Goal: Transaction & Acquisition: Purchase product/service

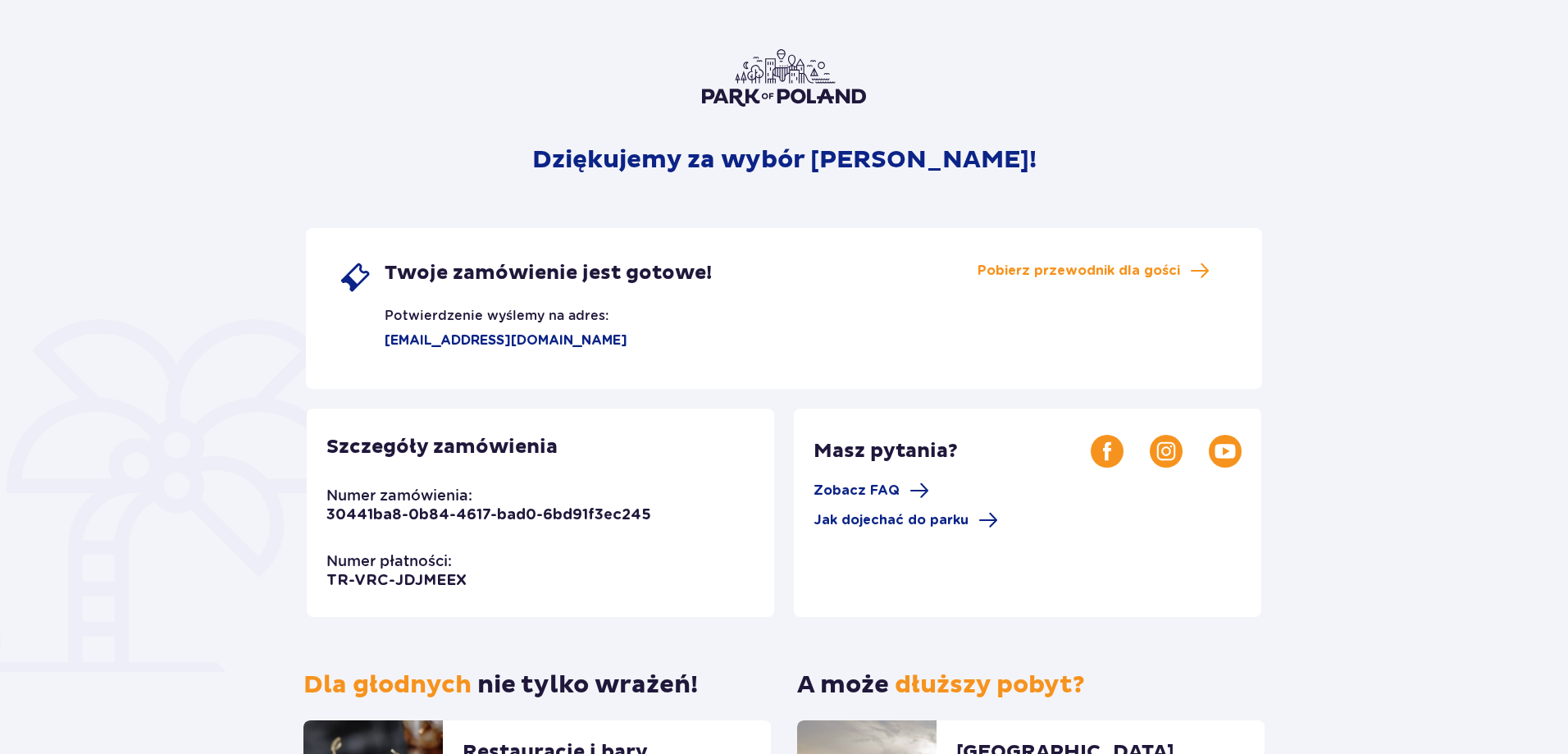
scroll to position [164, 0]
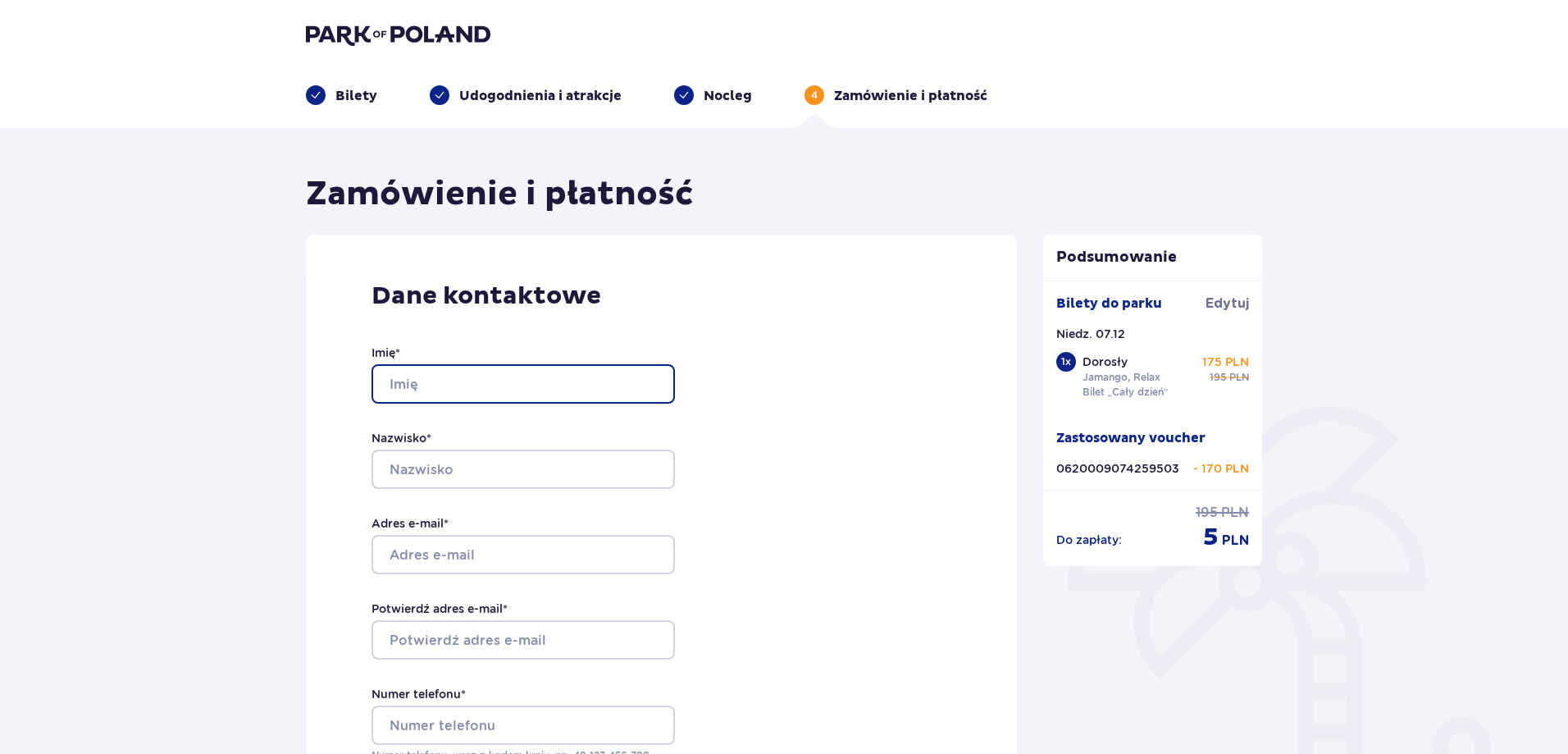
click at [460, 379] on input "Imię *" at bounding box center [524, 384] width 304 height 40
type input "F"
type input "Roman"
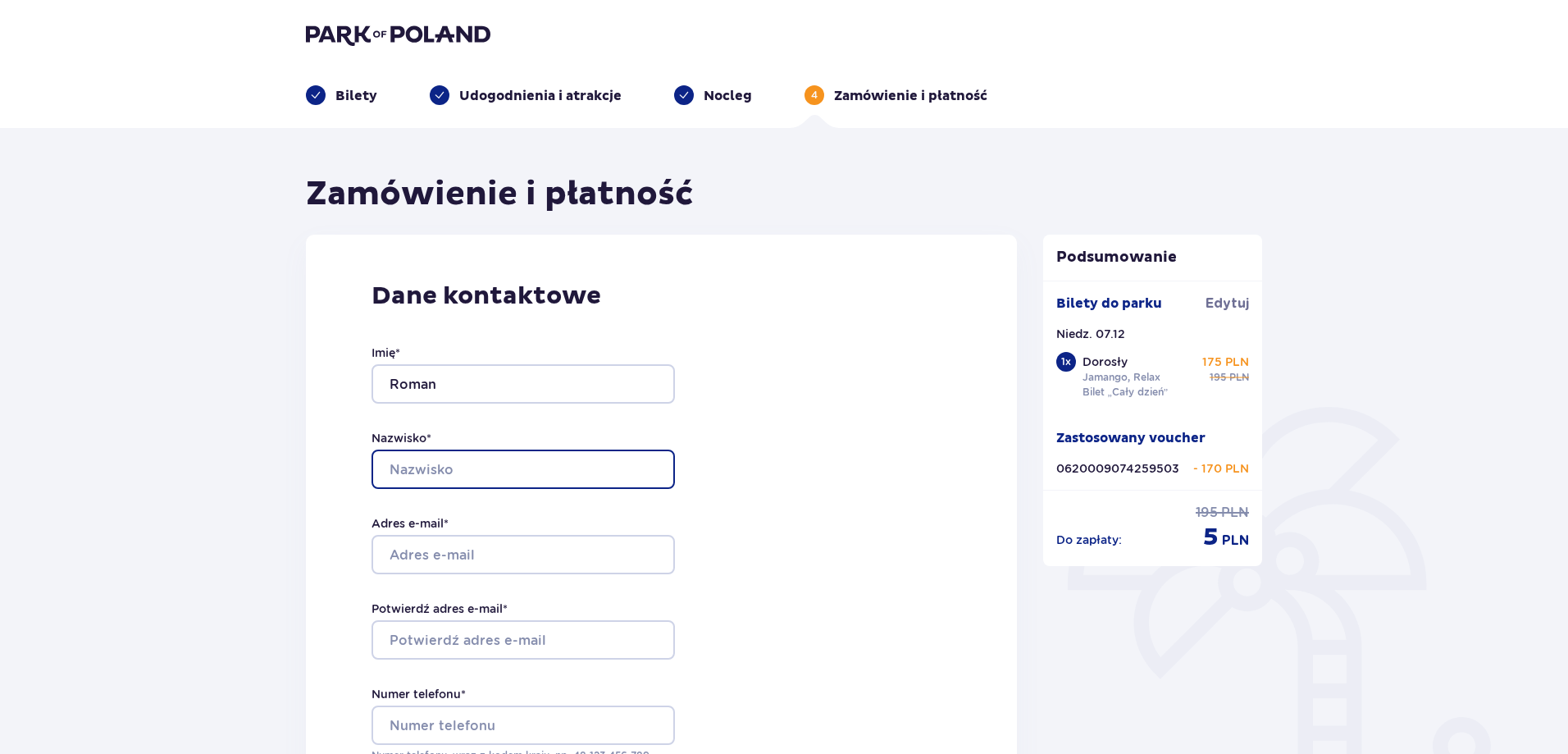
click at [476, 470] on input "Nazwisko *" at bounding box center [524, 469] width 304 height 40
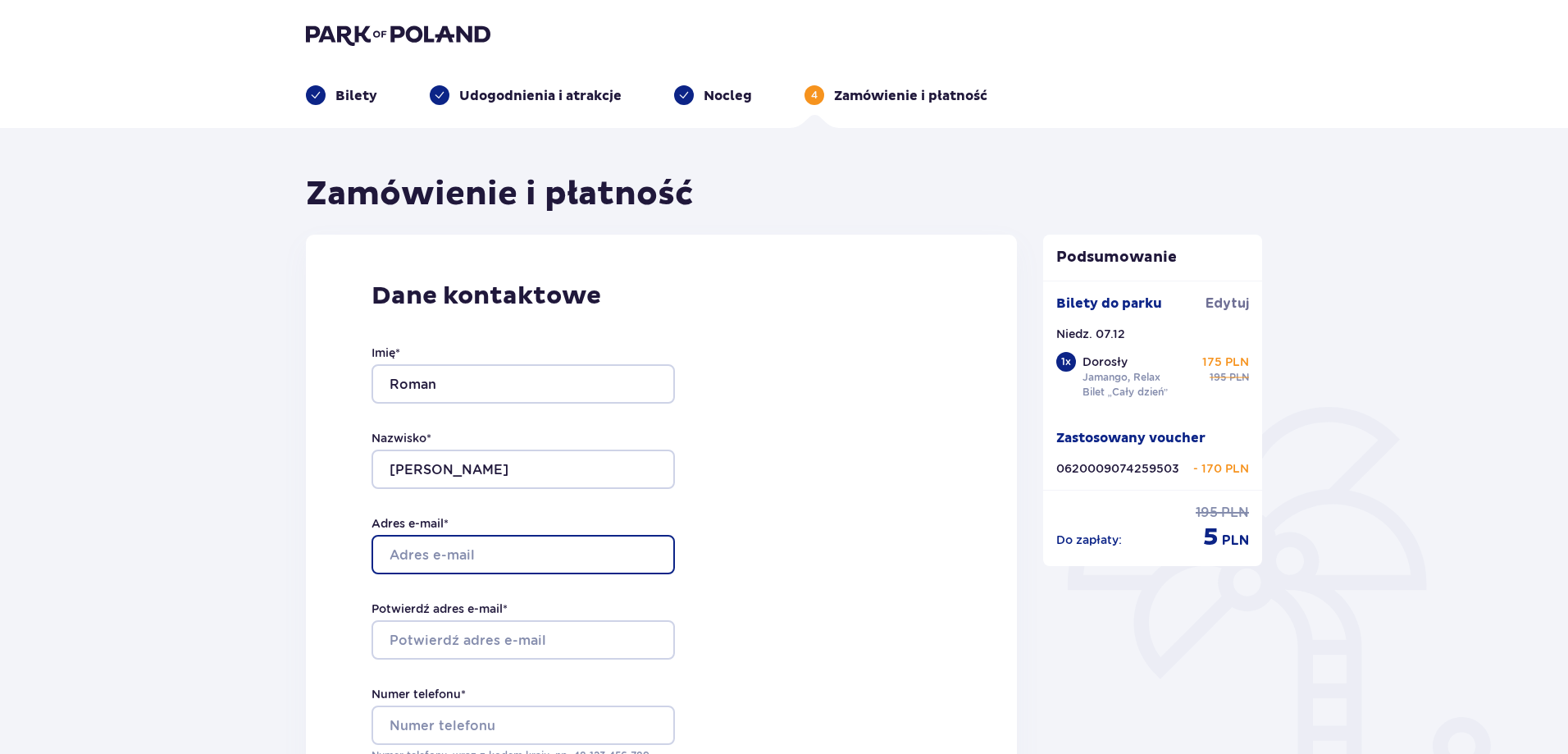
click at [482, 551] on input "Adres e-mail *" at bounding box center [524, 554] width 304 height 40
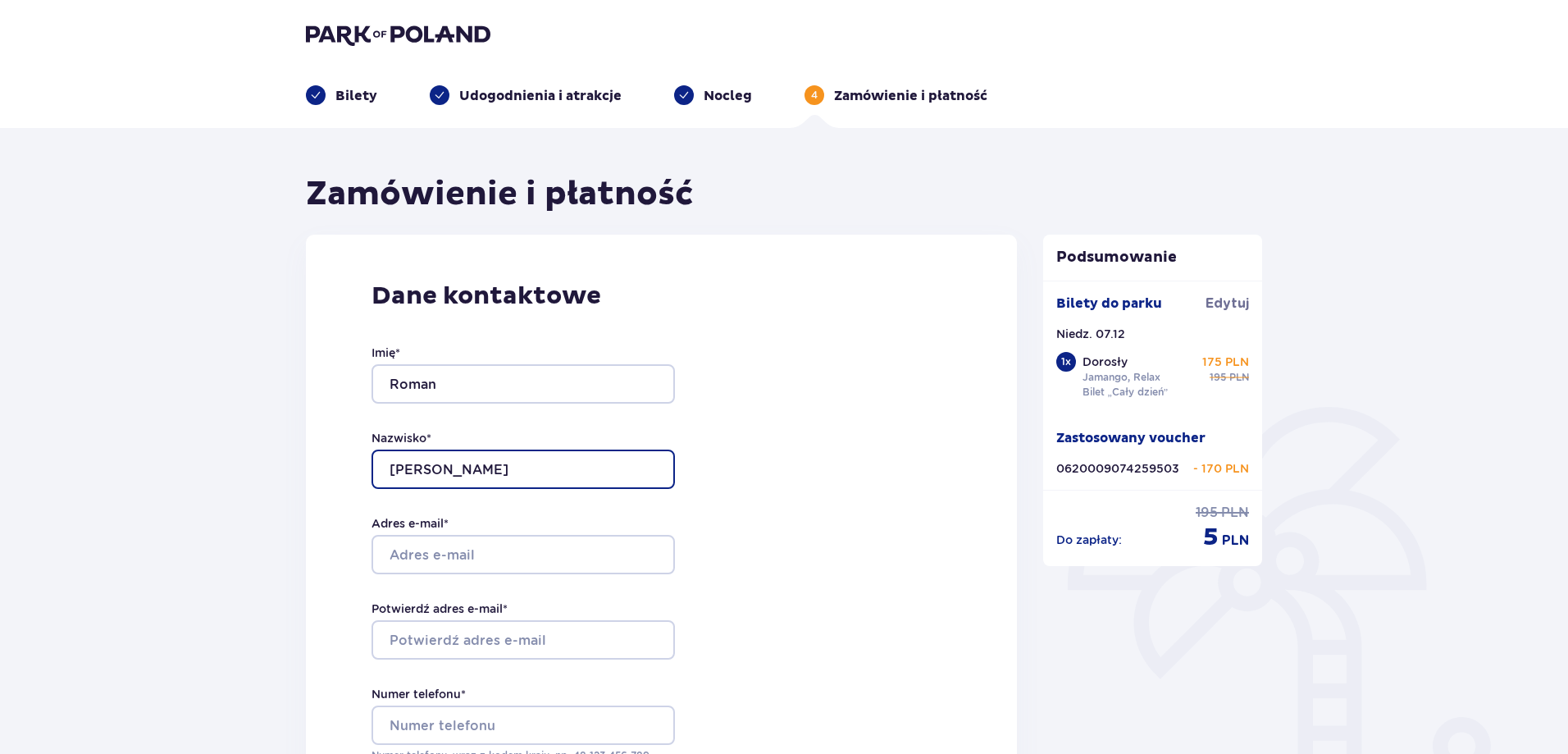
click at [500, 468] on input "Tybuchowska" at bounding box center [524, 469] width 304 height 40
type input "[PERSON_NAME]"
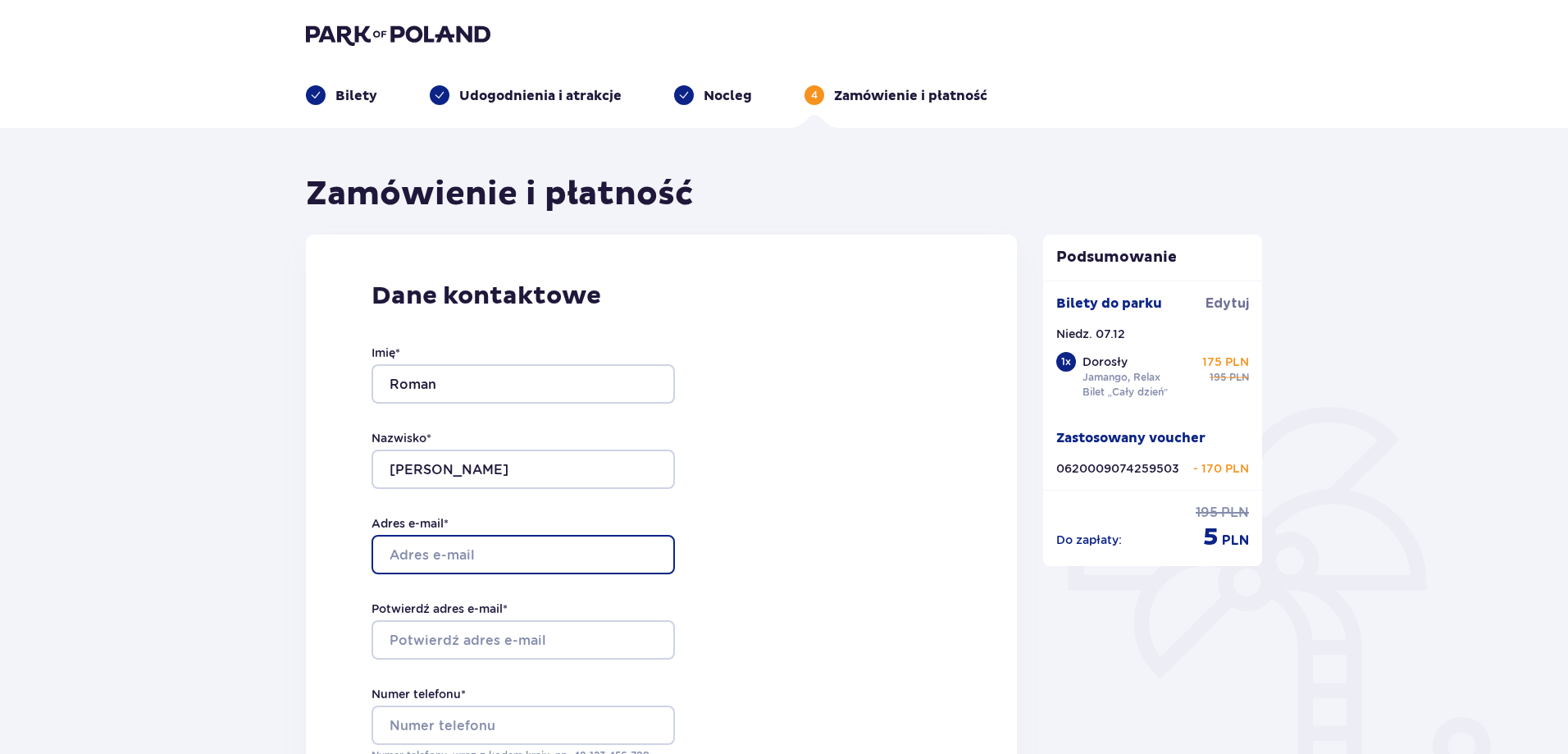
click at [459, 551] on input "Adres e-mail *" at bounding box center [524, 554] width 304 height 40
type input "k_tybuchowska@wp.pl"
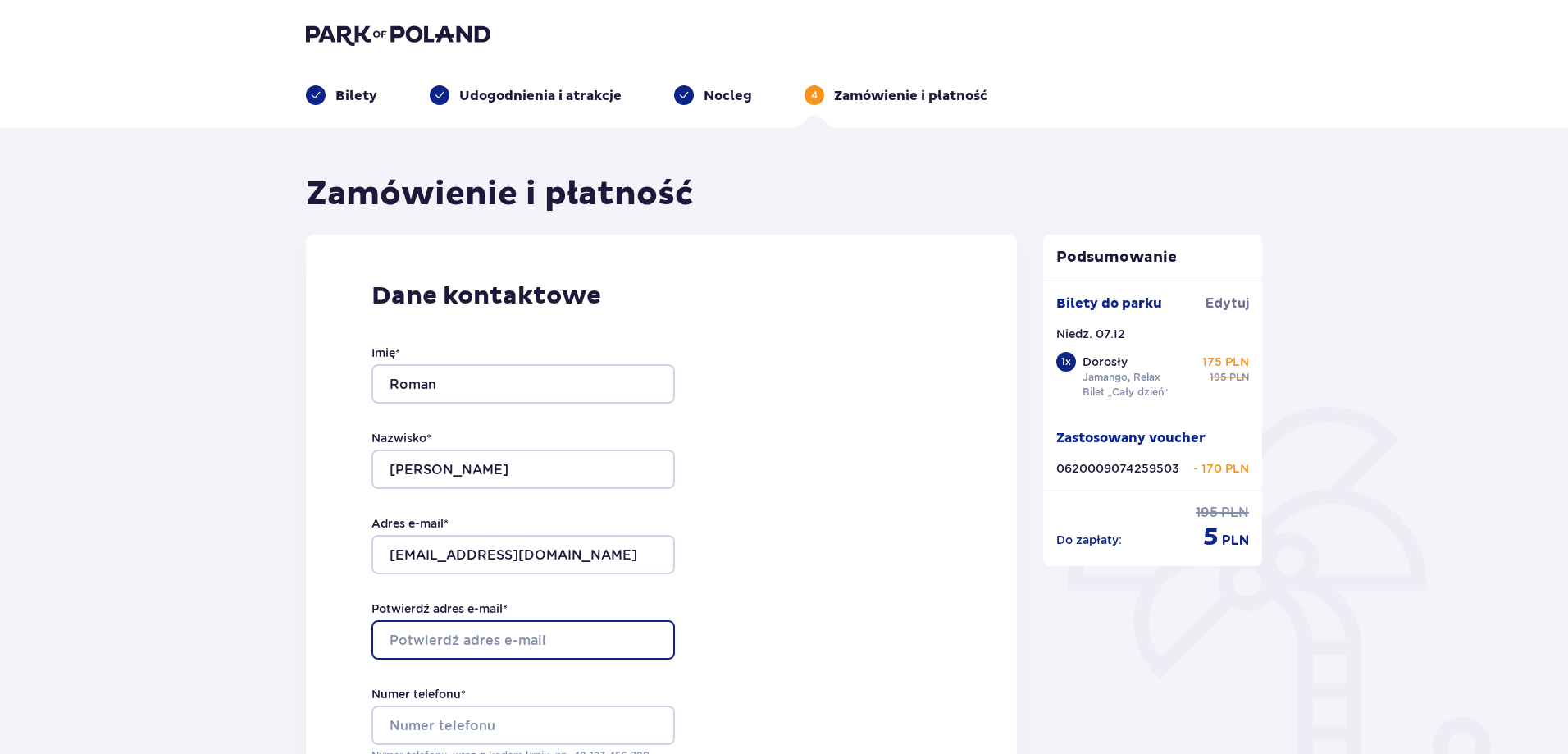
click at [509, 641] on input "Potwierdź adres e-mail *" at bounding box center [524, 640] width 304 height 40
type input "k_tybuchowska@wp.pl"
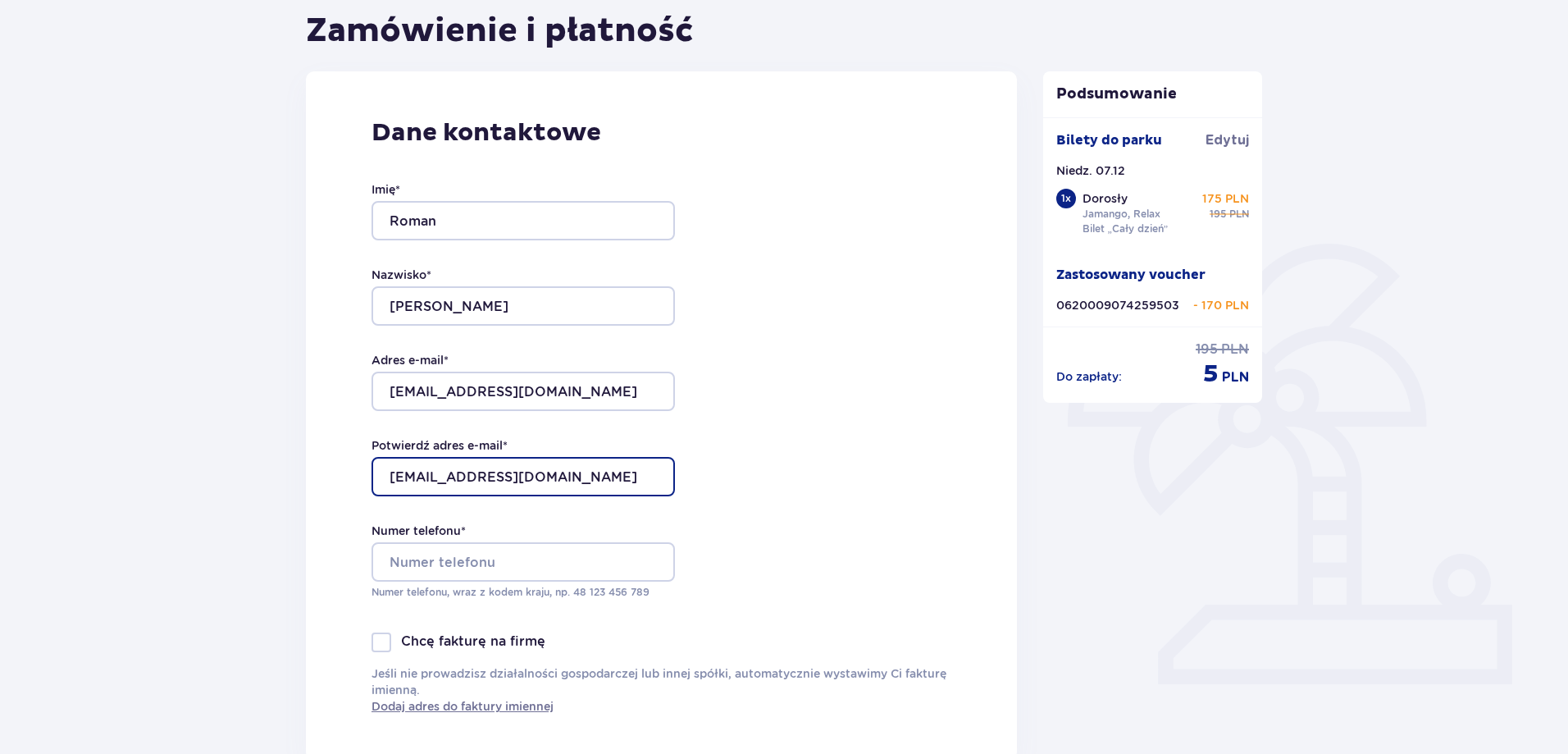
scroll to position [164, 0]
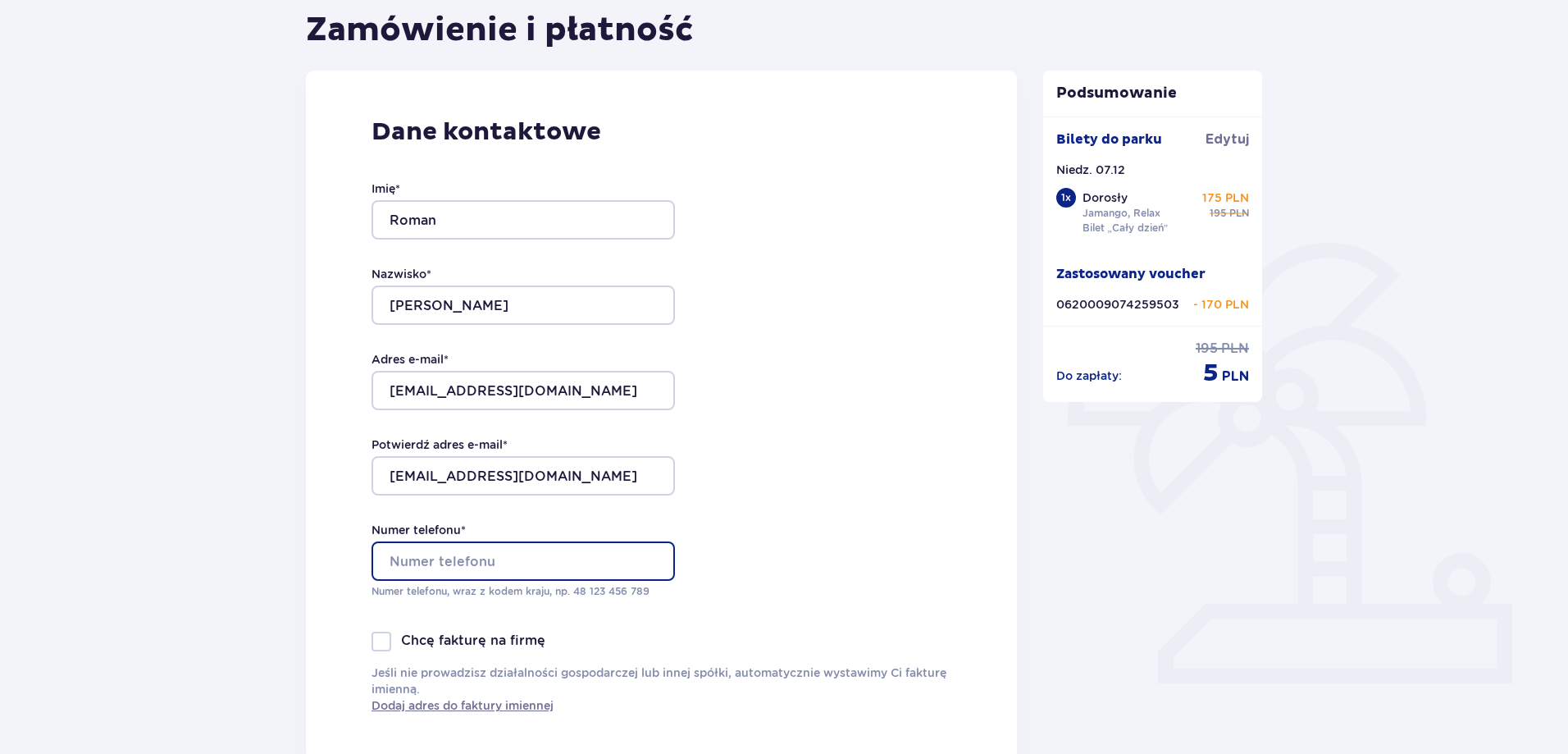
click at [477, 559] on input "Numer telefonu *" at bounding box center [524, 561] width 304 height 40
type input "+48 693 861 008"
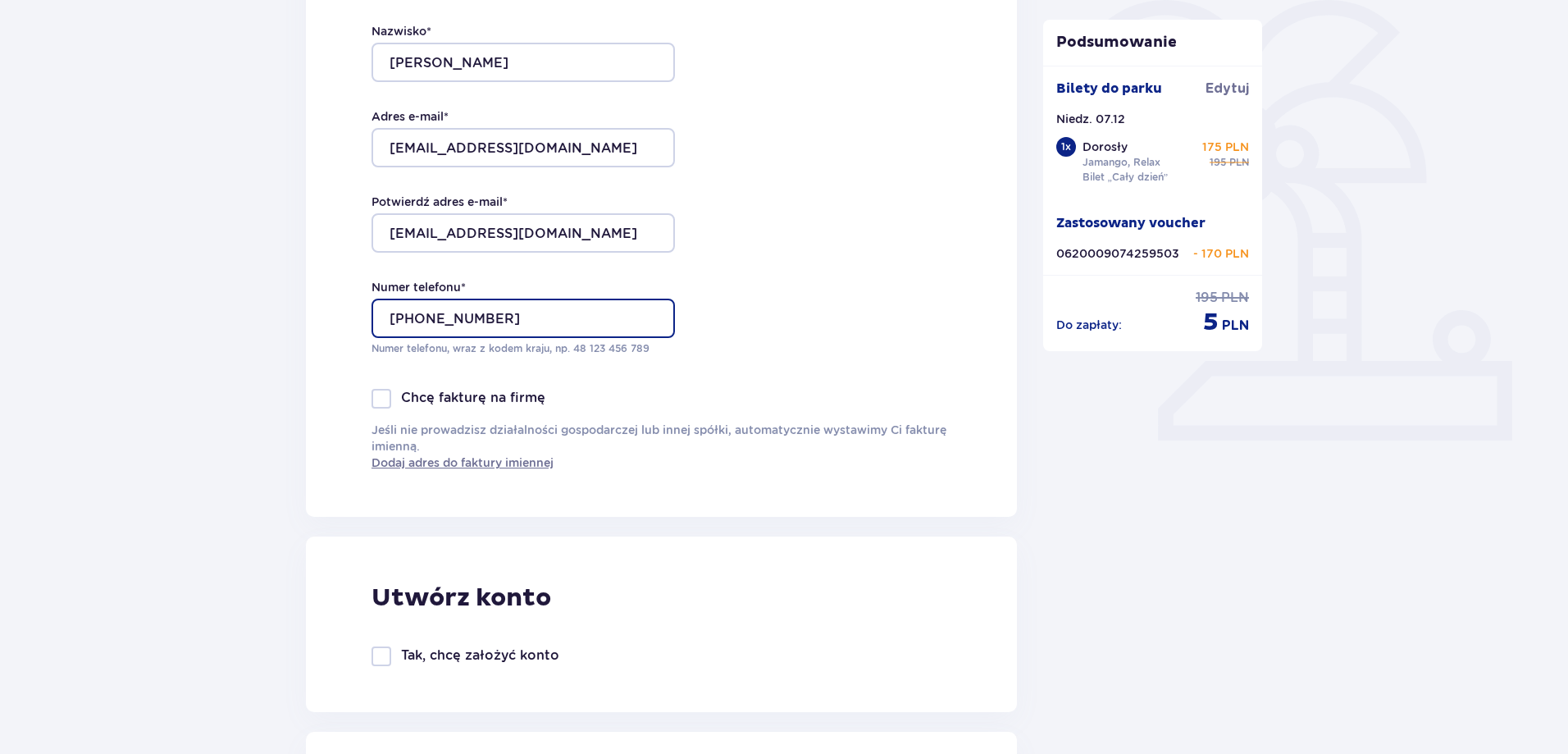
scroll to position [411, 0]
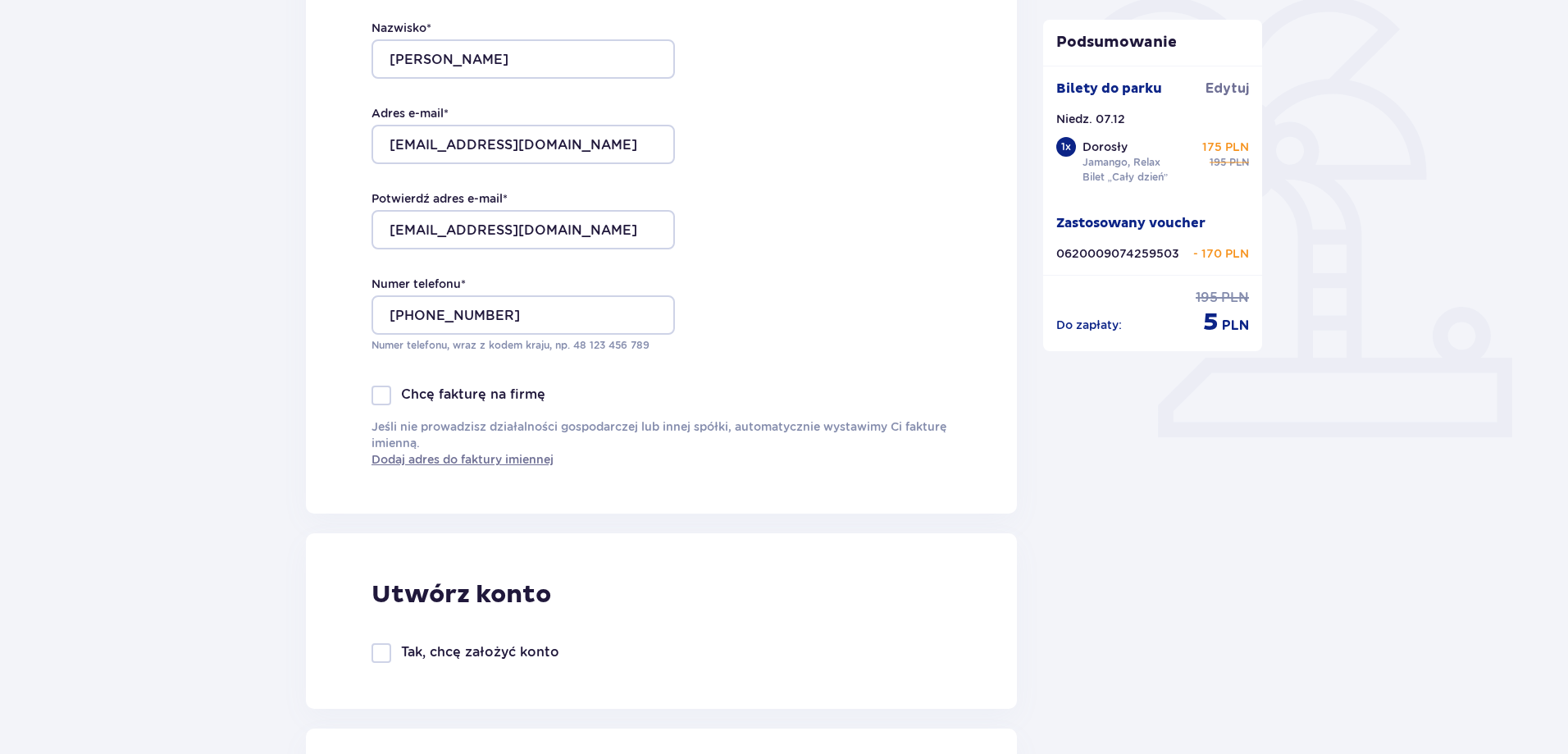
click at [397, 653] on div "Tak, chcę założyć konto" at bounding box center [466, 653] width 188 height 19
checkbox input "true"
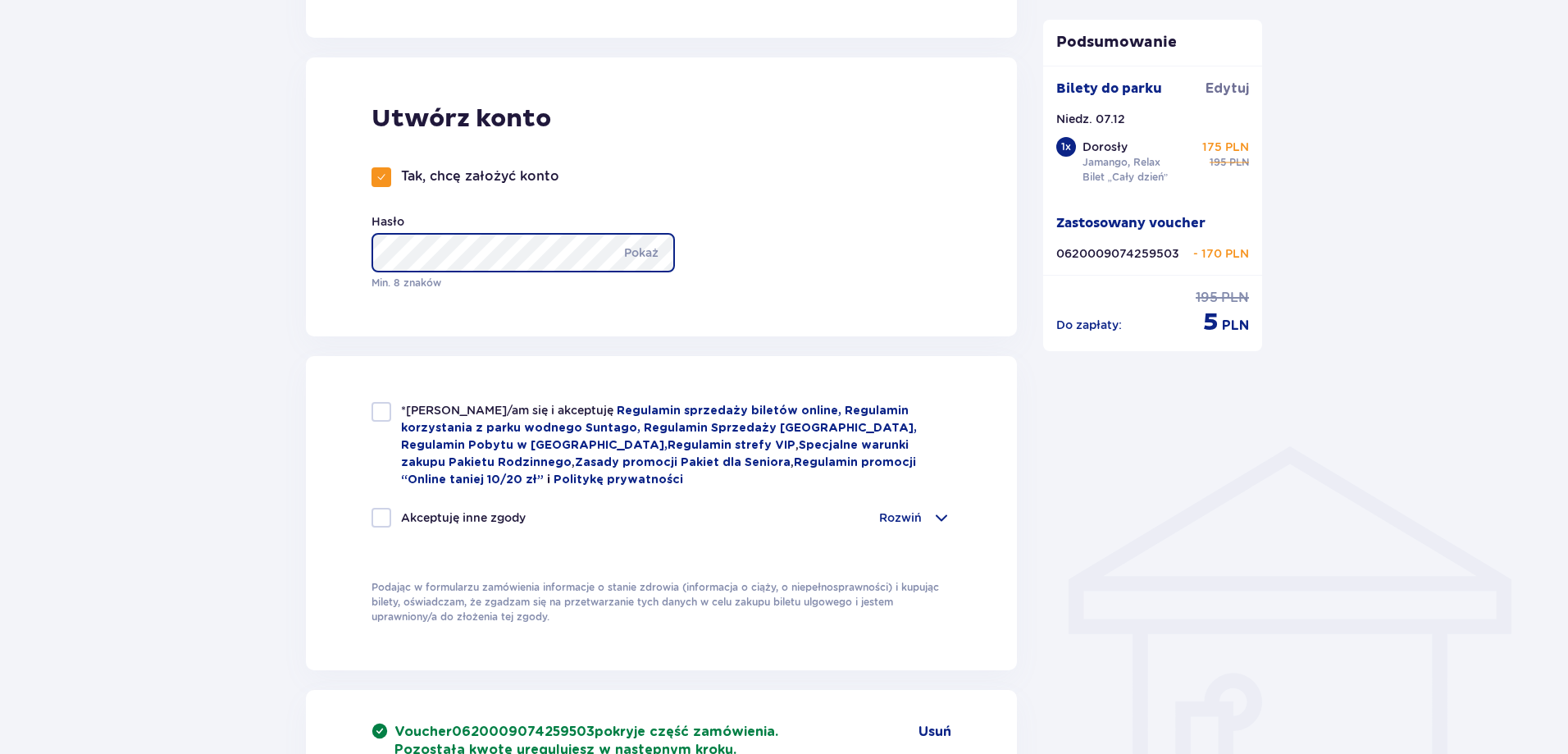
scroll to position [902, 0]
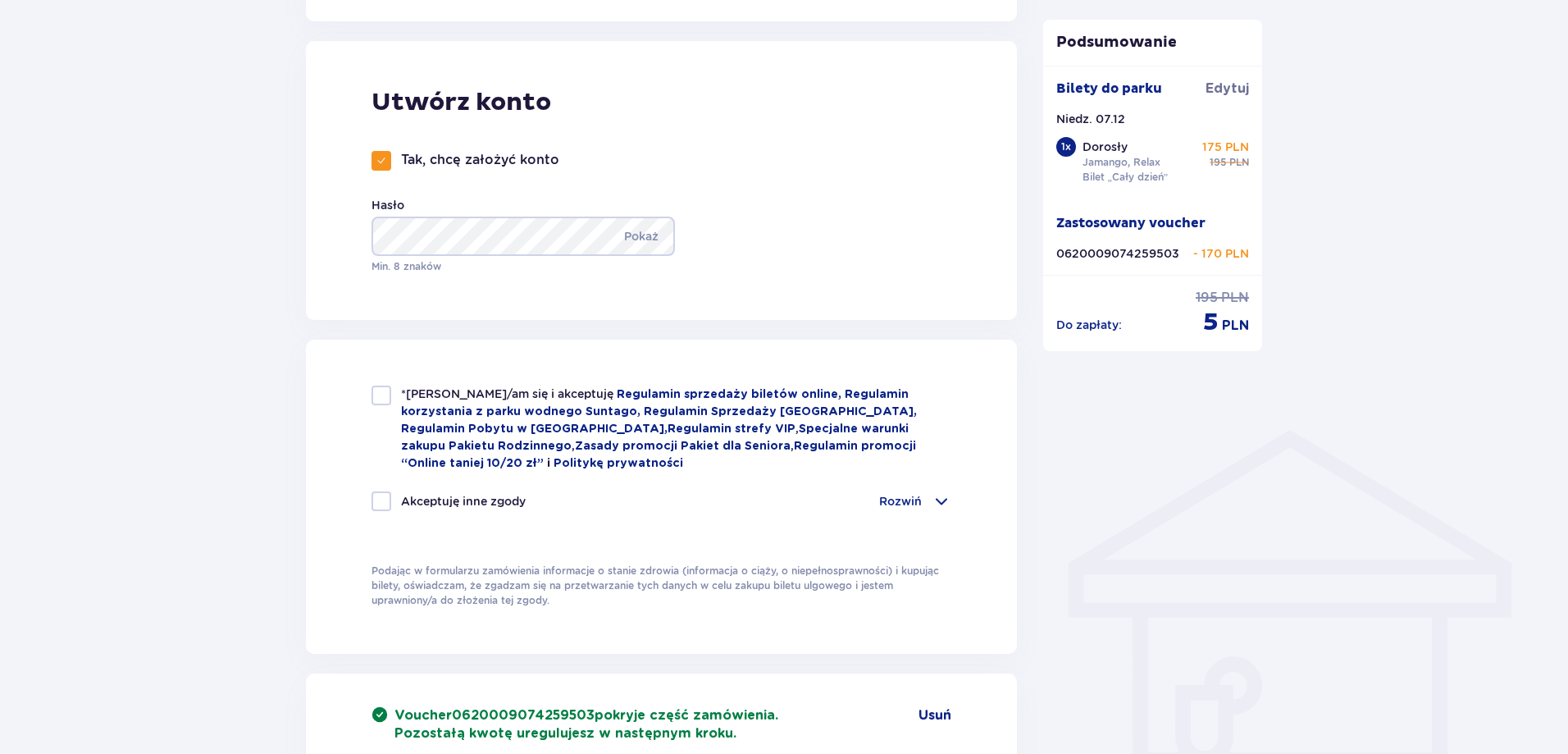
click at [386, 393] on div at bounding box center [381, 395] width 19 height 19
checkbox input "true"
click at [381, 495] on div at bounding box center [381, 501] width 19 height 19
checkbox input "true"
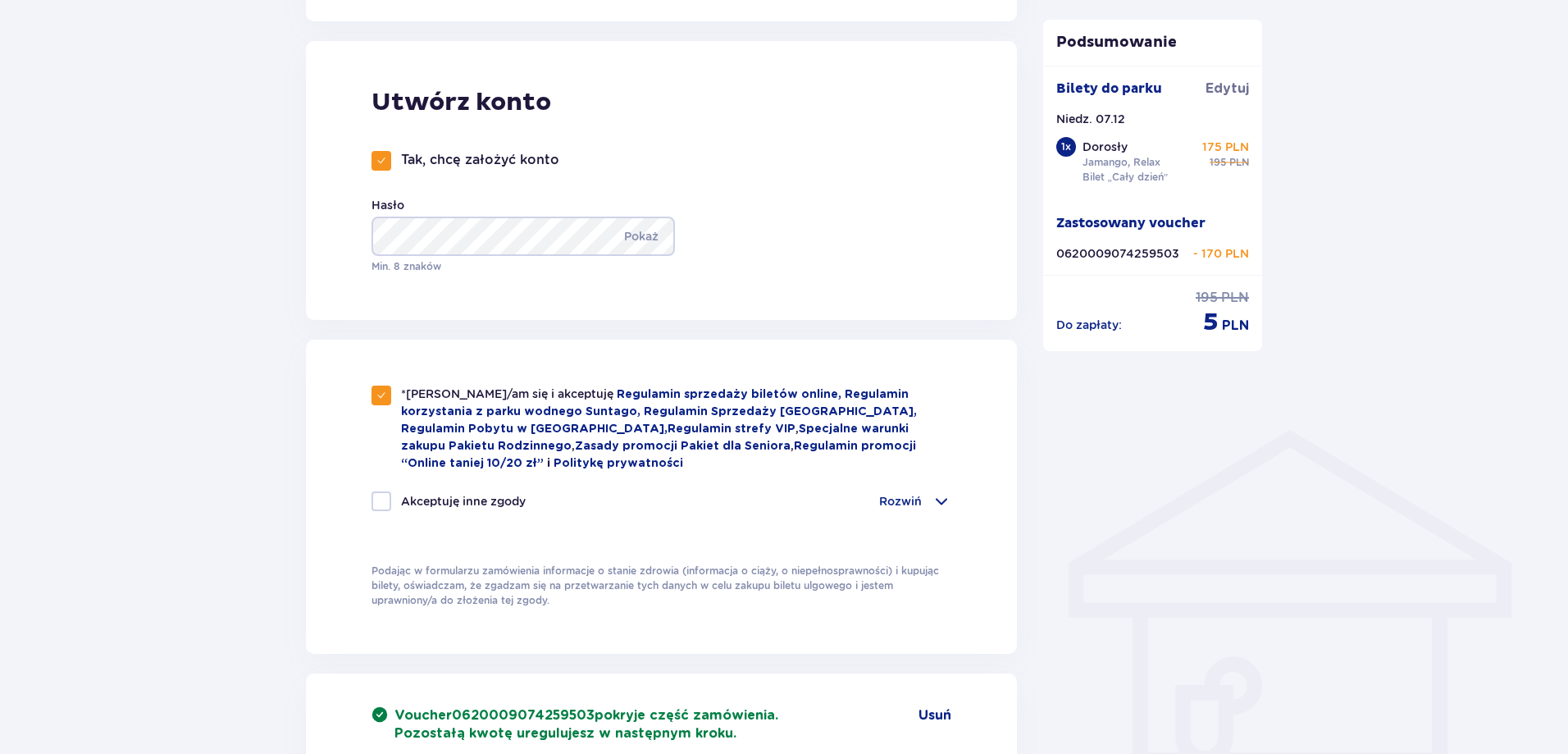
checkbox input "true"
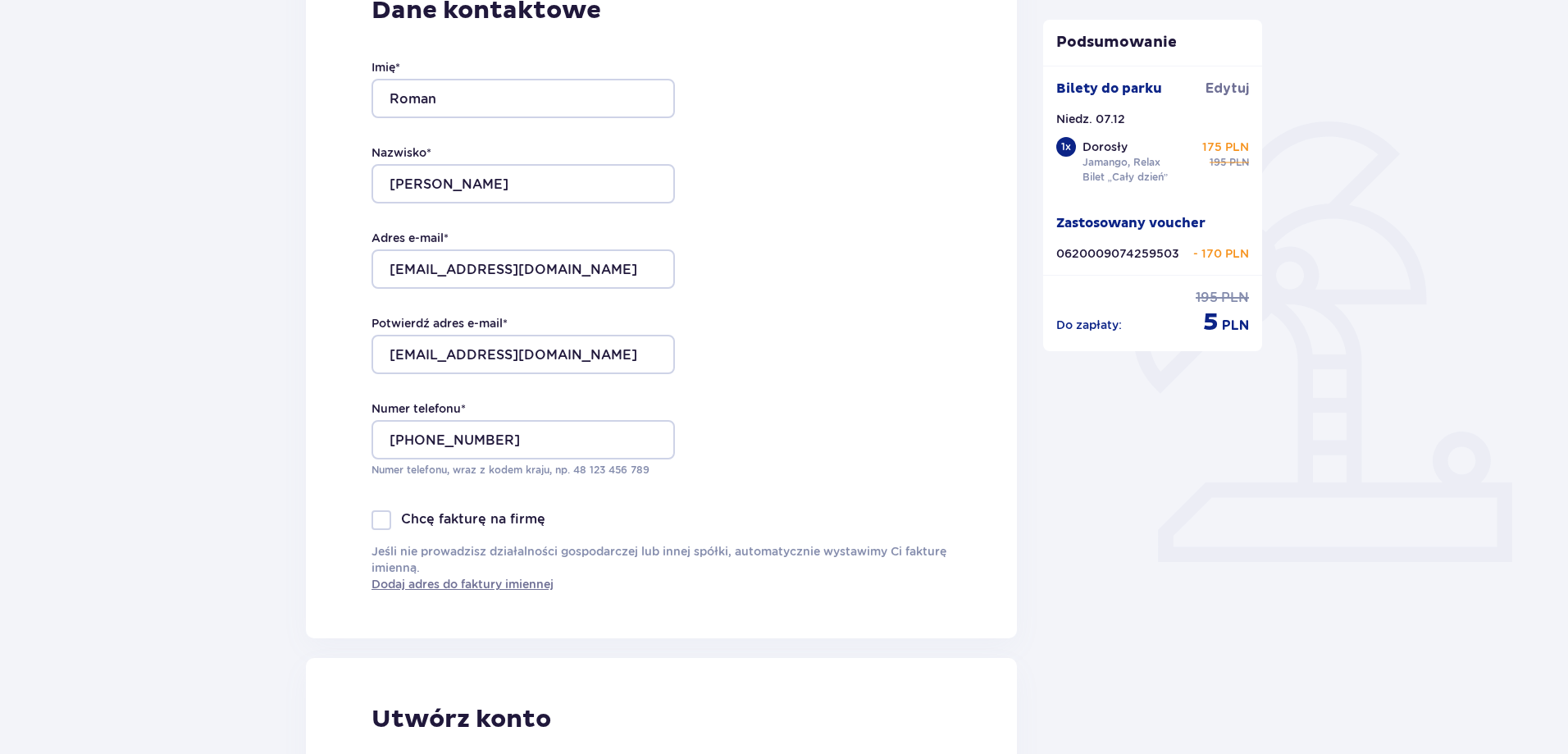
scroll to position [0, 0]
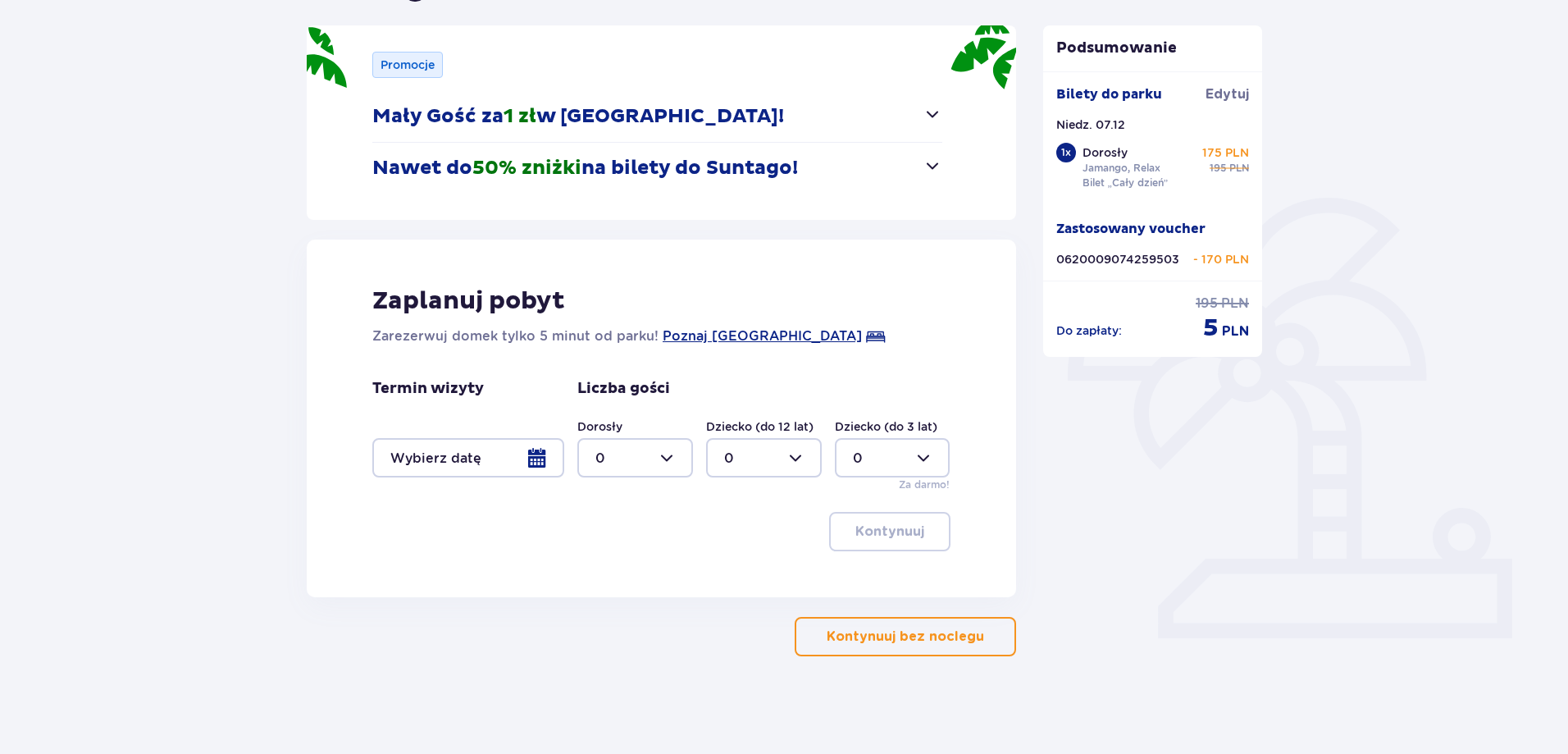
scroll to position [210, 0]
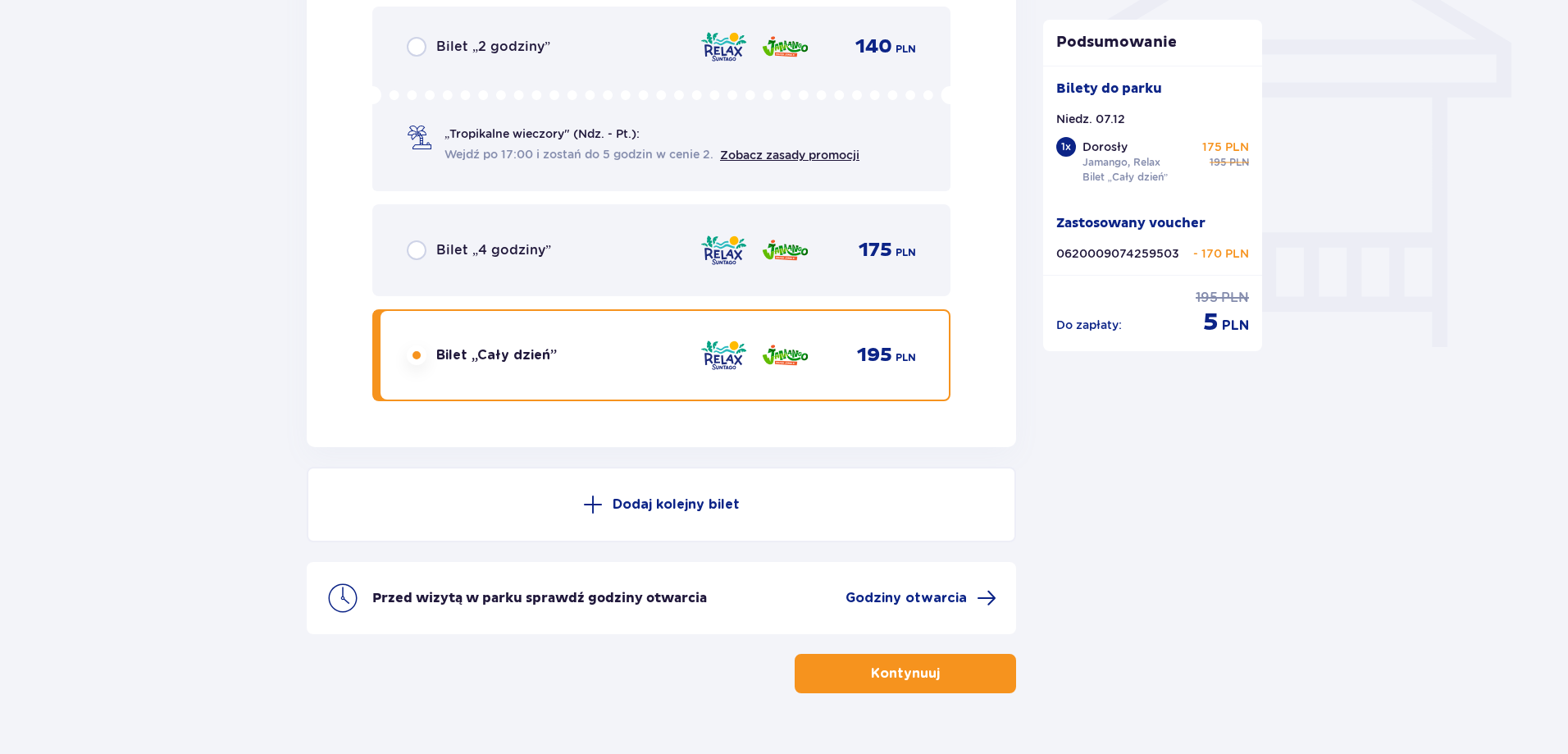
scroll to position [1423, 0]
click at [909, 669] on p "Kontynuuj" at bounding box center [905, 673] width 69 height 18
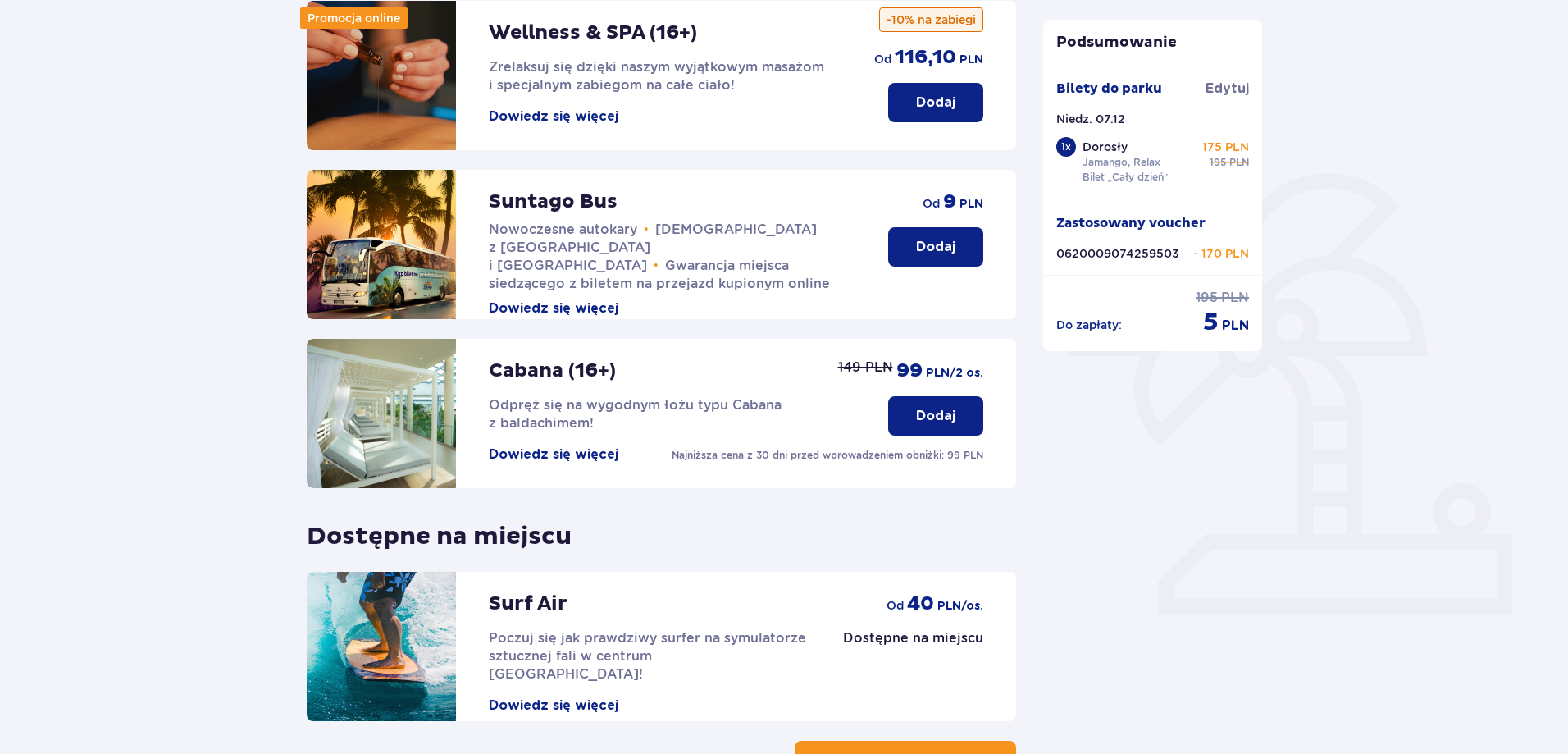
scroll to position [328, 0]
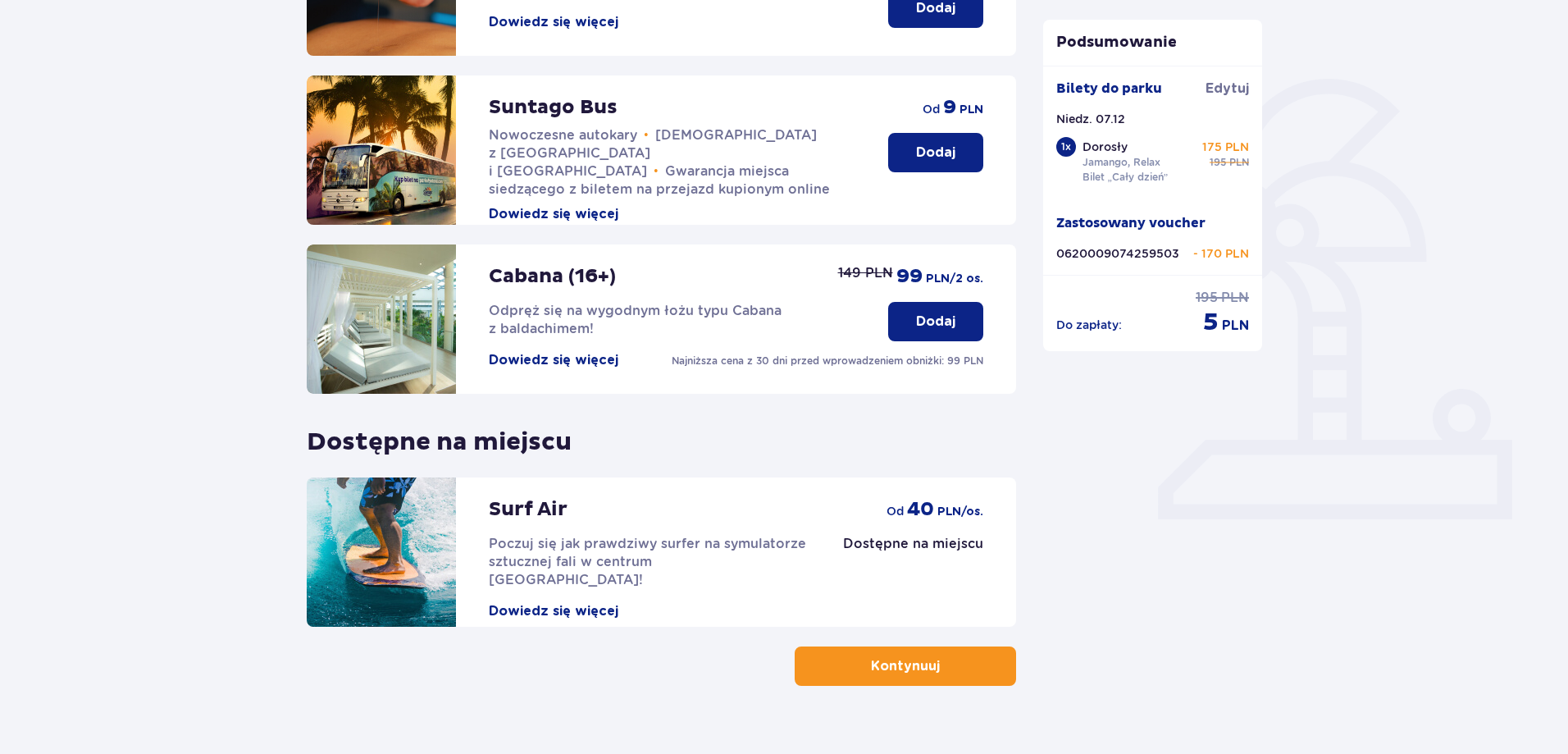
click at [900, 673] on p "Kontynuuj" at bounding box center [905, 667] width 69 height 18
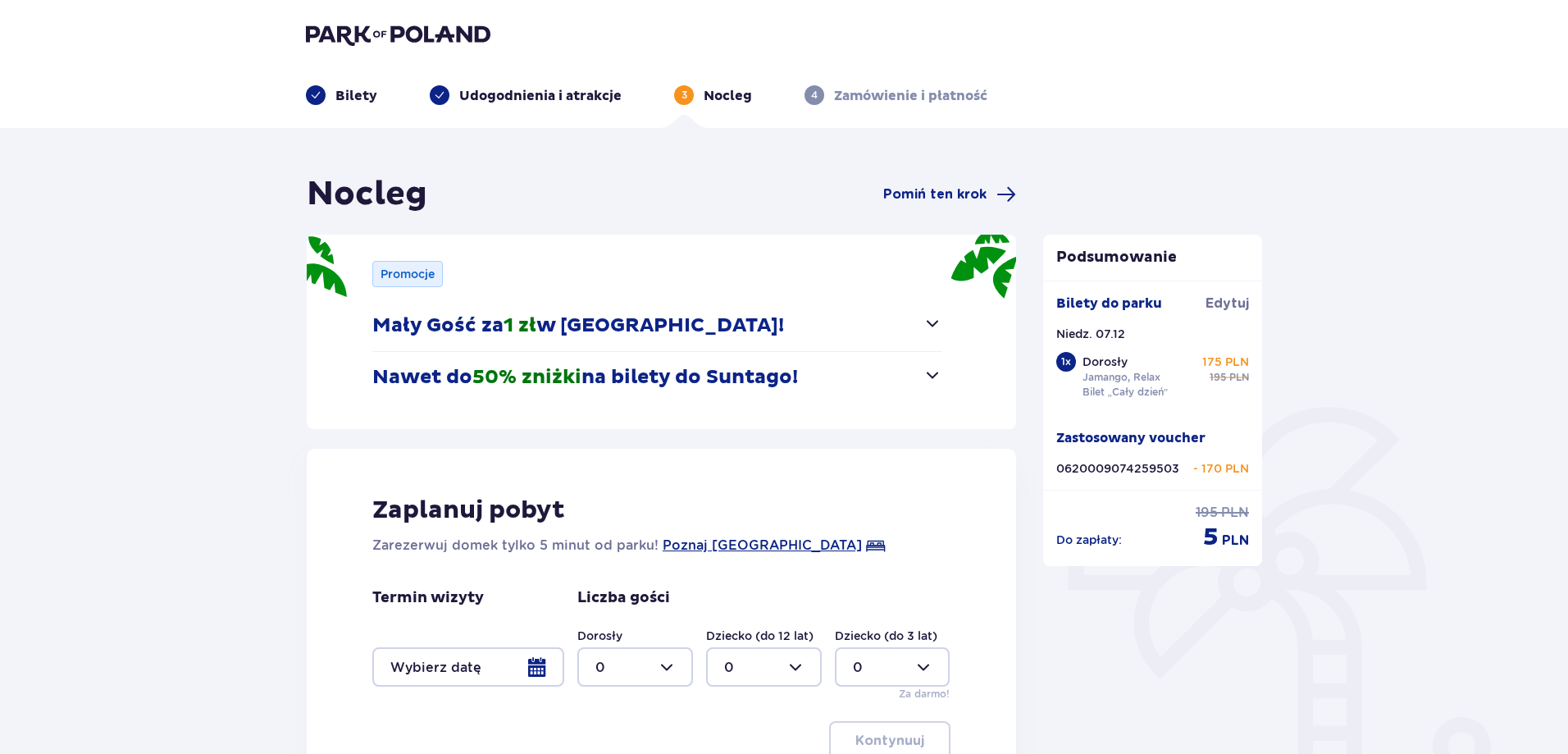
click at [536, 669] on div at bounding box center [468, 667] width 192 height 40
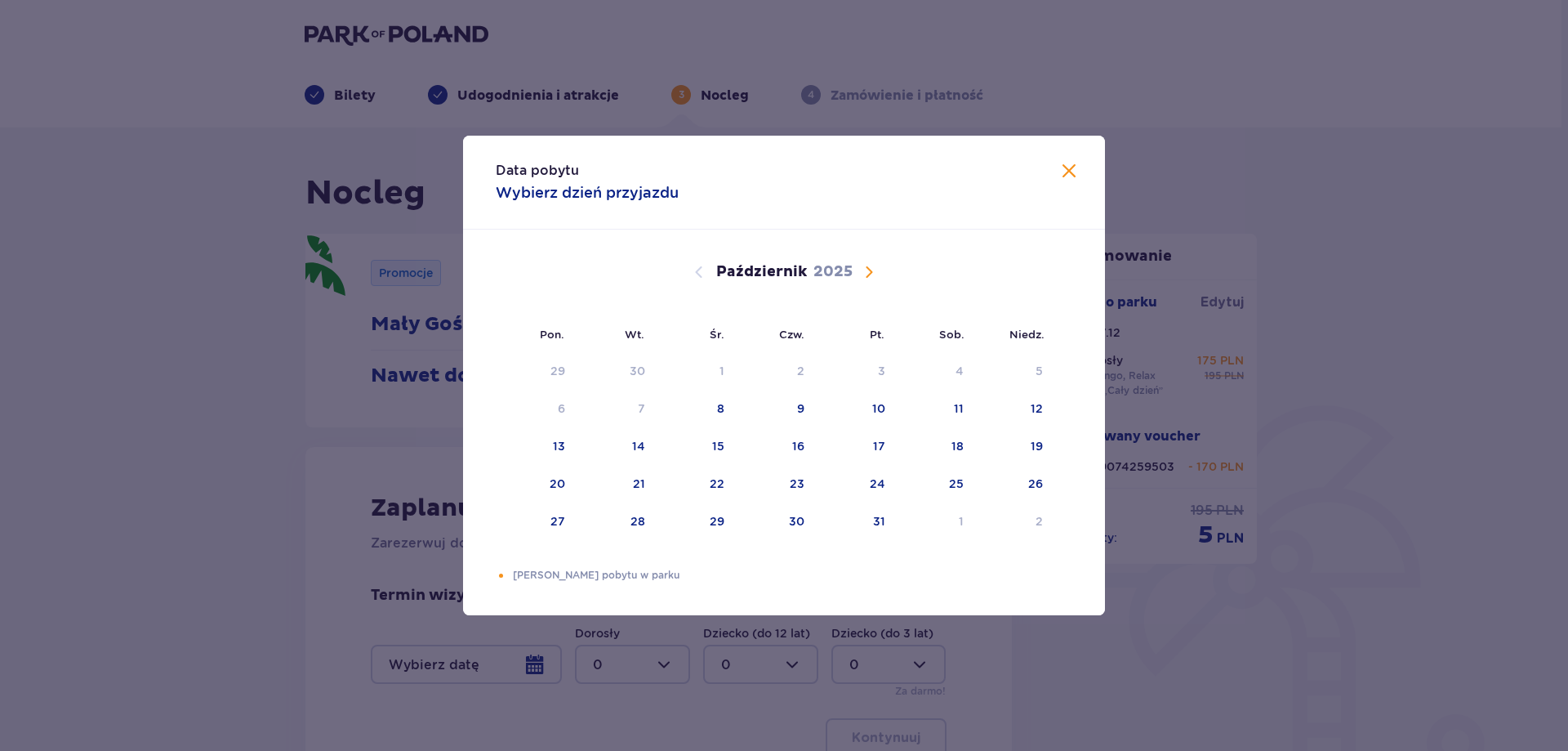
click at [873, 271] on span "Następny miesiąc" at bounding box center [869, 271] width 19 height 19
click at [871, 271] on span "Następny miesiąc" at bounding box center [869, 271] width 19 height 19
click at [1034, 370] on div "7" at bounding box center [1014, 371] width 79 height 36
click at [1269, 602] on div "Data pobytu Wybierz dzień przyjazdu Pon. Wt. Śr. Czw. Pt. Sob. Niedz. Listopad …" at bounding box center [784, 375] width 1568 height 751
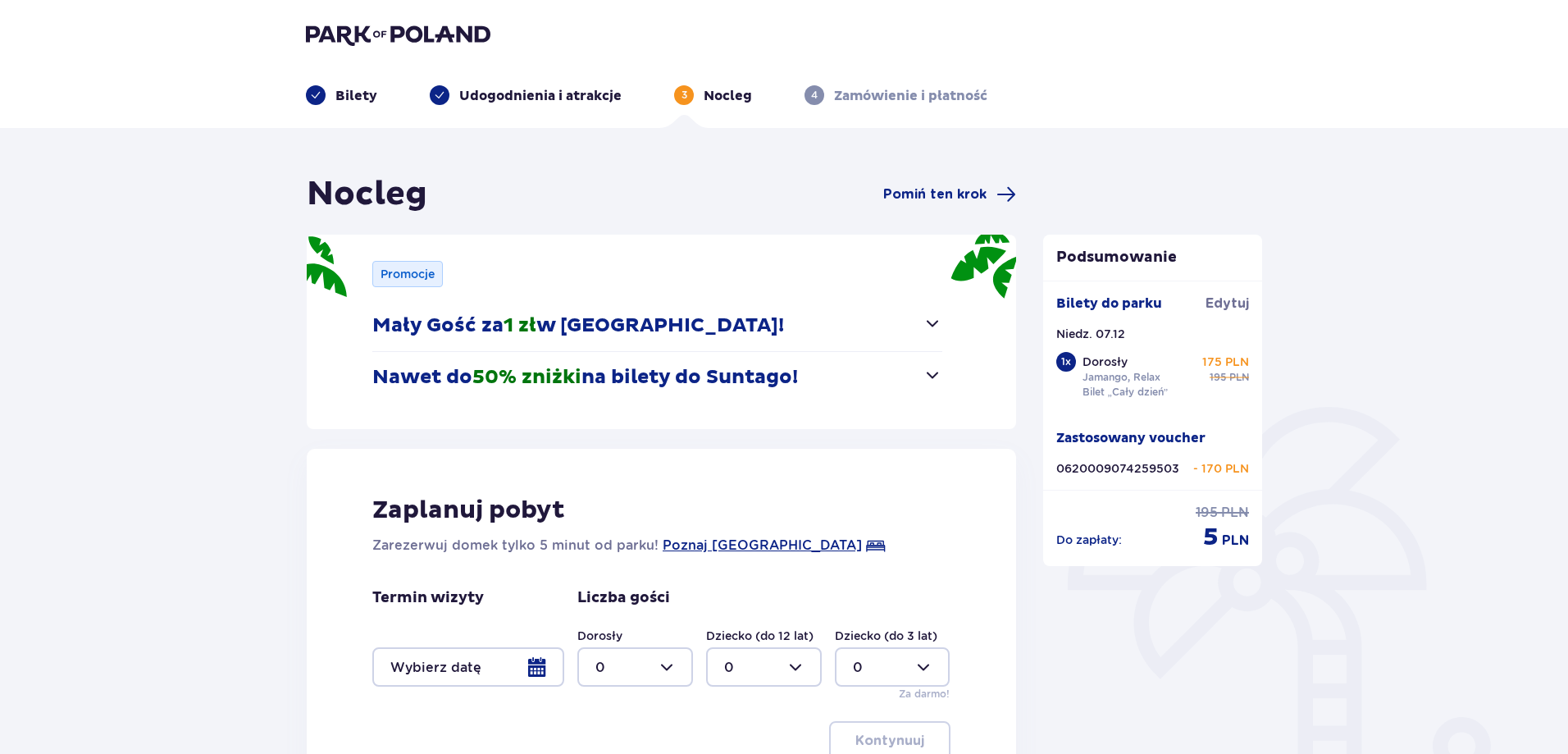
click at [535, 664] on div at bounding box center [468, 667] width 192 height 40
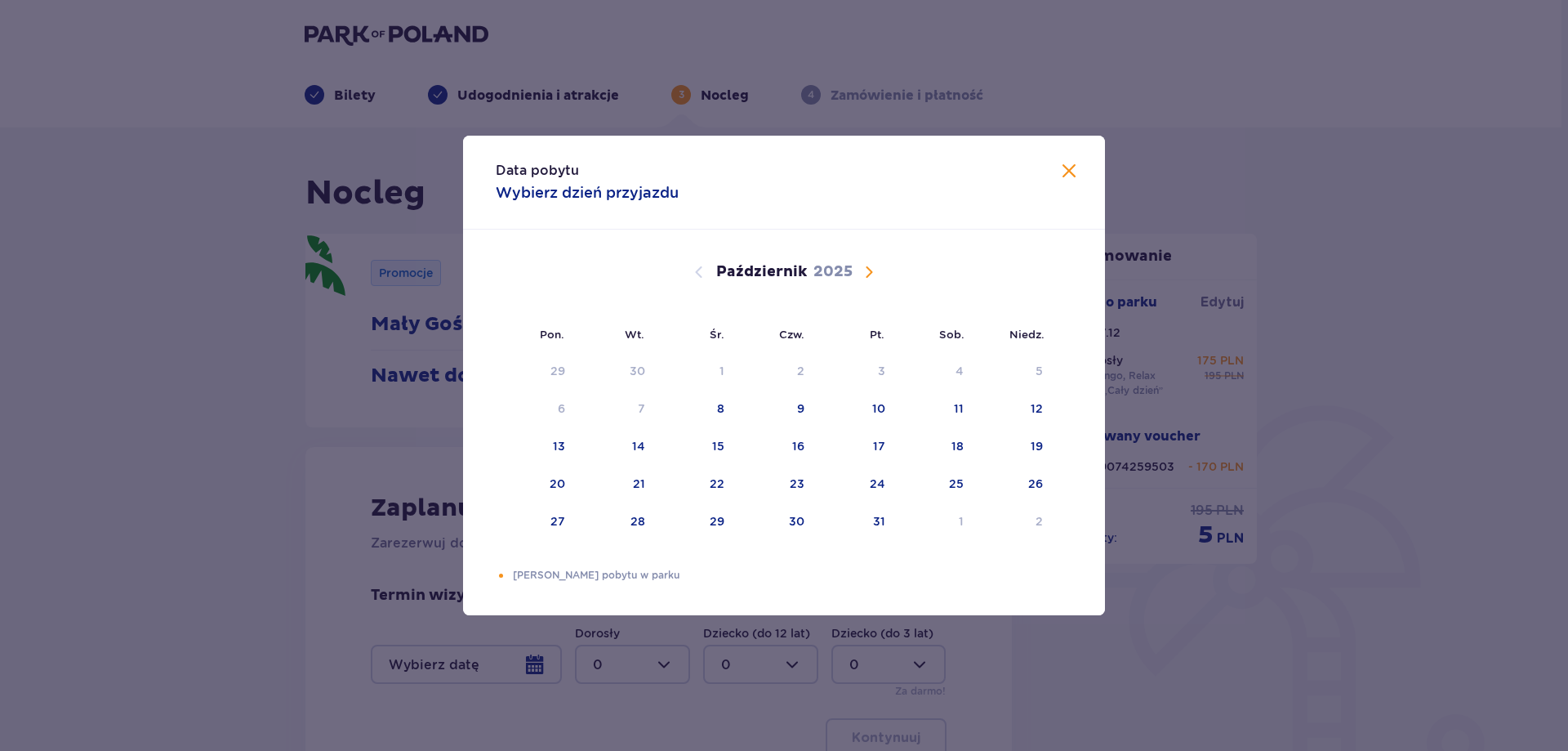
click at [872, 265] on span "Następny miesiąc" at bounding box center [869, 271] width 19 height 19
click at [870, 267] on span "Następny miesiąc" at bounding box center [869, 271] width 19 height 19
click at [1035, 373] on div "7" at bounding box center [1014, 371] width 79 height 36
click at [534, 665] on div "Data pobytu Wybierz dzień przyjazdu Pon. Wt. Śr. Czw. Pt. Sob. Niedz. Listopad …" at bounding box center [784, 375] width 1568 height 751
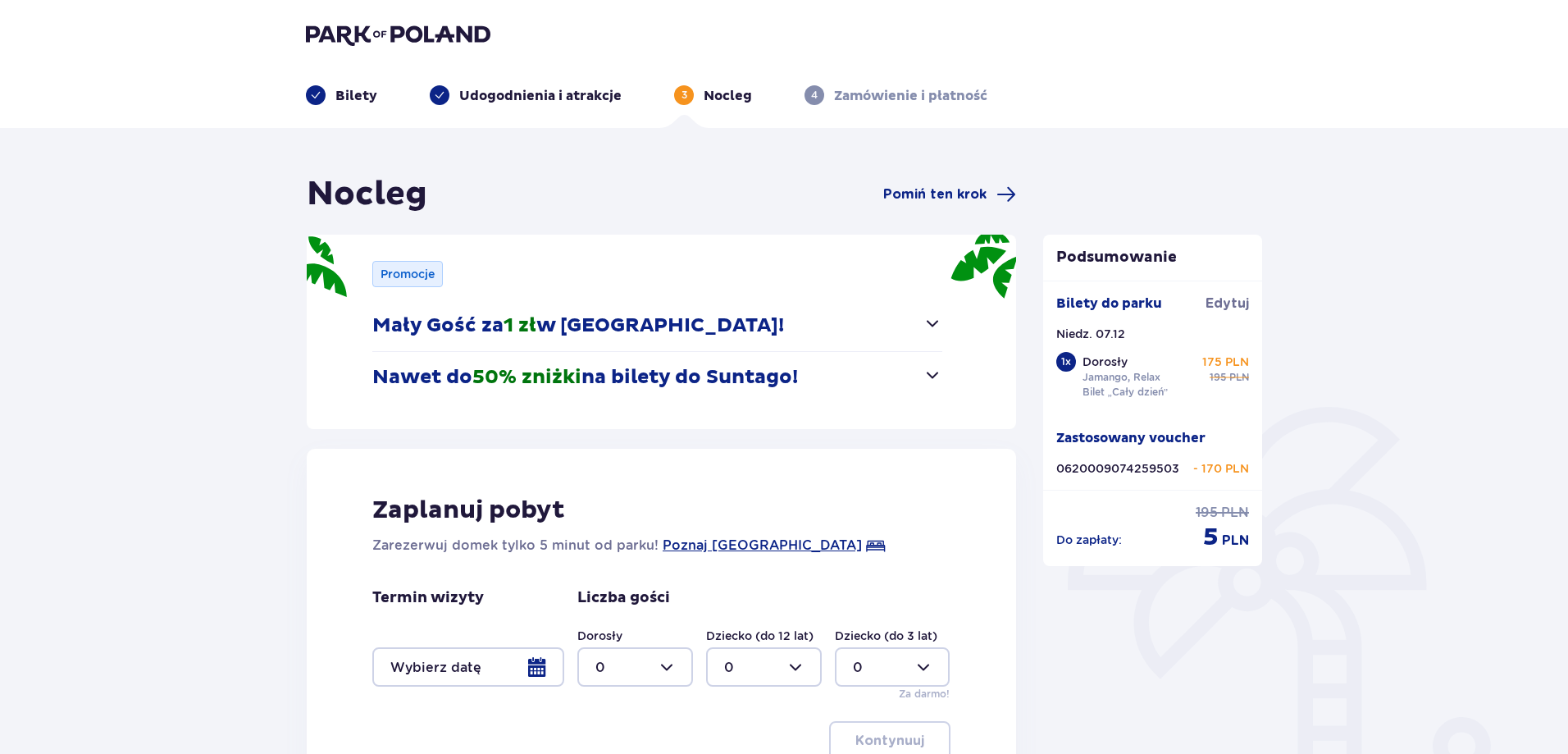
click at [539, 667] on div at bounding box center [468, 667] width 192 height 40
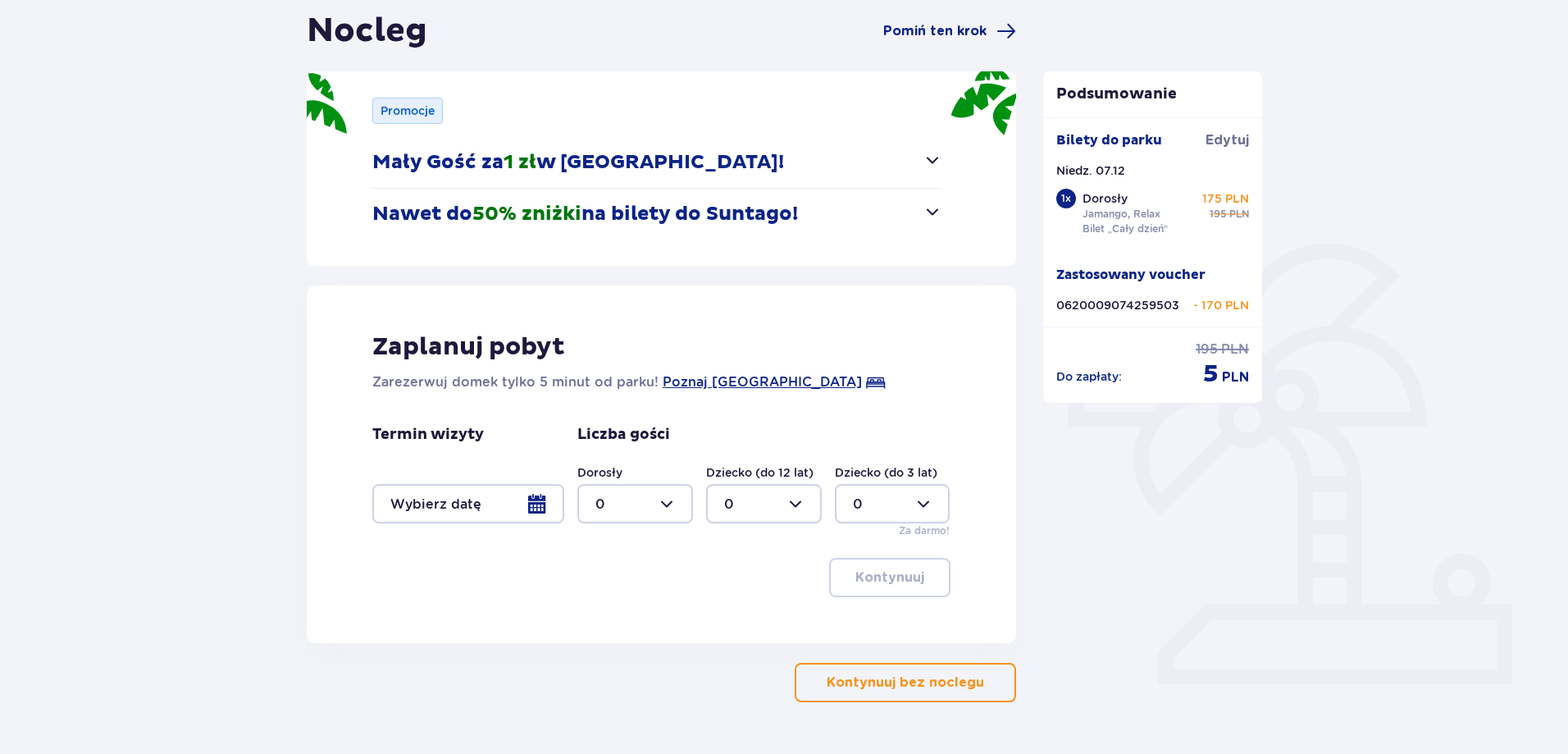
scroll to position [164, 0]
click at [667, 506] on div at bounding box center [635, 503] width 116 height 40
click at [596, 586] on p "1" at bounding box center [597, 587] width 5 height 18
type input "1"
click at [544, 499] on div at bounding box center [468, 503] width 192 height 40
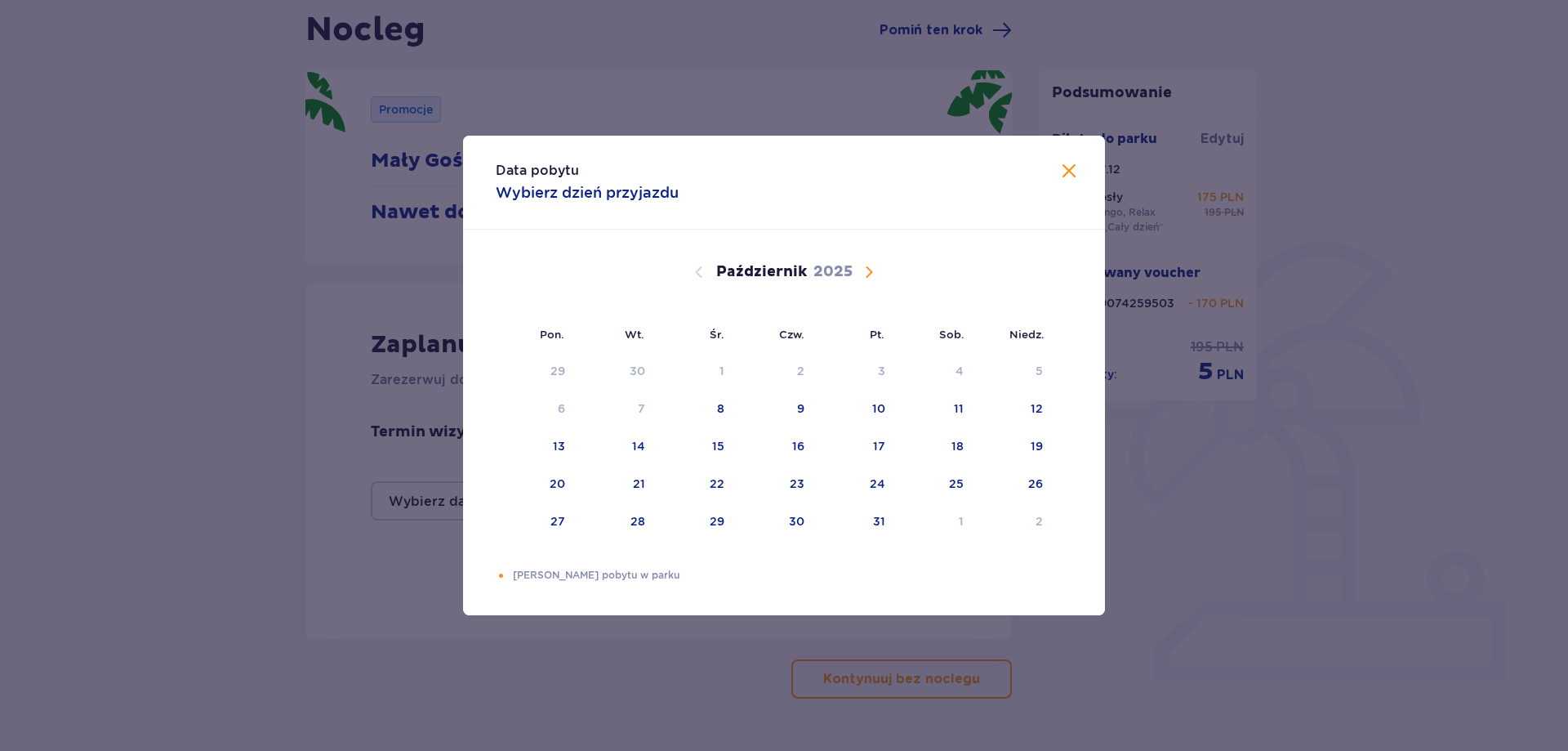
click at [865, 267] on span "Następny miesiąc" at bounding box center [869, 271] width 19 height 19
click at [1046, 375] on div "7" at bounding box center [1014, 371] width 79 height 36
click at [1037, 372] on div "7" at bounding box center [1039, 371] width 7 height 17
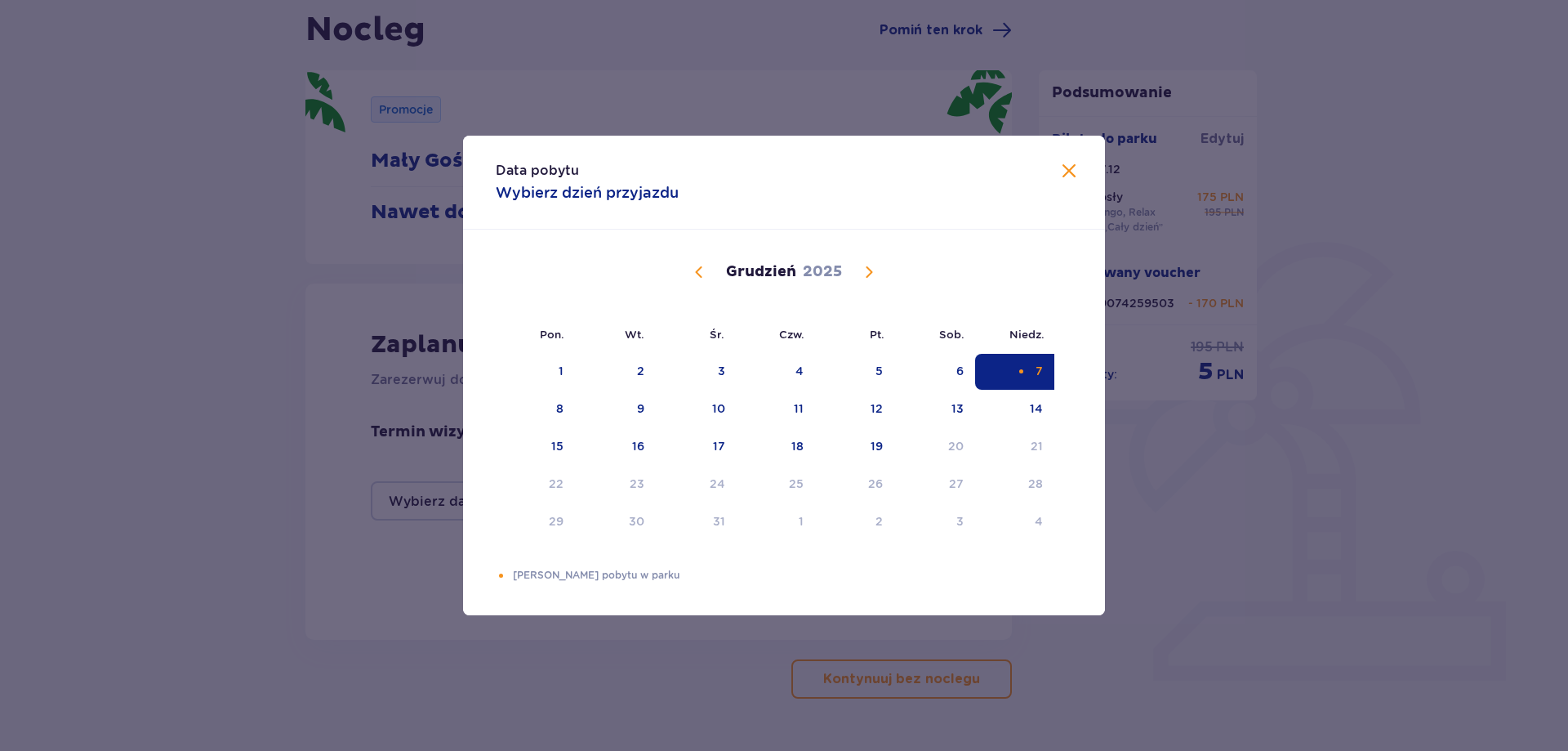
click at [631, 672] on div "Data pobytu Wybierz dzień przyjazdu Pon. Wt. Śr. Czw. Pt. Sob. Niedz. Listopad …" at bounding box center [784, 375] width 1568 height 751
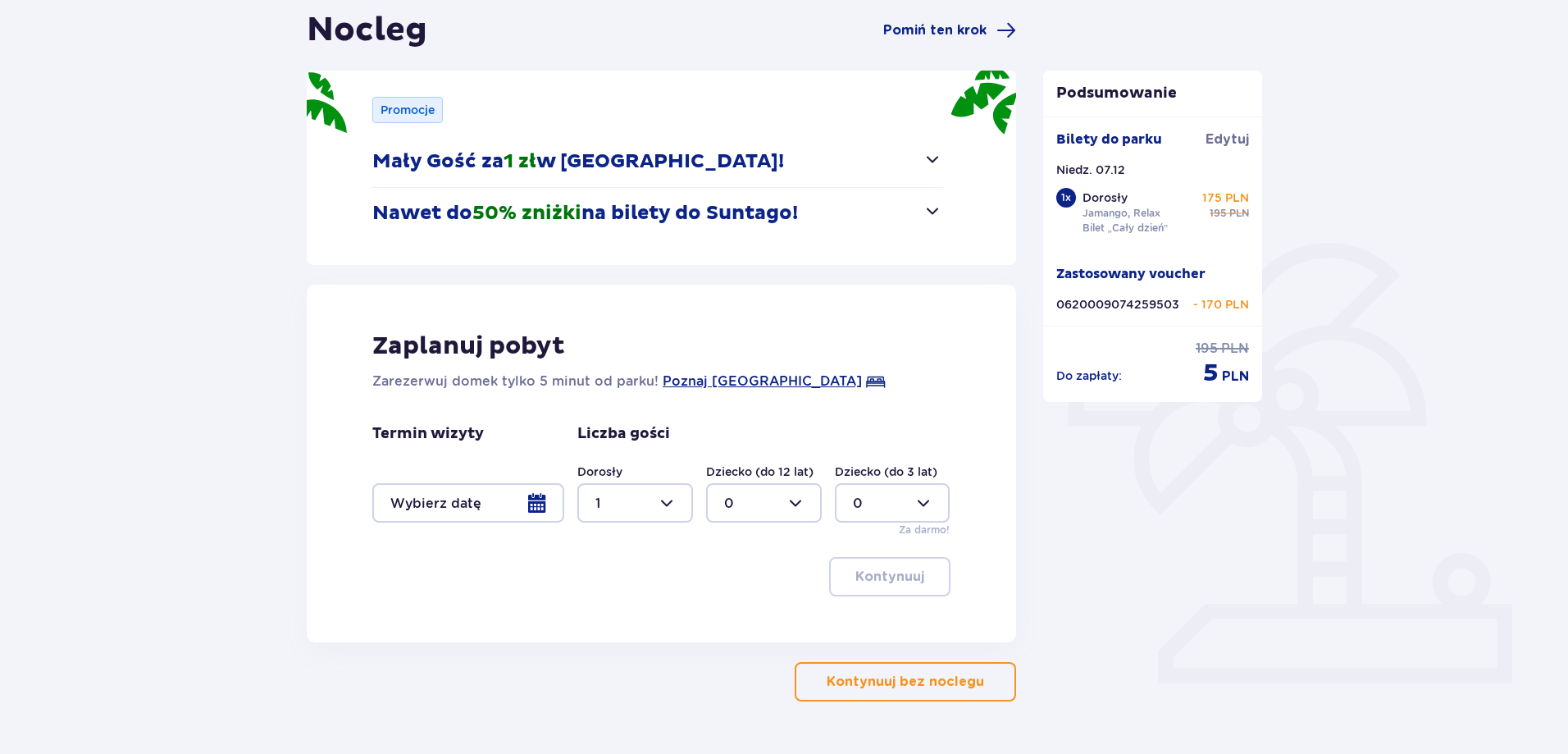
click at [532, 500] on div at bounding box center [468, 503] width 192 height 40
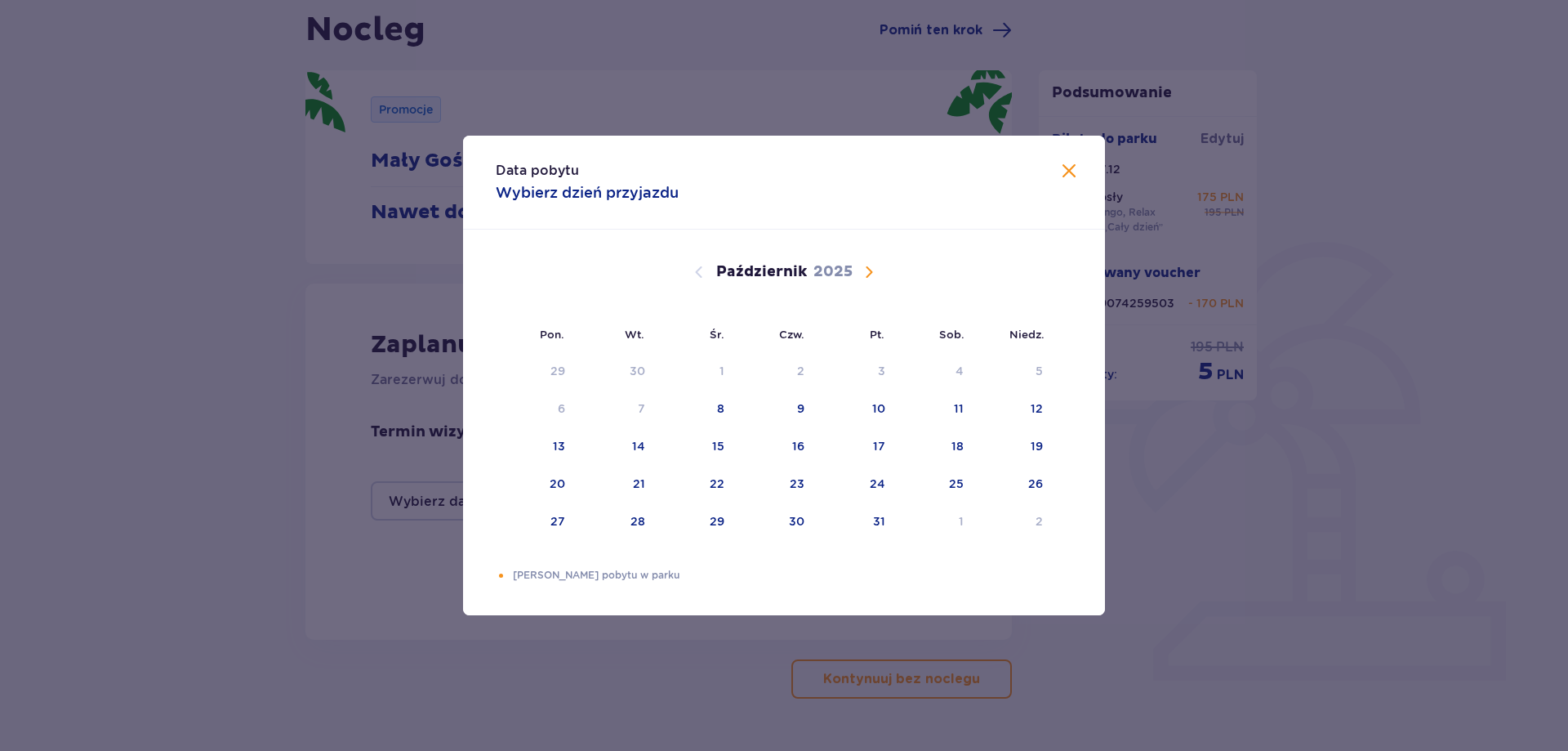
click at [1068, 162] on span "Zamknij" at bounding box center [1069, 171] width 19 height 19
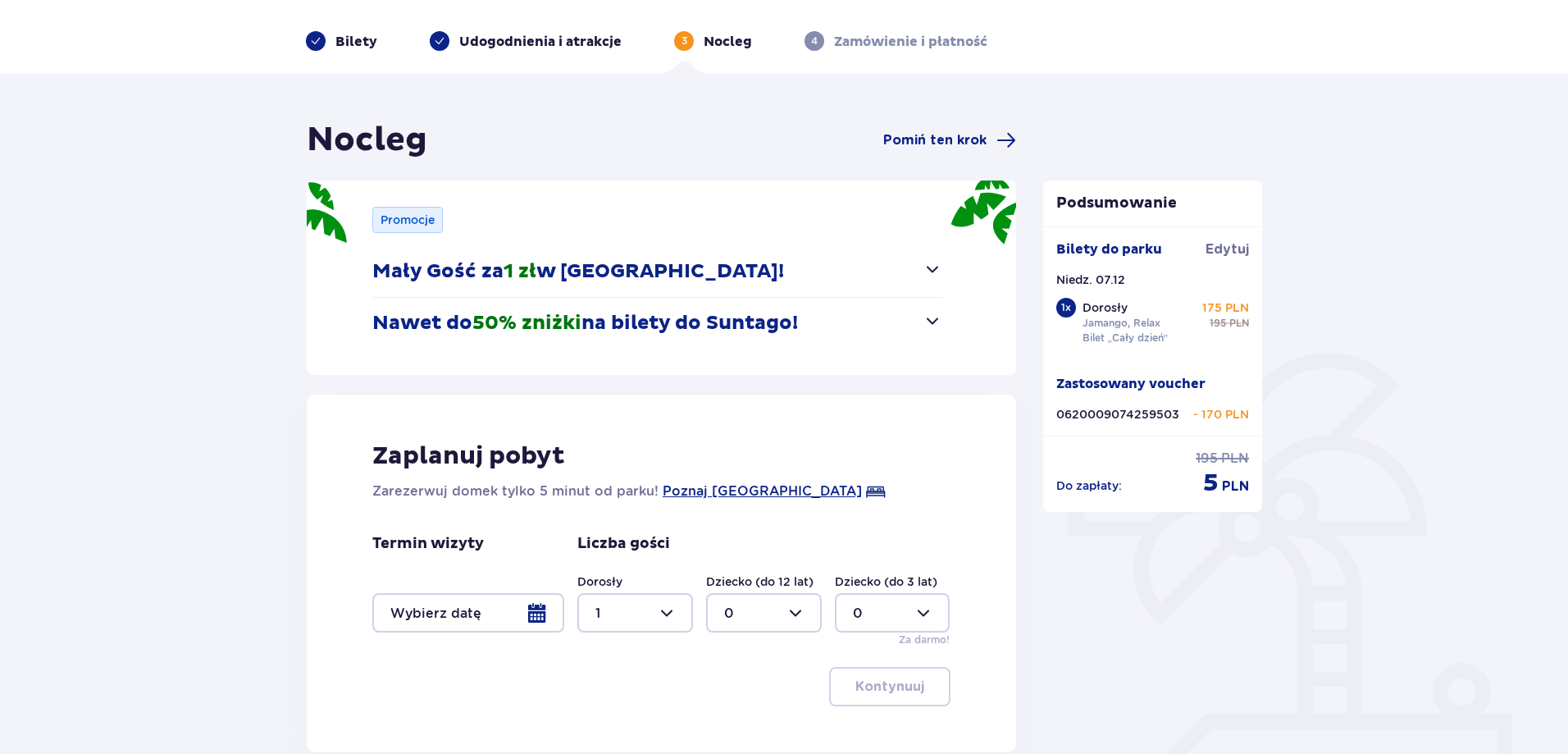
scroll to position [210, 0]
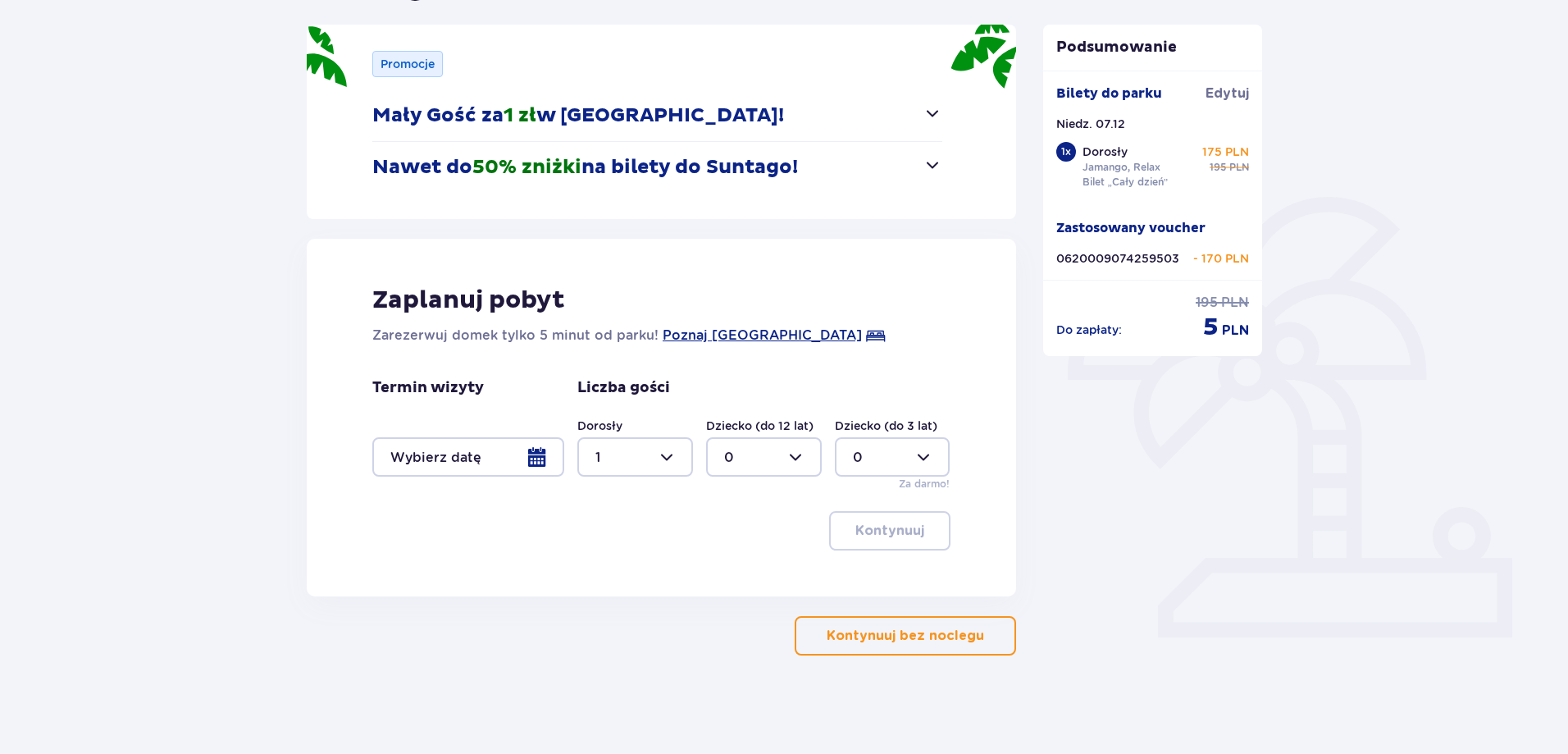
click at [923, 639] on p "Kontynuuj bez noclegu" at bounding box center [905, 636] width 157 height 18
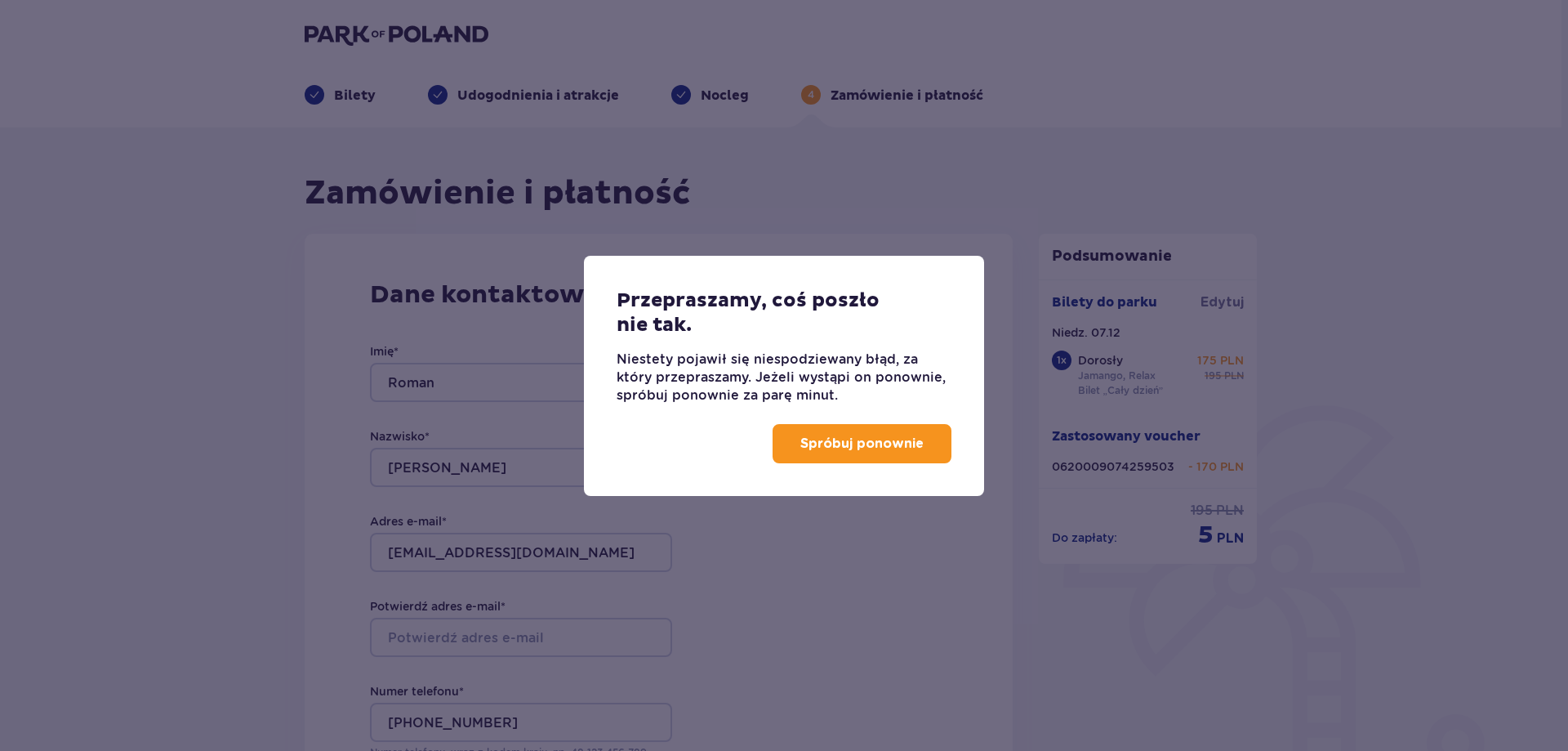
click at [860, 436] on p "Spróbuj ponownie" at bounding box center [861, 444] width 124 height 18
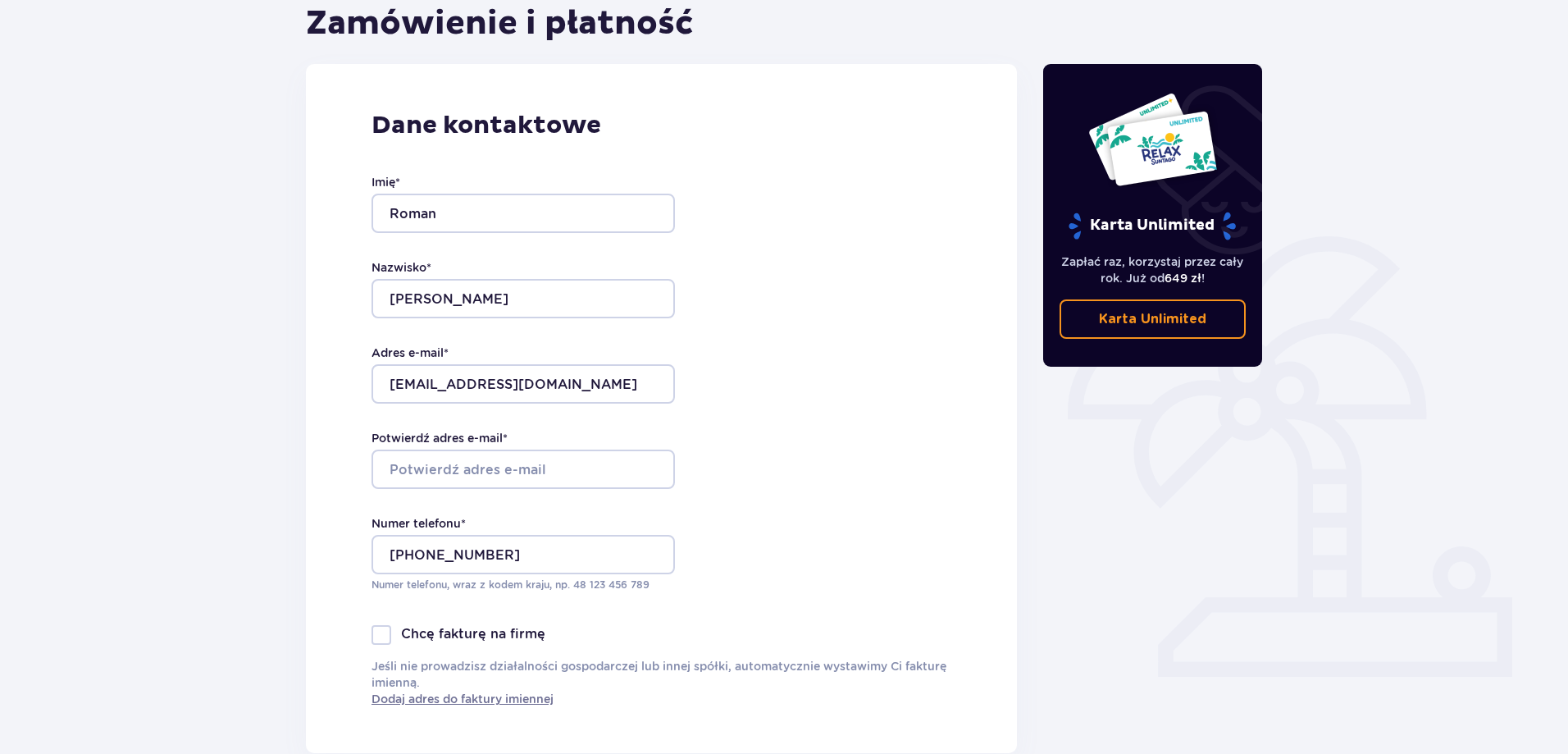
scroll to position [151, 0]
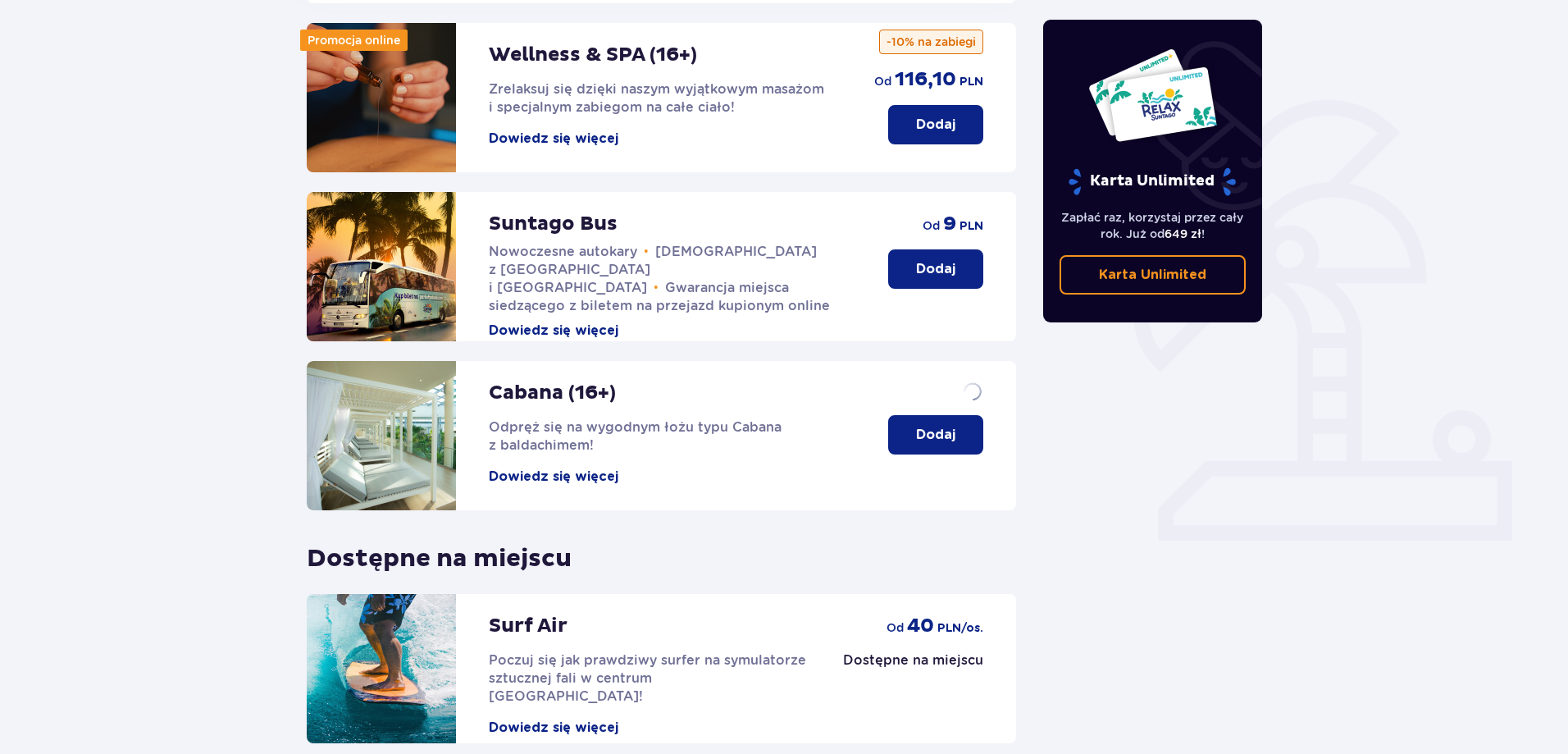
scroll to position [328, 0]
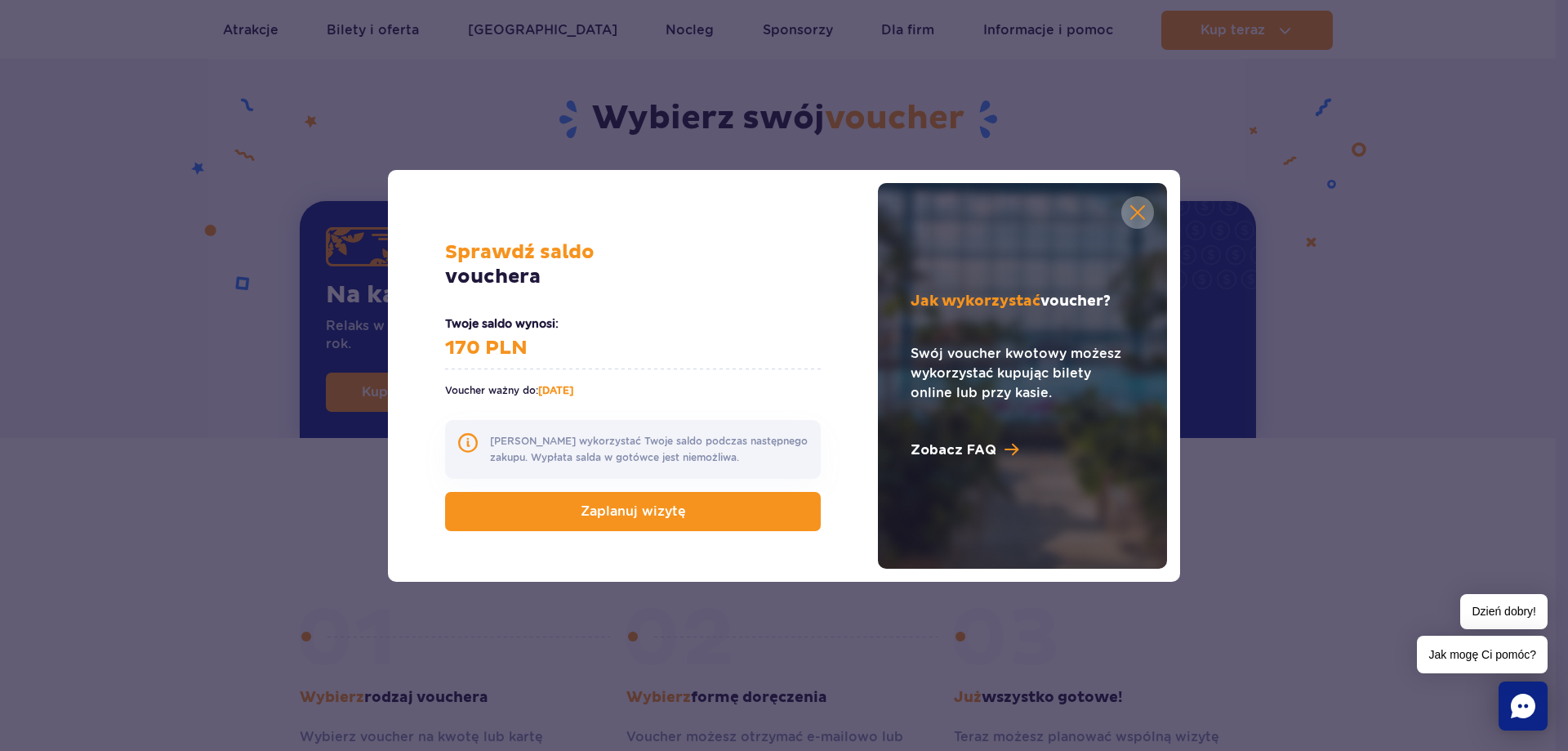
click at [1140, 212] on link at bounding box center [1138, 213] width 33 height 33
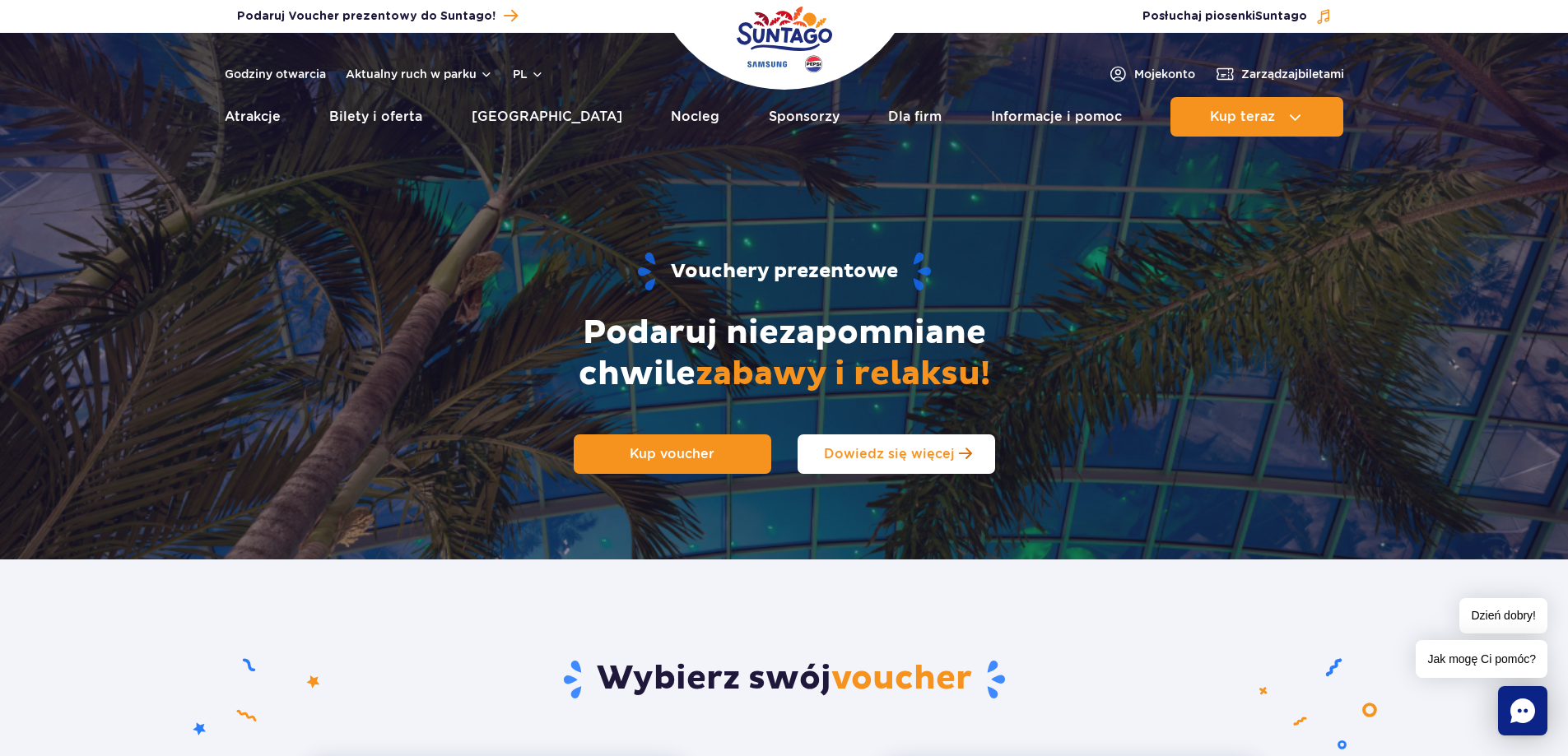
click at [875, 452] on span "Dowiedz się więcej" at bounding box center [889, 453] width 131 height 16
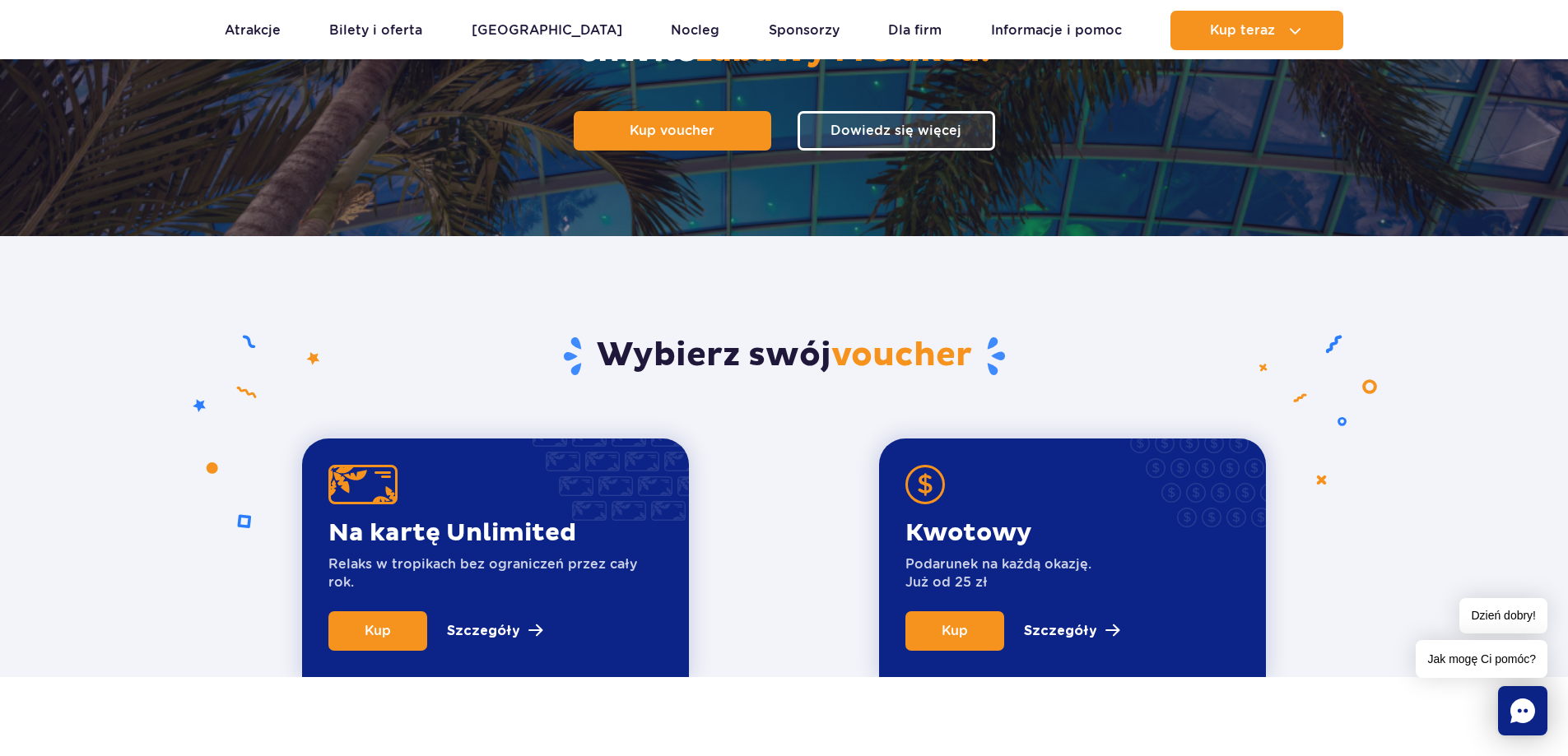
scroll to position [148, 0]
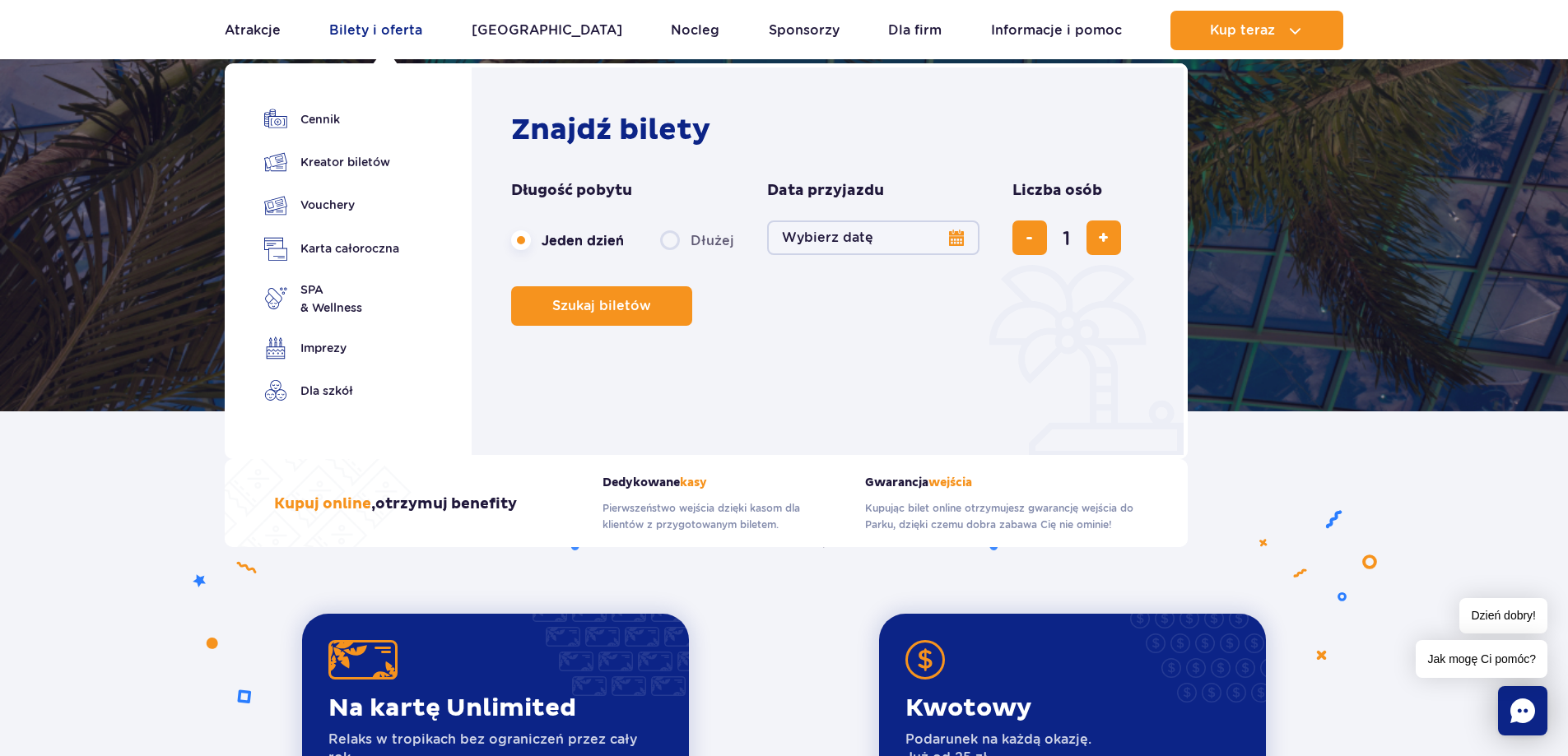
click at [398, 32] on link "Bilety i oferta" at bounding box center [375, 30] width 93 height 40
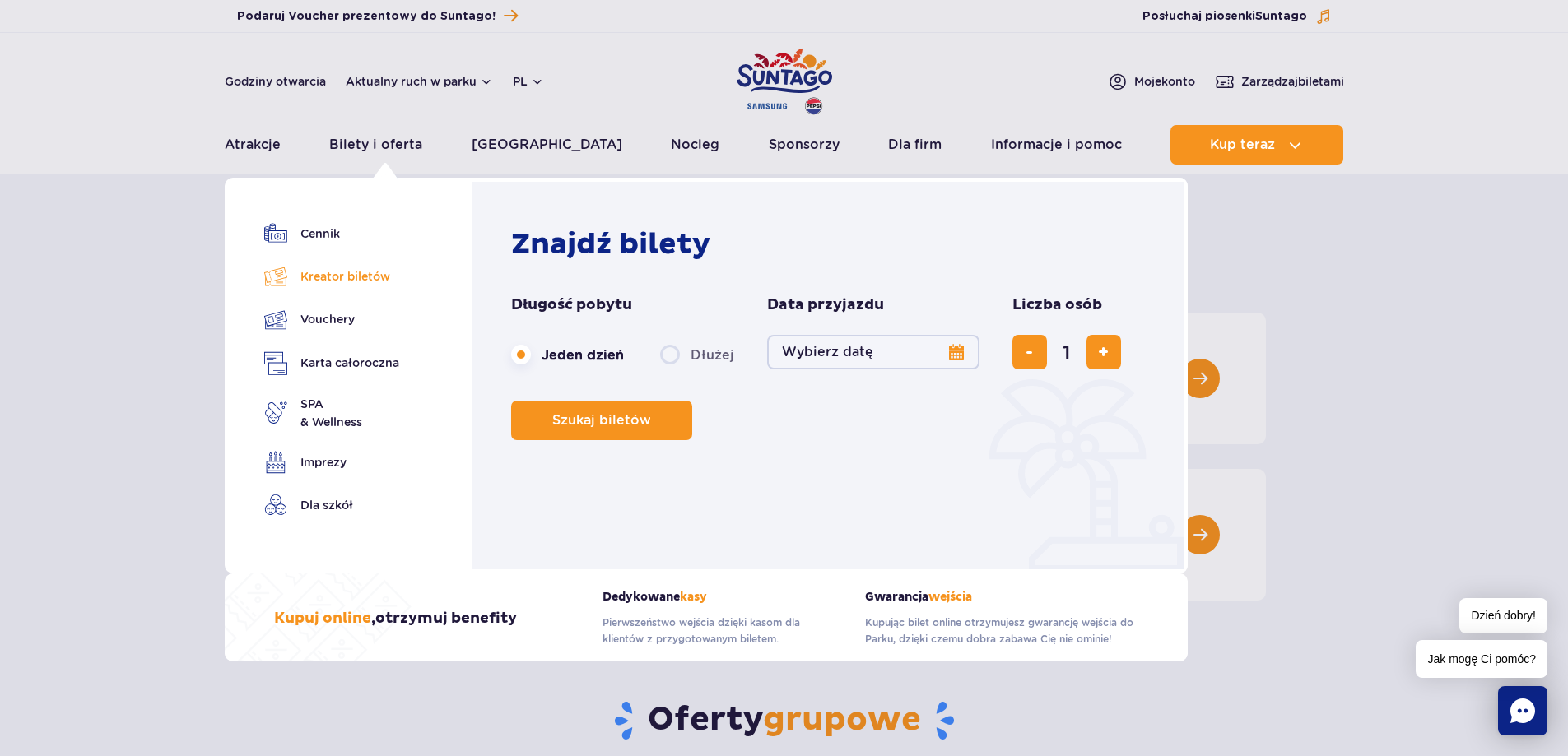
click at [331, 278] on link "Kreator biletów" at bounding box center [332, 276] width 135 height 23
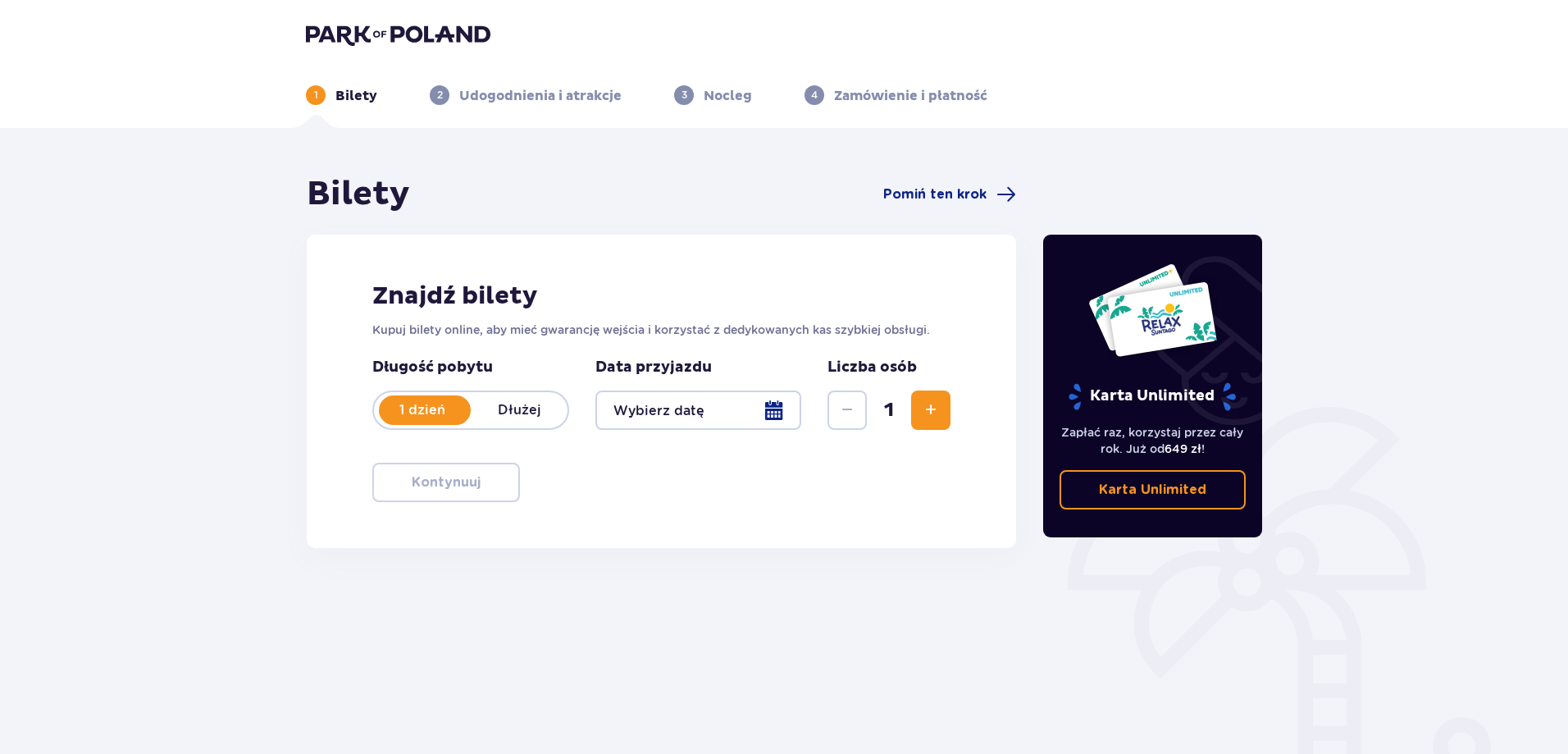
click at [780, 408] on div at bounding box center [698, 410] width 206 height 40
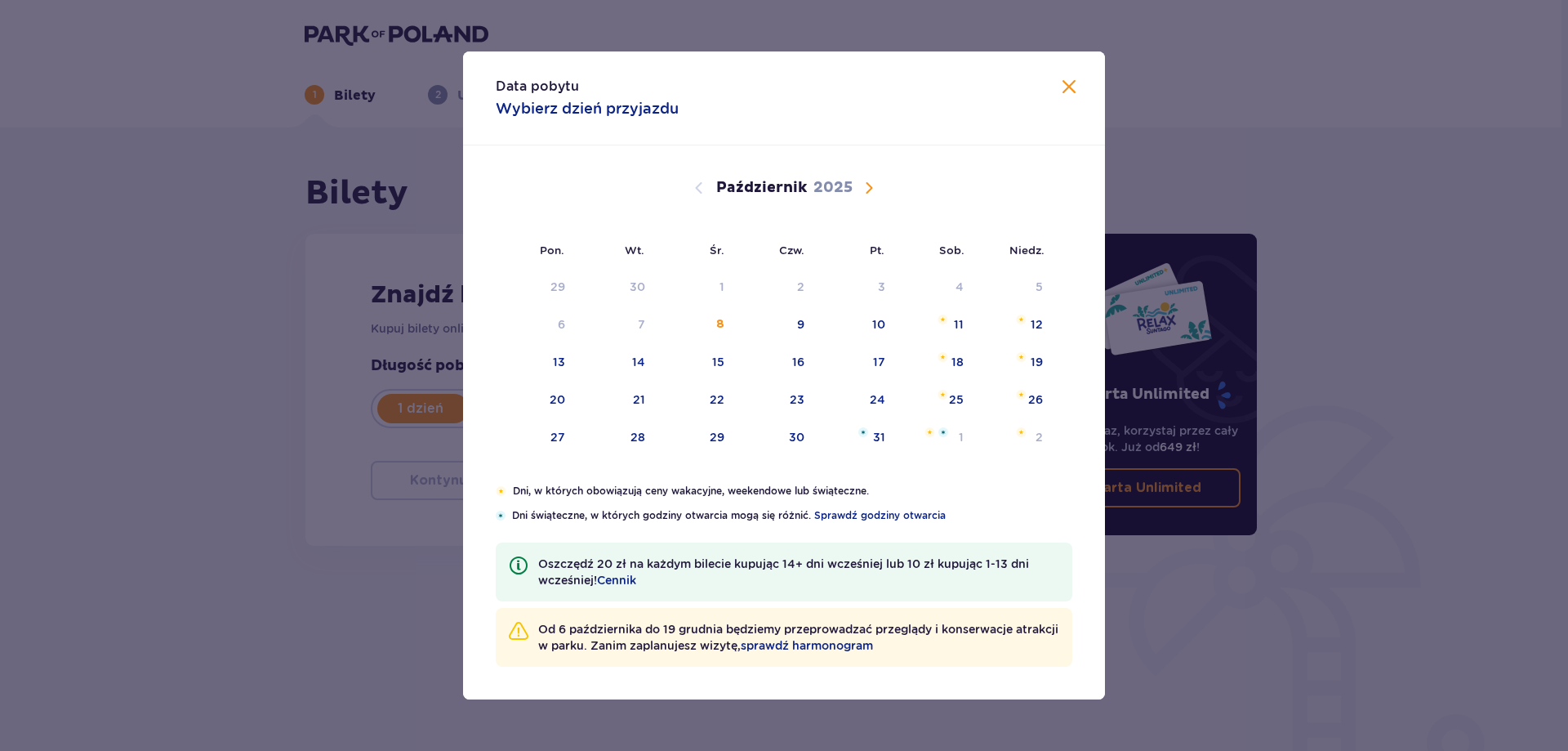
click at [874, 184] on span "Następny miesiąc" at bounding box center [869, 187] width 19 height 19
click at [1040, 288] on div "7" at bounding box center [1039, 287] width 7 height 17
type input "07.12.25"
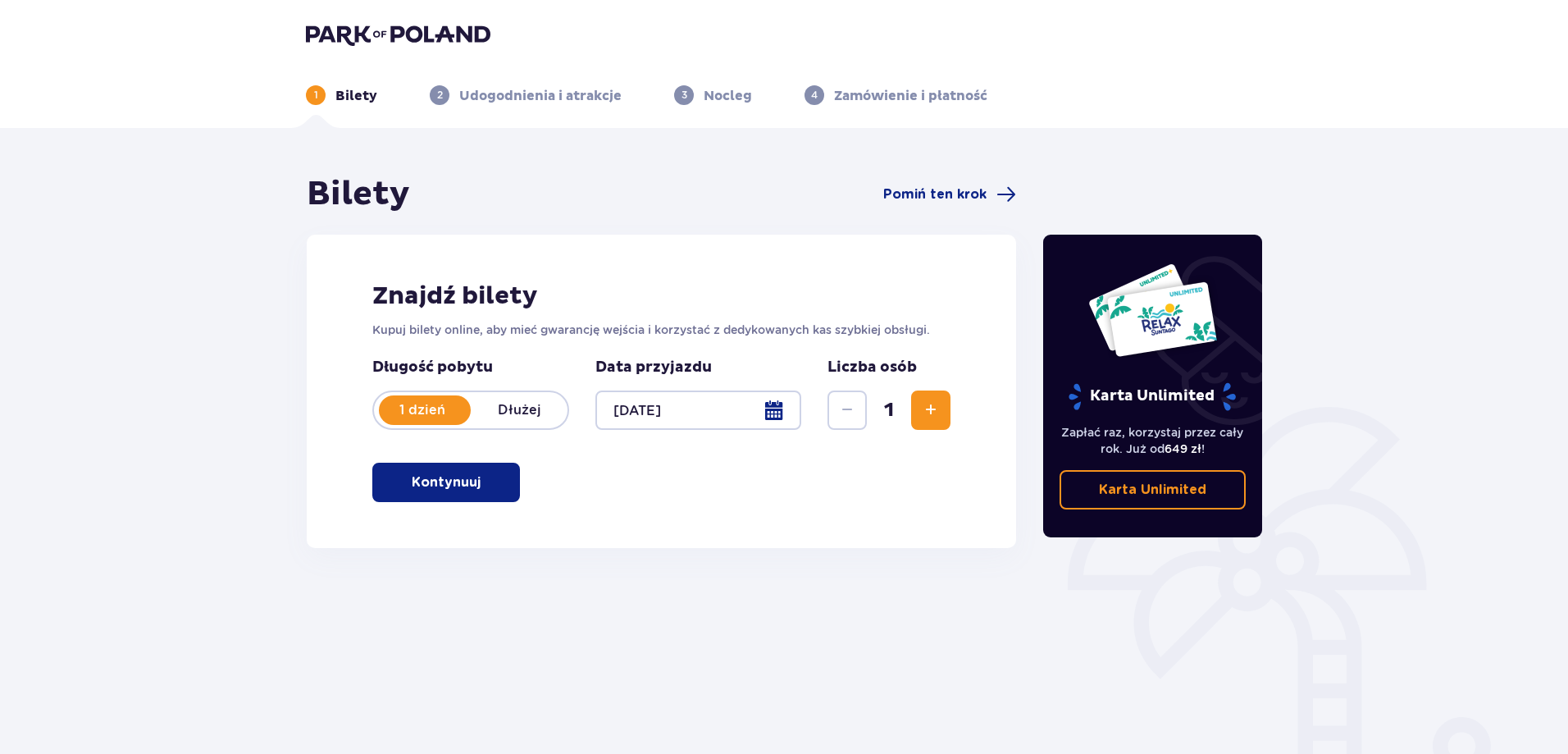
click at [439, 490] on p "Kontynuuj" at bounding box center [445, 482] width 69 height 18
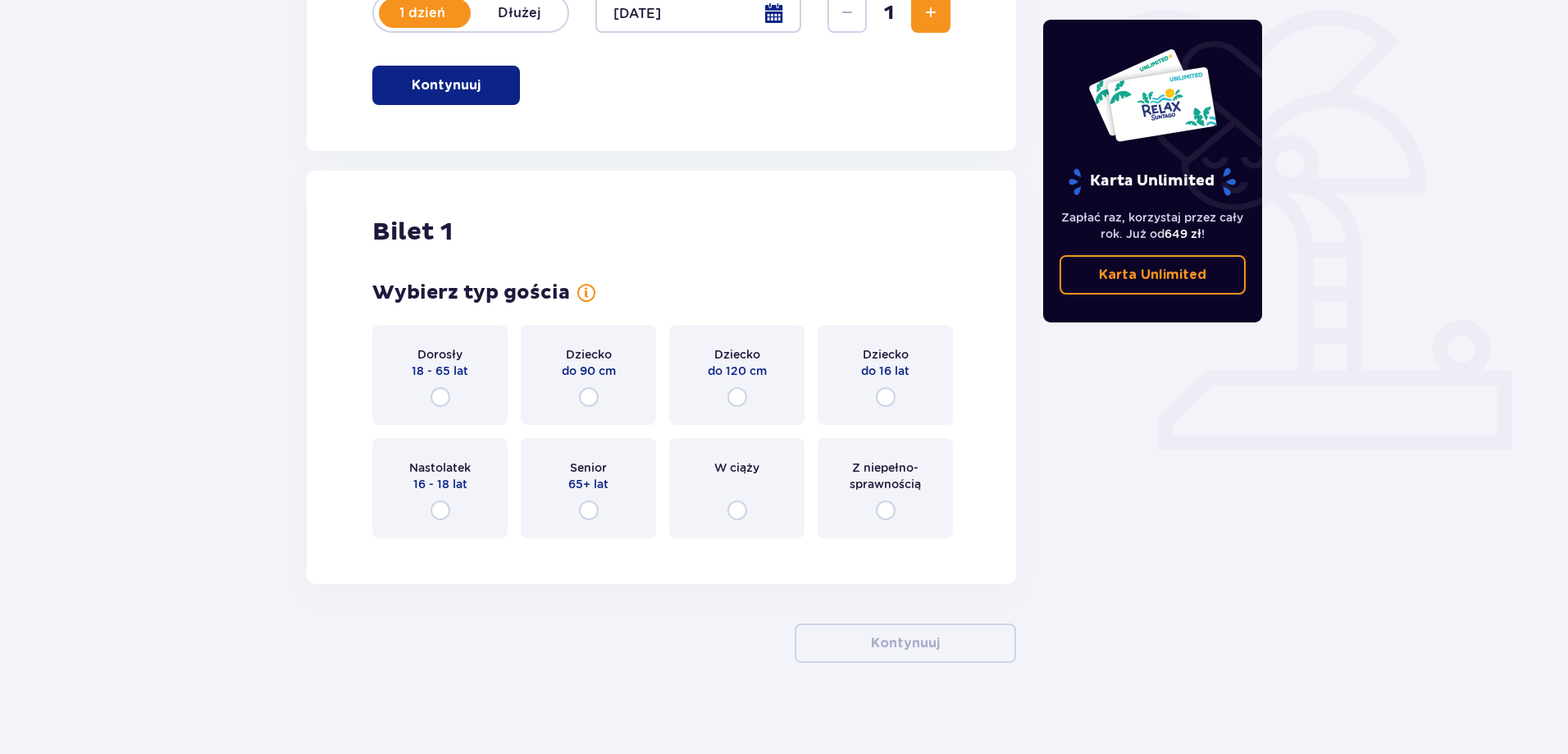
scroll to position [404, 0]
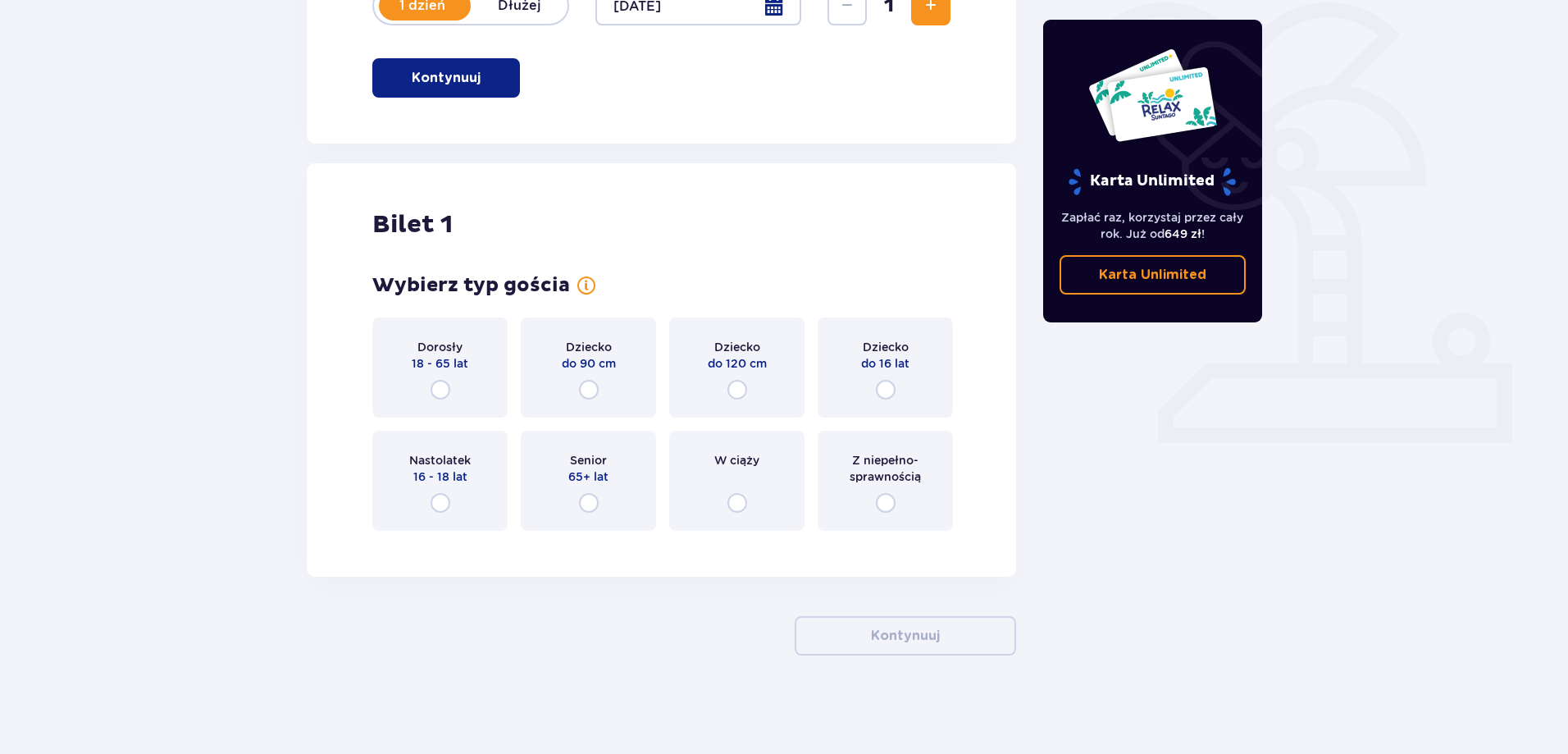
click at [441, 389] on input "radio" at bounding box center [440, 389] width 19 height 19
radio input "true"
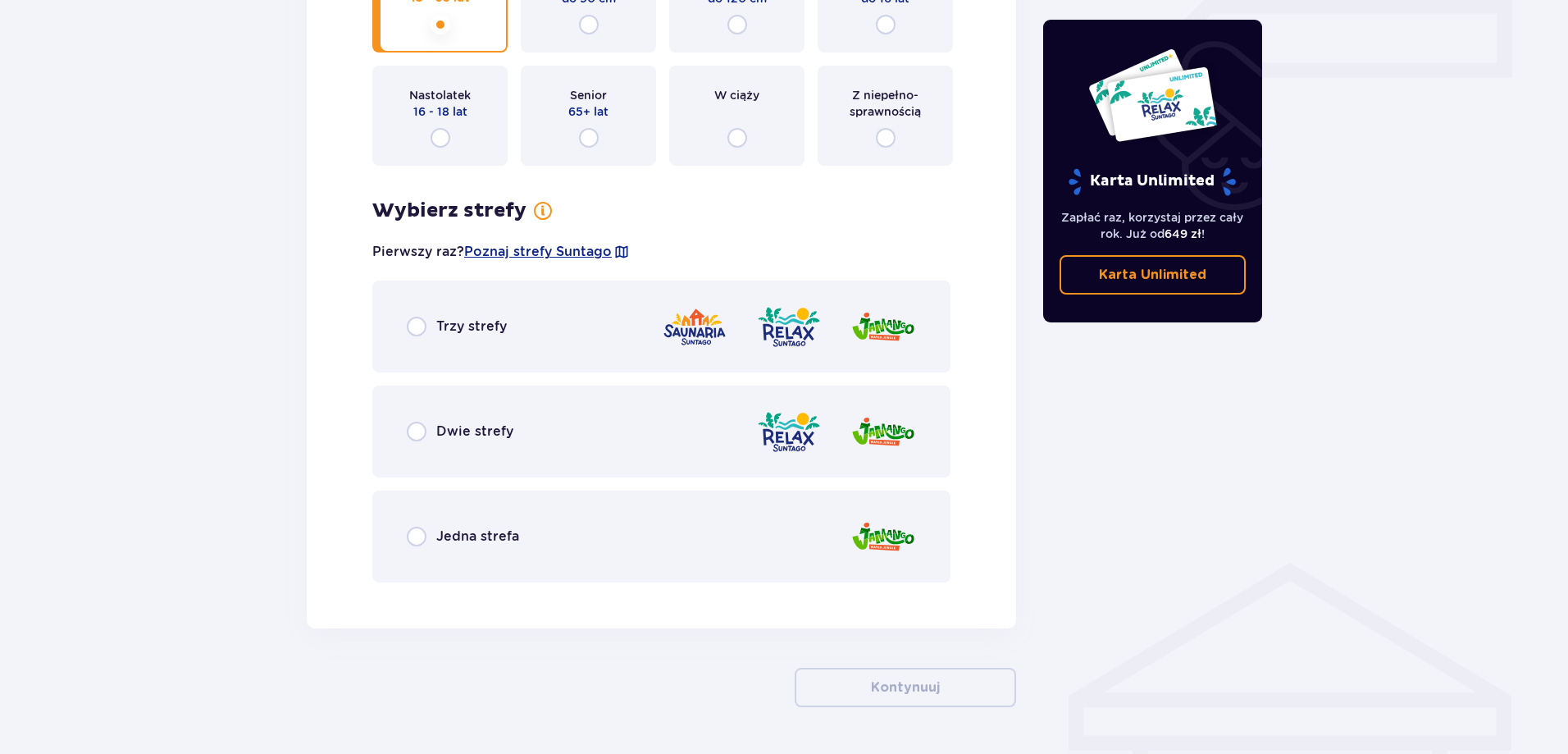
scroll to position [821, 0]
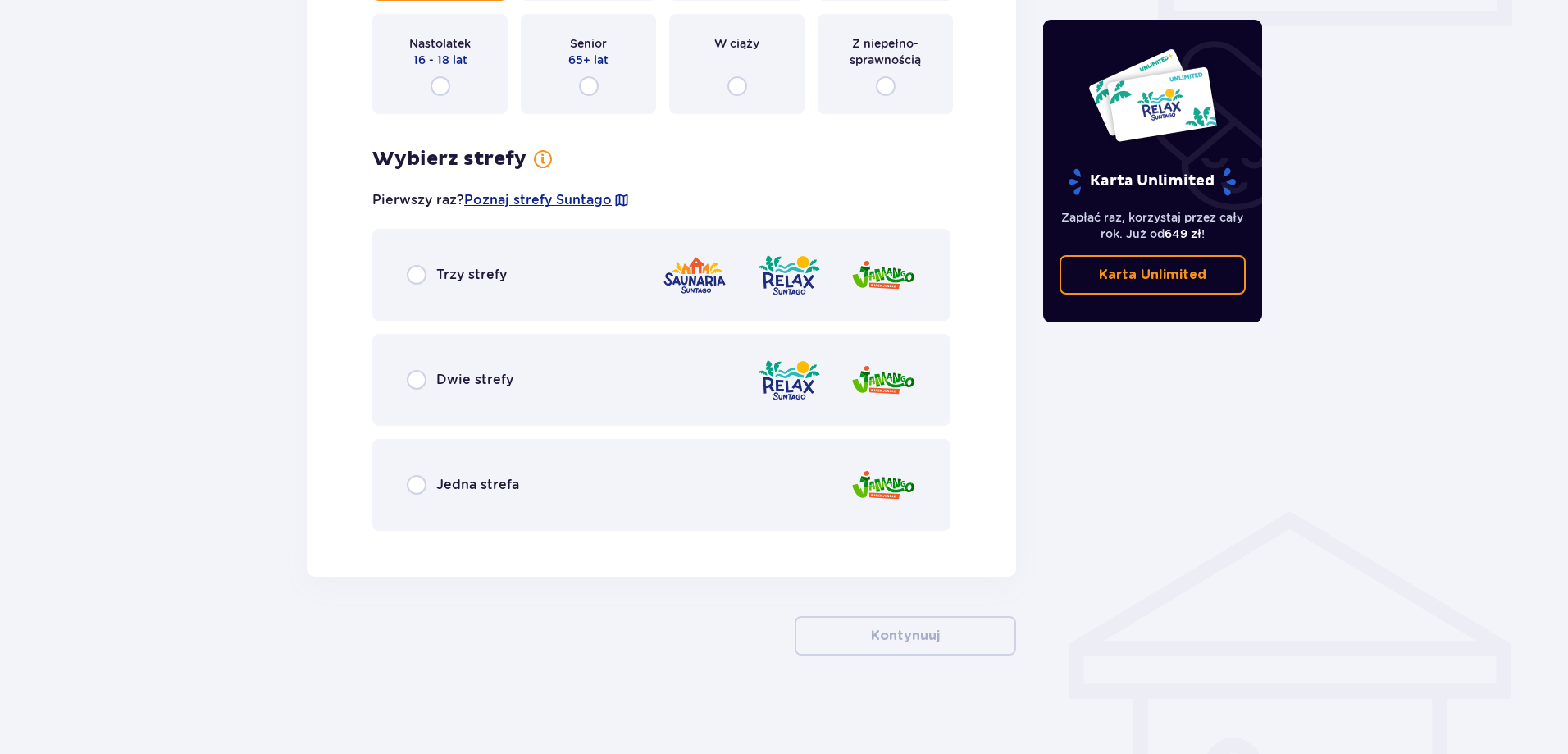
click at [415, 377] on input "radio" at bounding box center [416, 379] width 19 height 19
radio input "true"
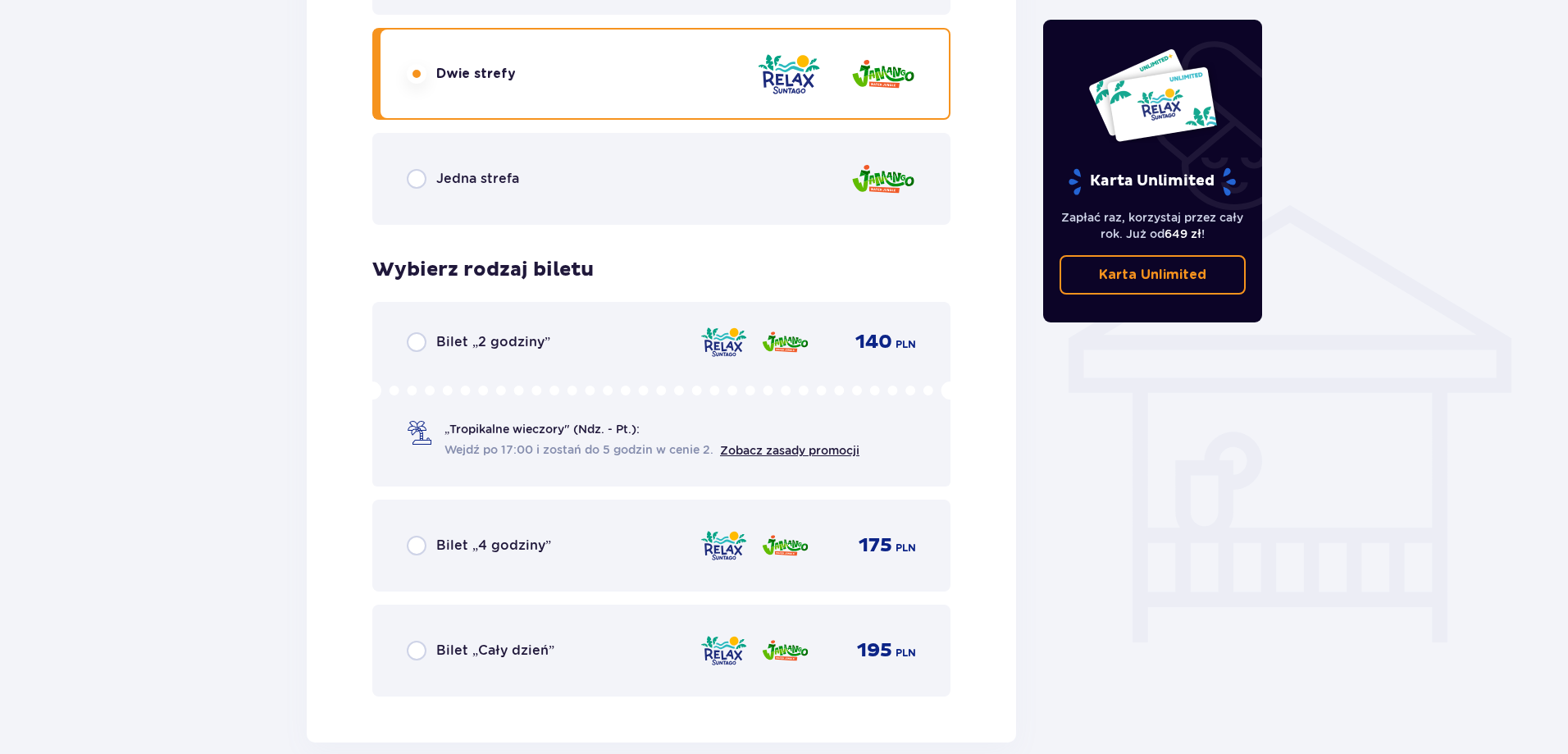
scroll to position [1211, 0]
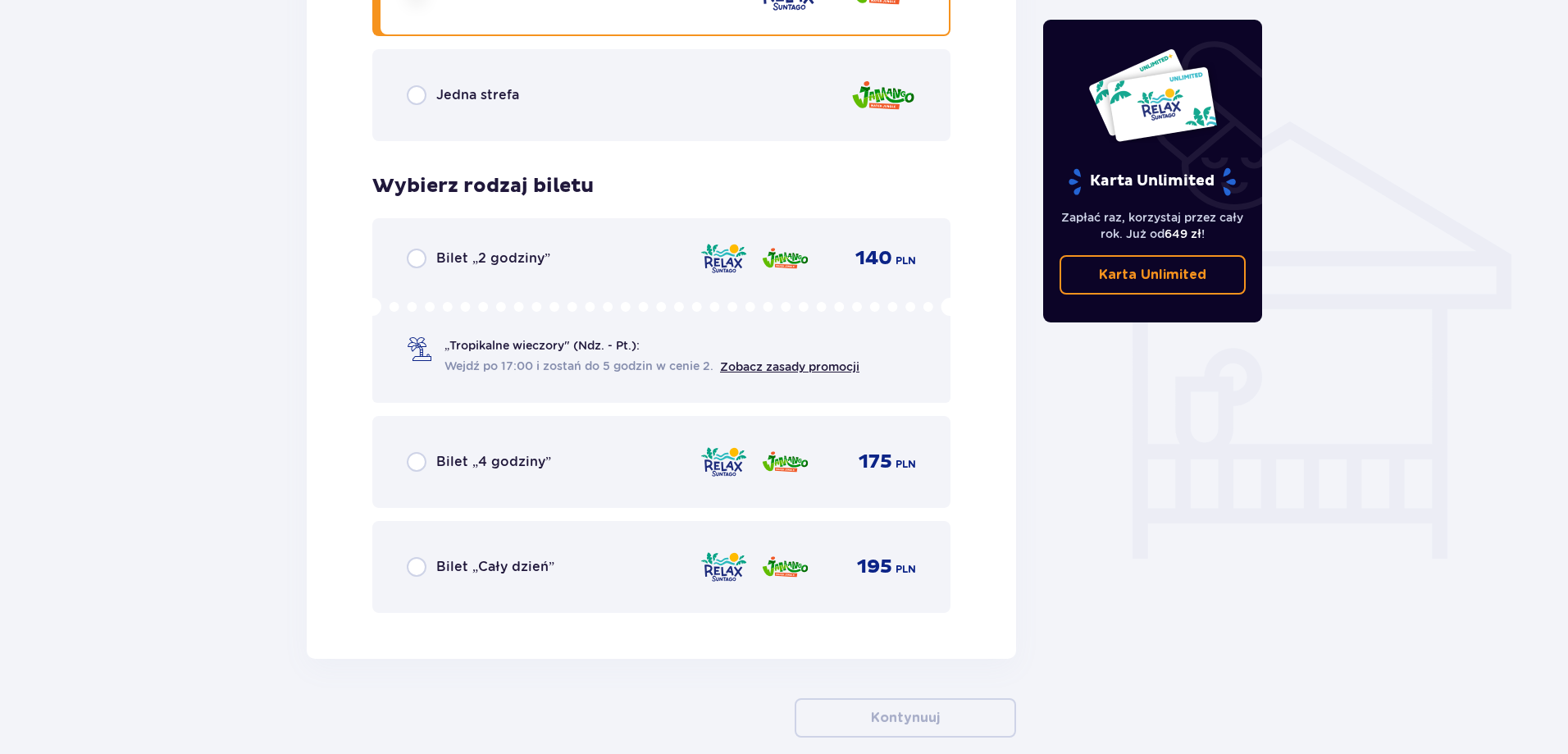
click at [426, 563] on input "radio" at bounding box center [416, 566] width 19 height 19
radio input "true"
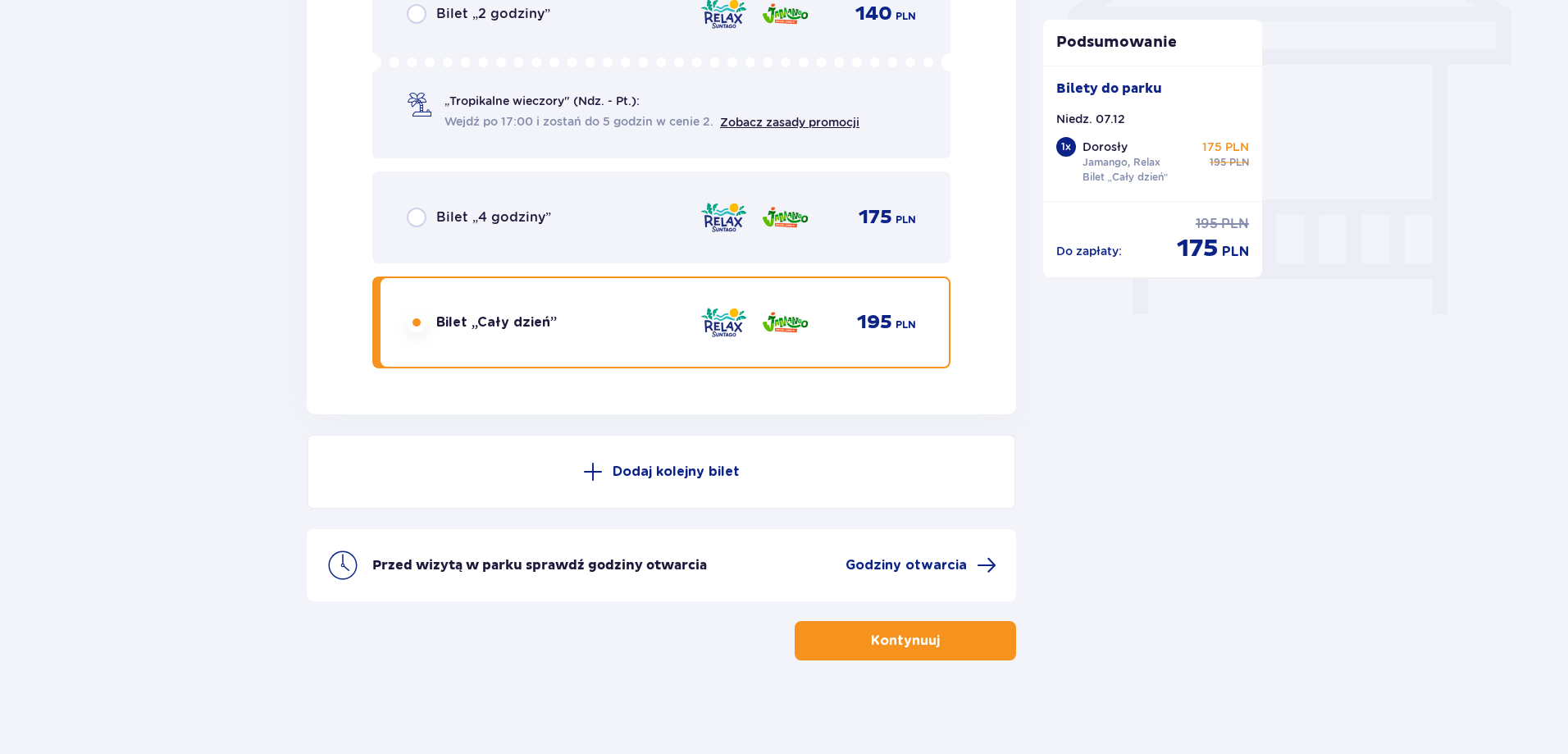
scroll to position [1460, 0]
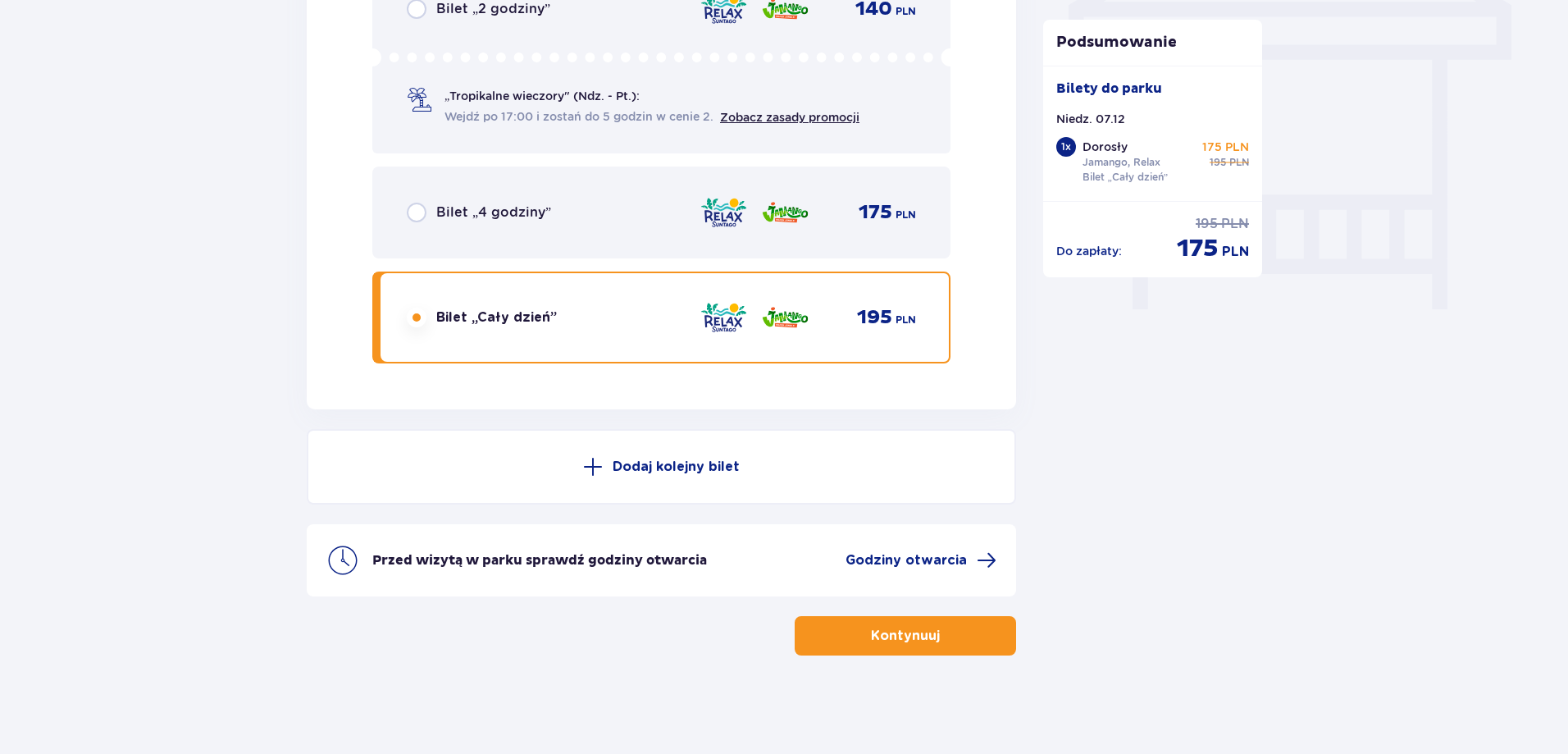
click at [902, 633] on p "Kontynuuj" at bounding box center [905, 636] width 69 height 18
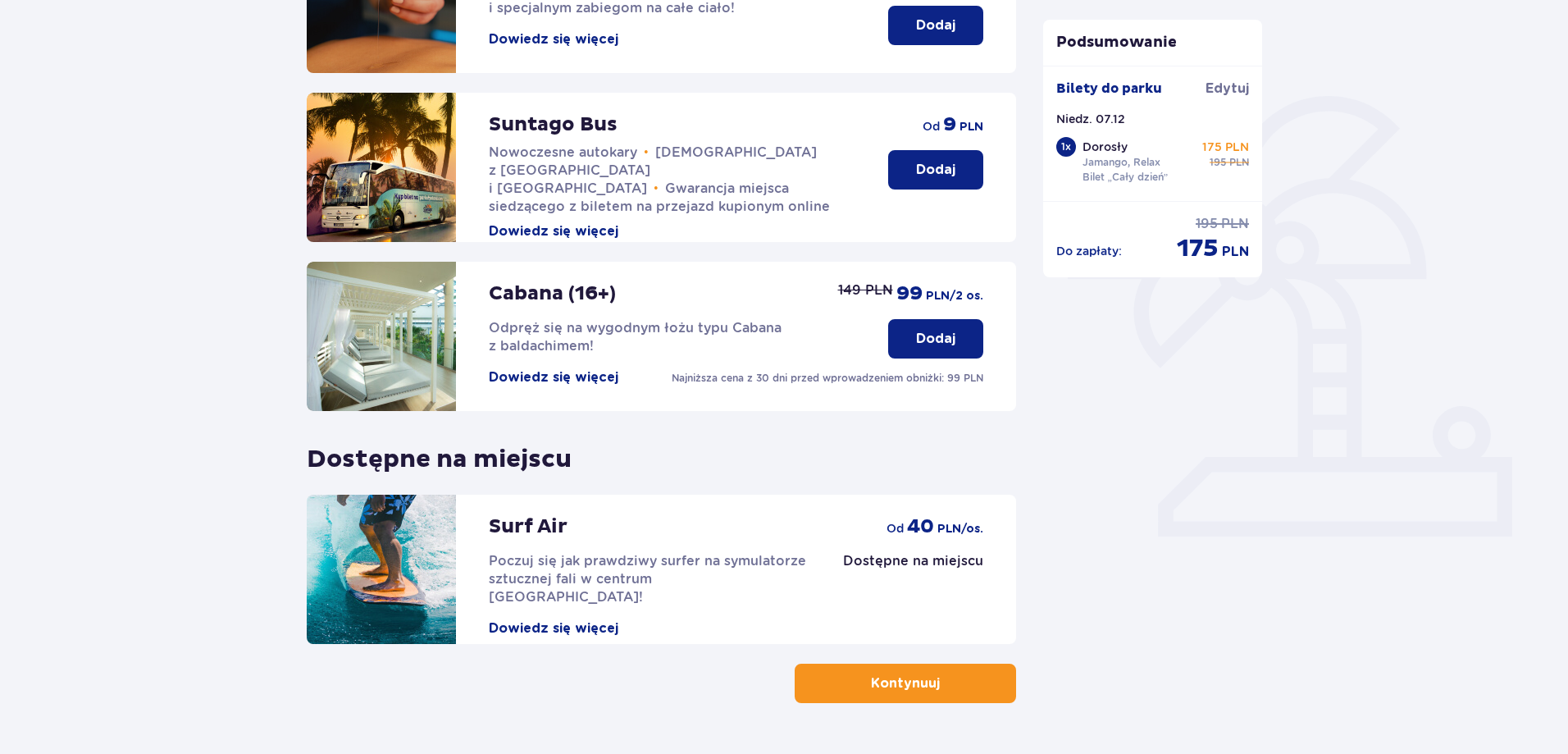
scroll to position [358, 0]
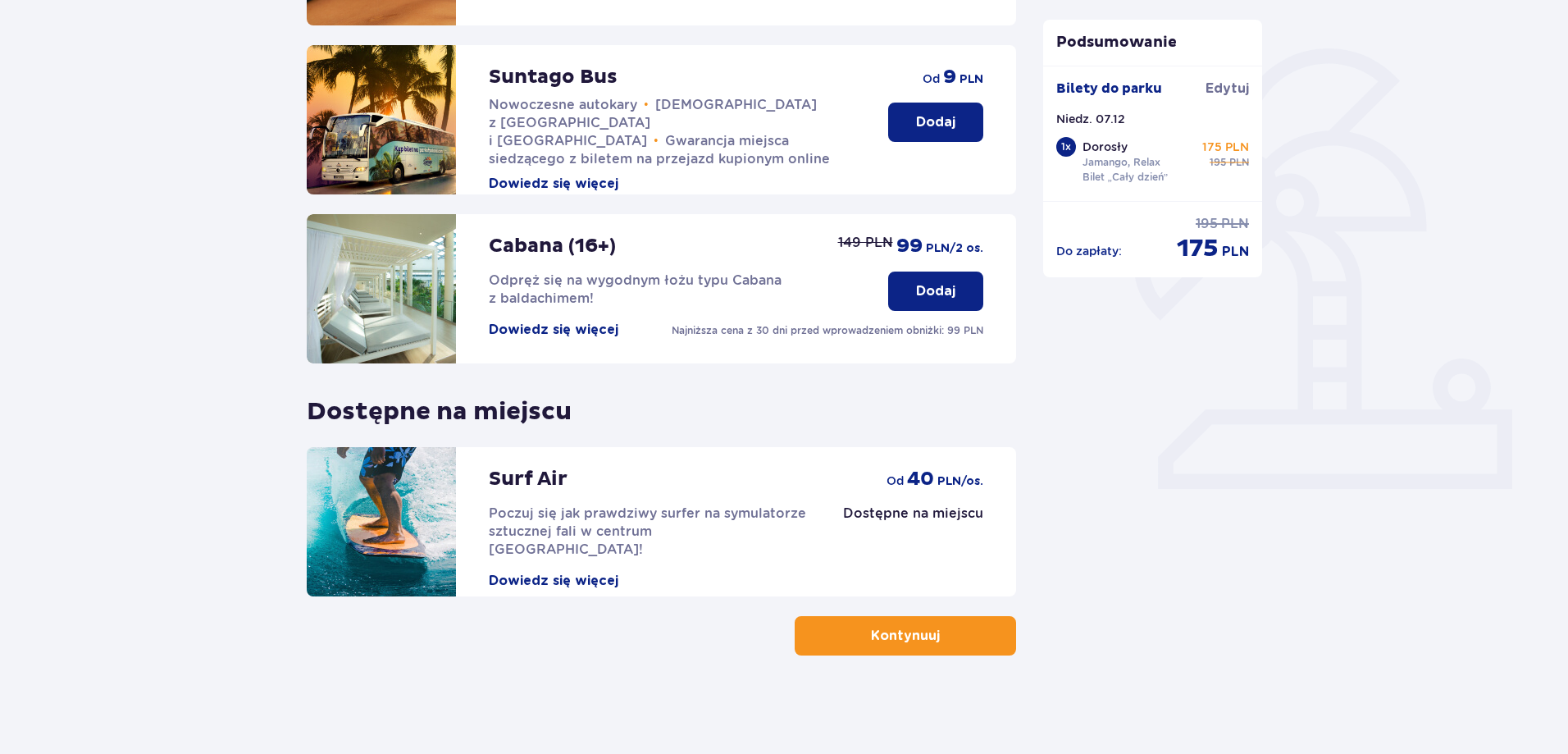
click at [902, 640] on p "Kontynuuj" at bounding box center [905, 636] width 69 height 18
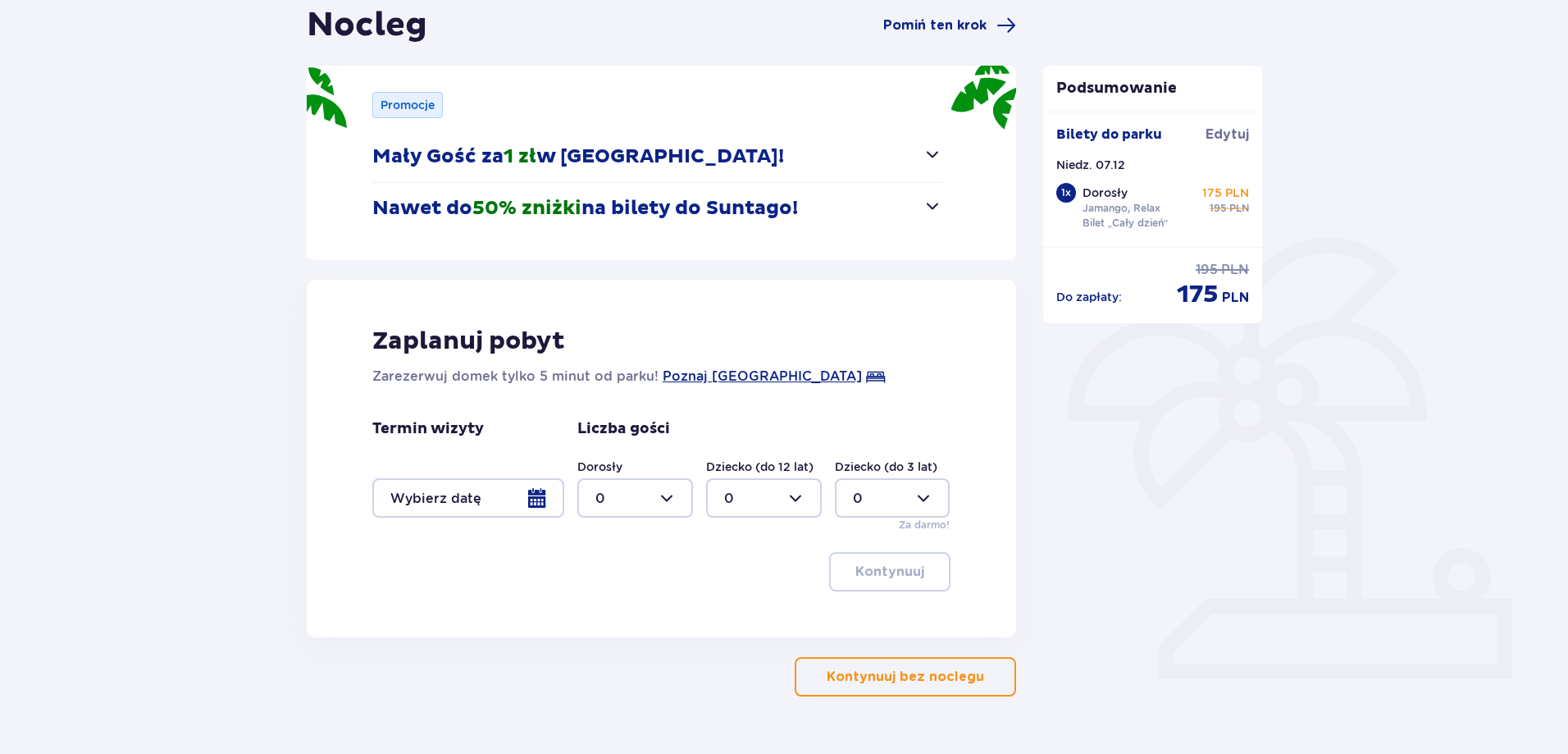
scroll to position [210, 0]
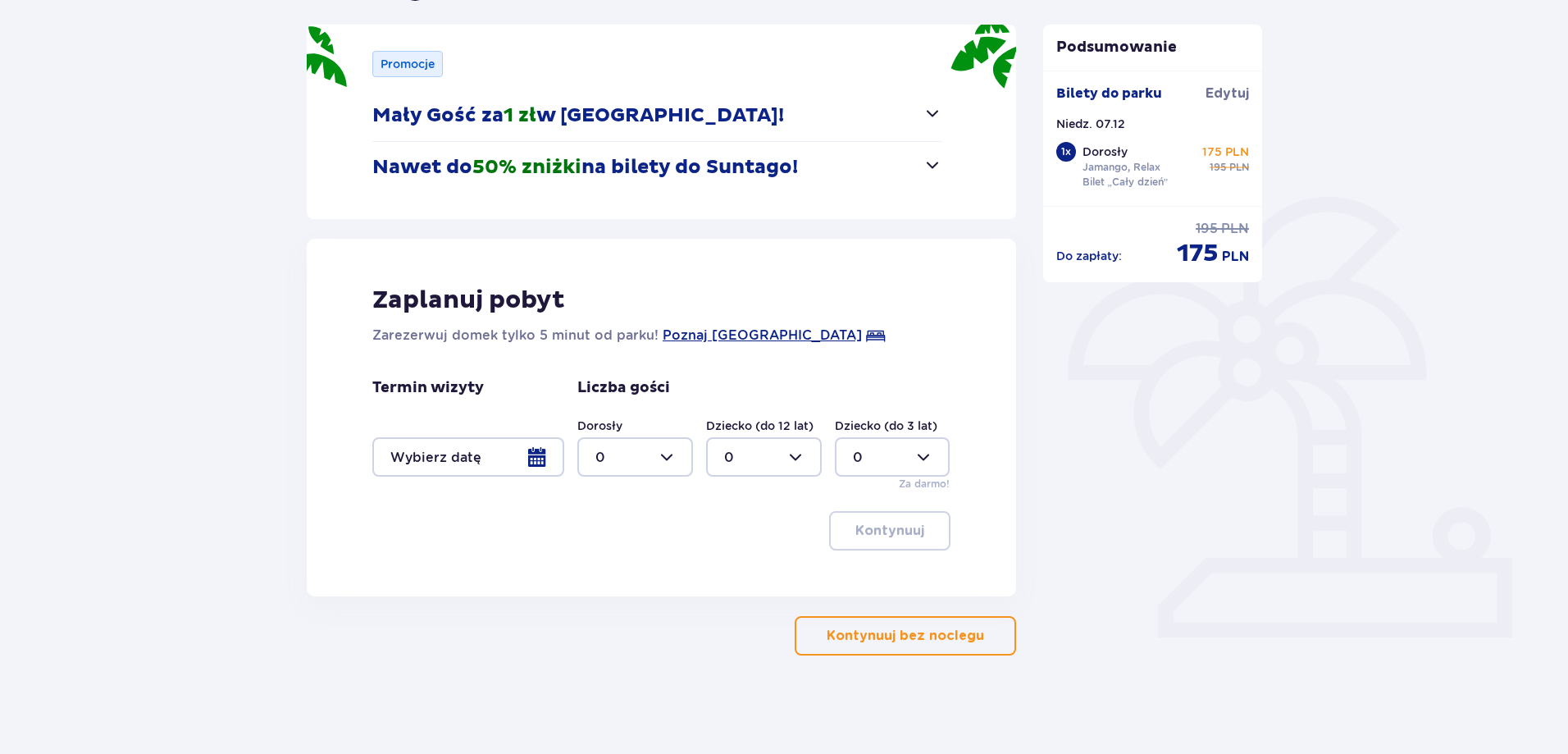
click at [907, 636] on p "Kontynuuj bez noclegu" at bounding box center [905, 636] width 157 height 18
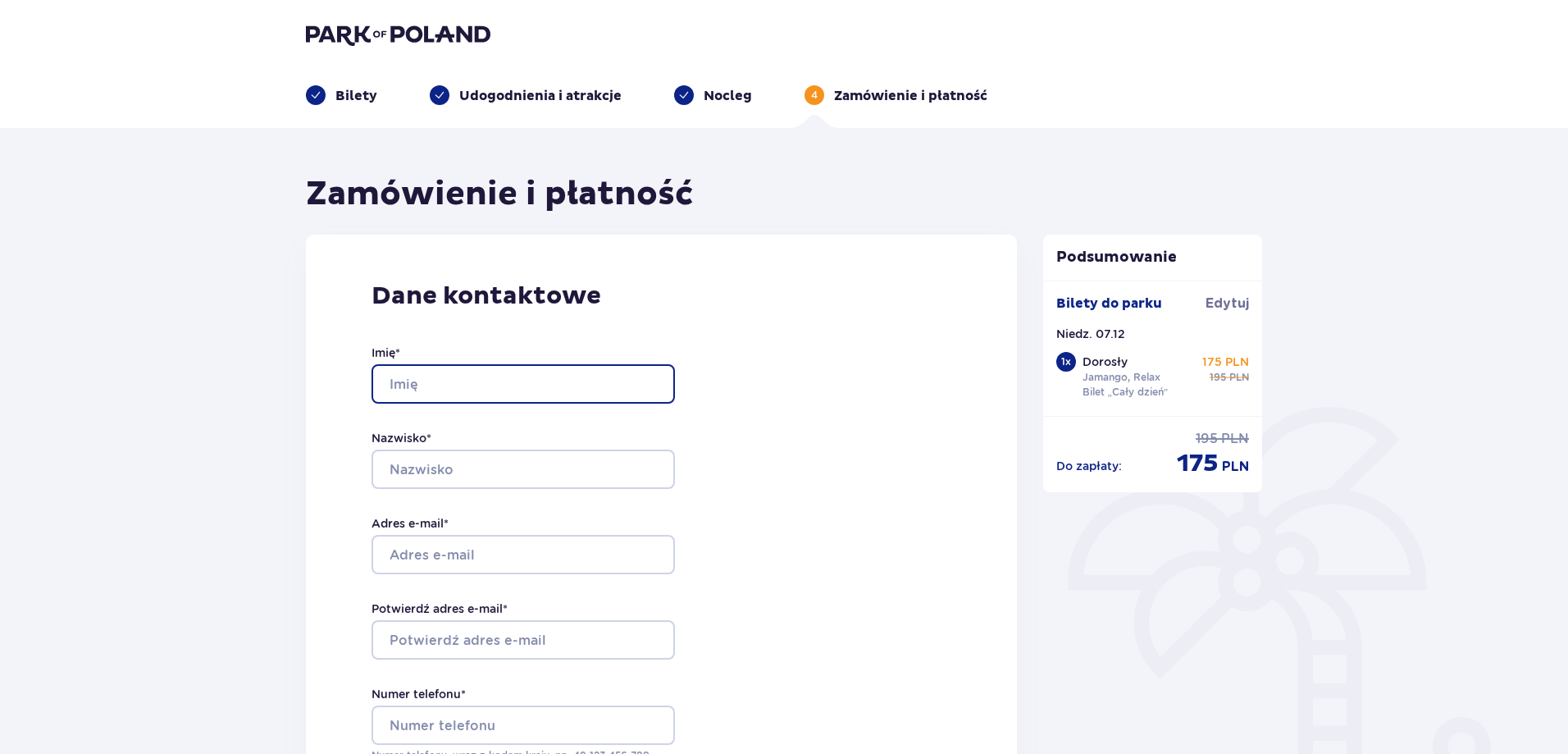
drag, startPoint x: 439, startPoint y: 373, endPoint x: 449, endPoint y: 377, distance: 10.8
click at [441, 374] on input "Imię *" at bounding box center [524, 384] width 304 height 40
type input "Roman"
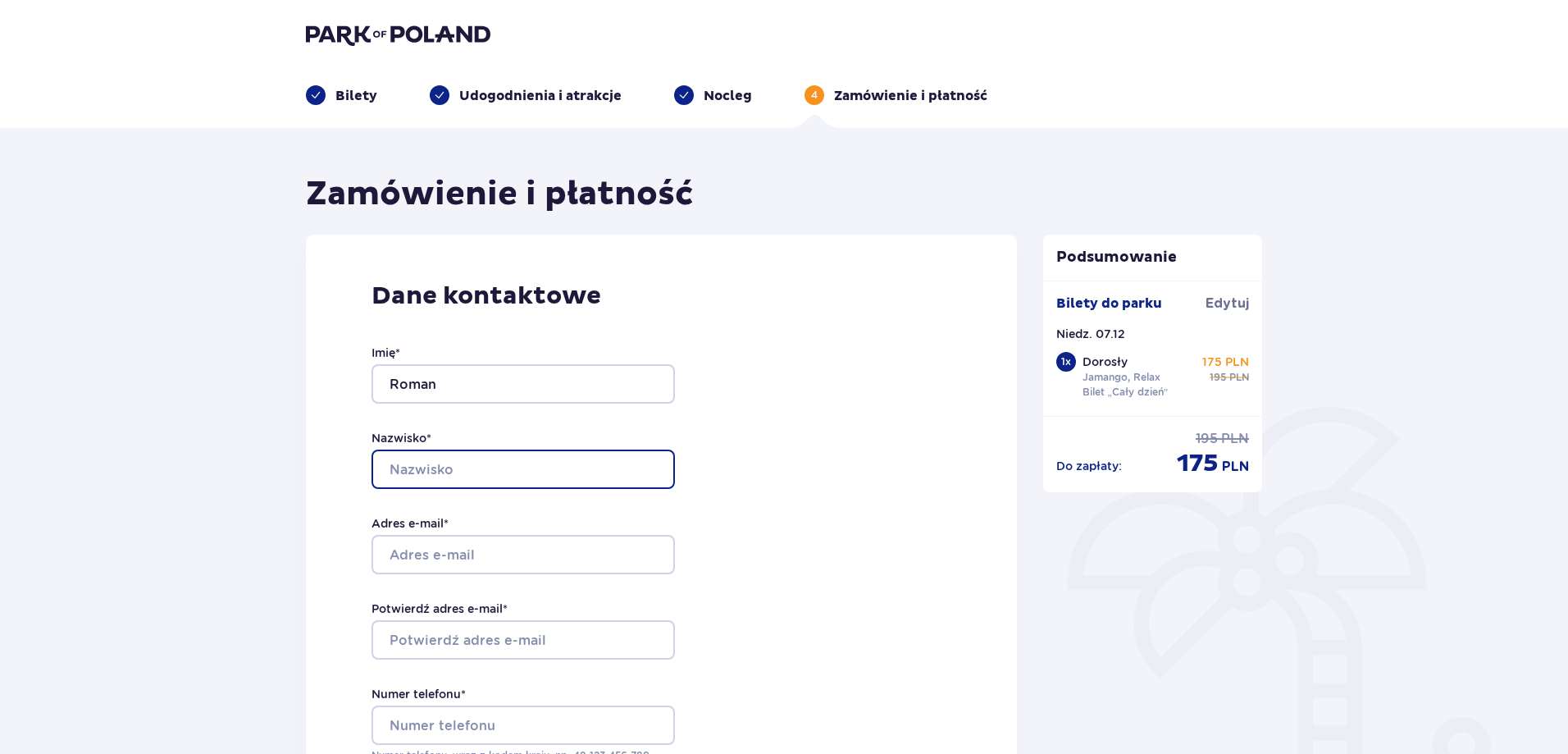
click at [476, 470] on input "Nazwisko *" at bounding box center [524, 469] width 304 height 40
type input "Tybuchowski"
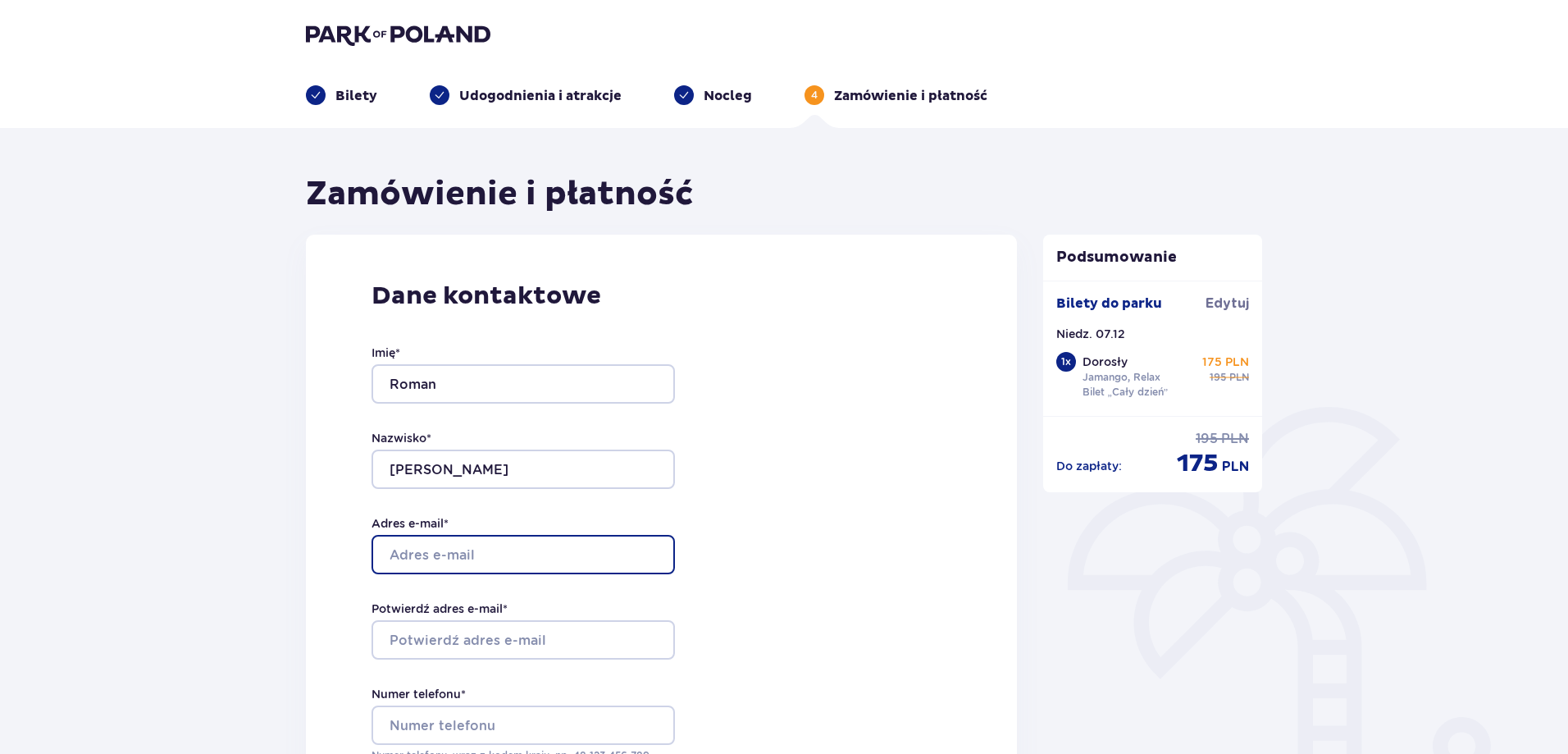
click at [480, 554] on input "Adres e-mail *" at bounding box center [524, 554] width 304 height 40
type input "k_tybuchowska@wp.pl"
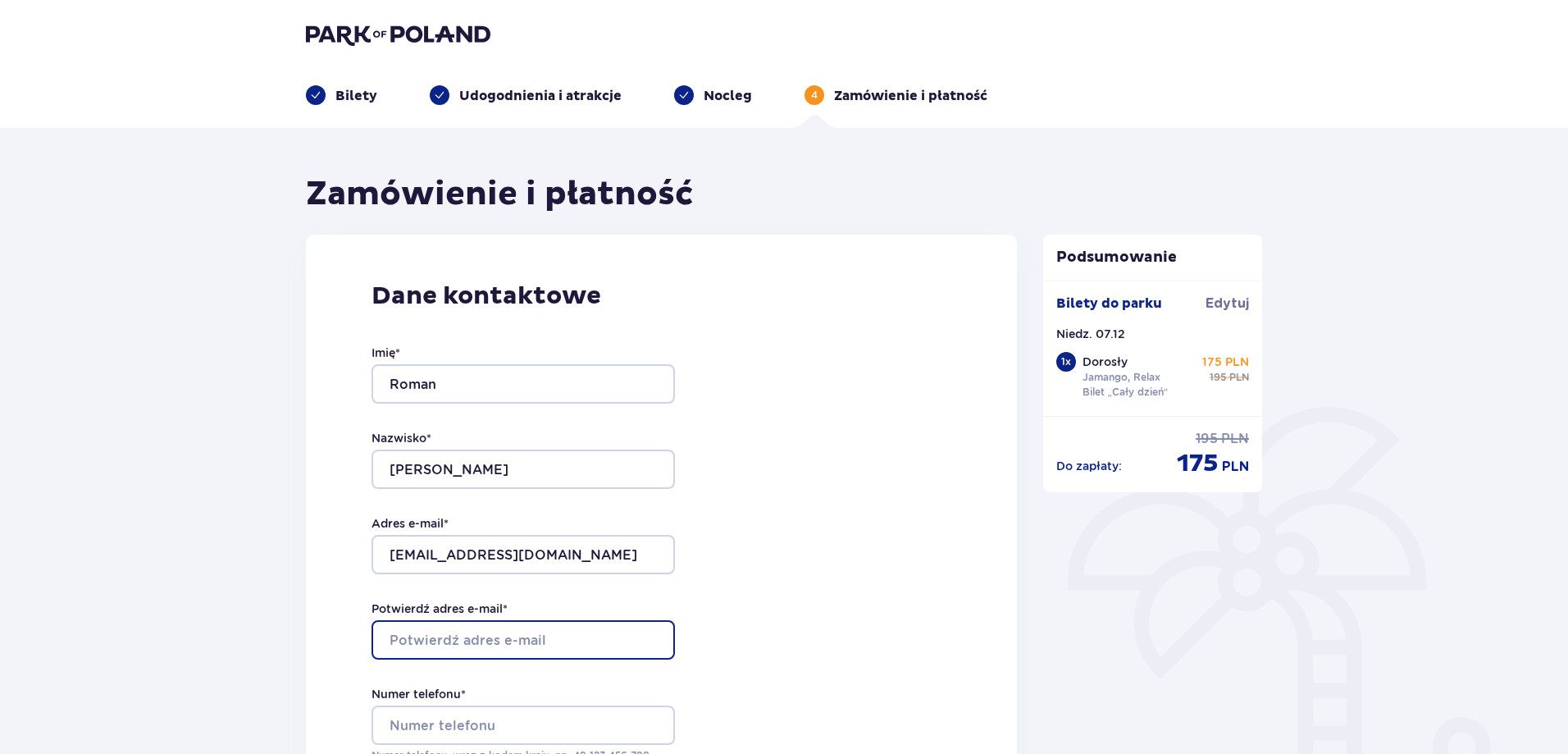
click at [482, 641] on input "Potwierdź adres e-mail *" at bounding box center [524, 640] width 304 height 40
type input "k_tybuchowska@wp.pl"
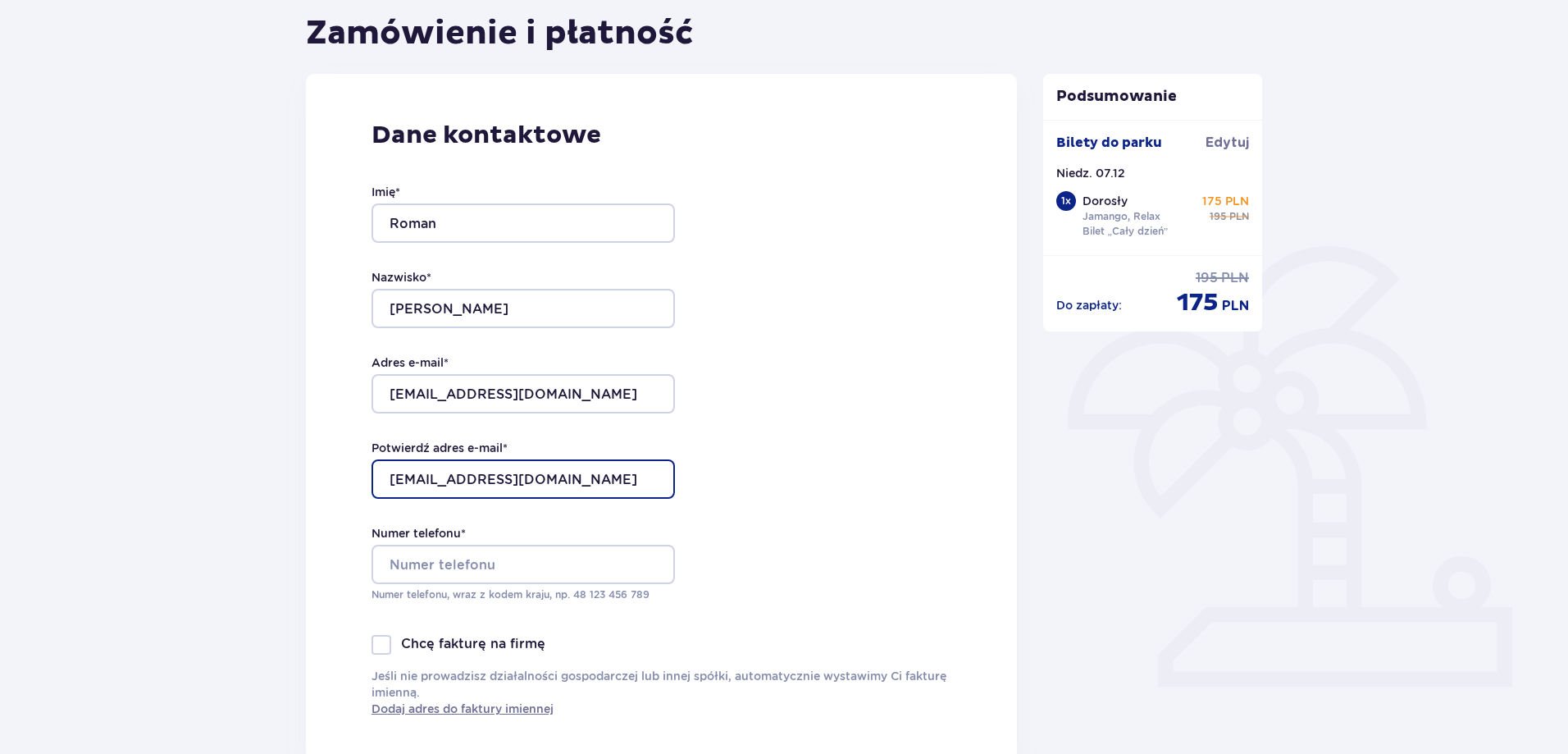
scroll to position [164, 0]
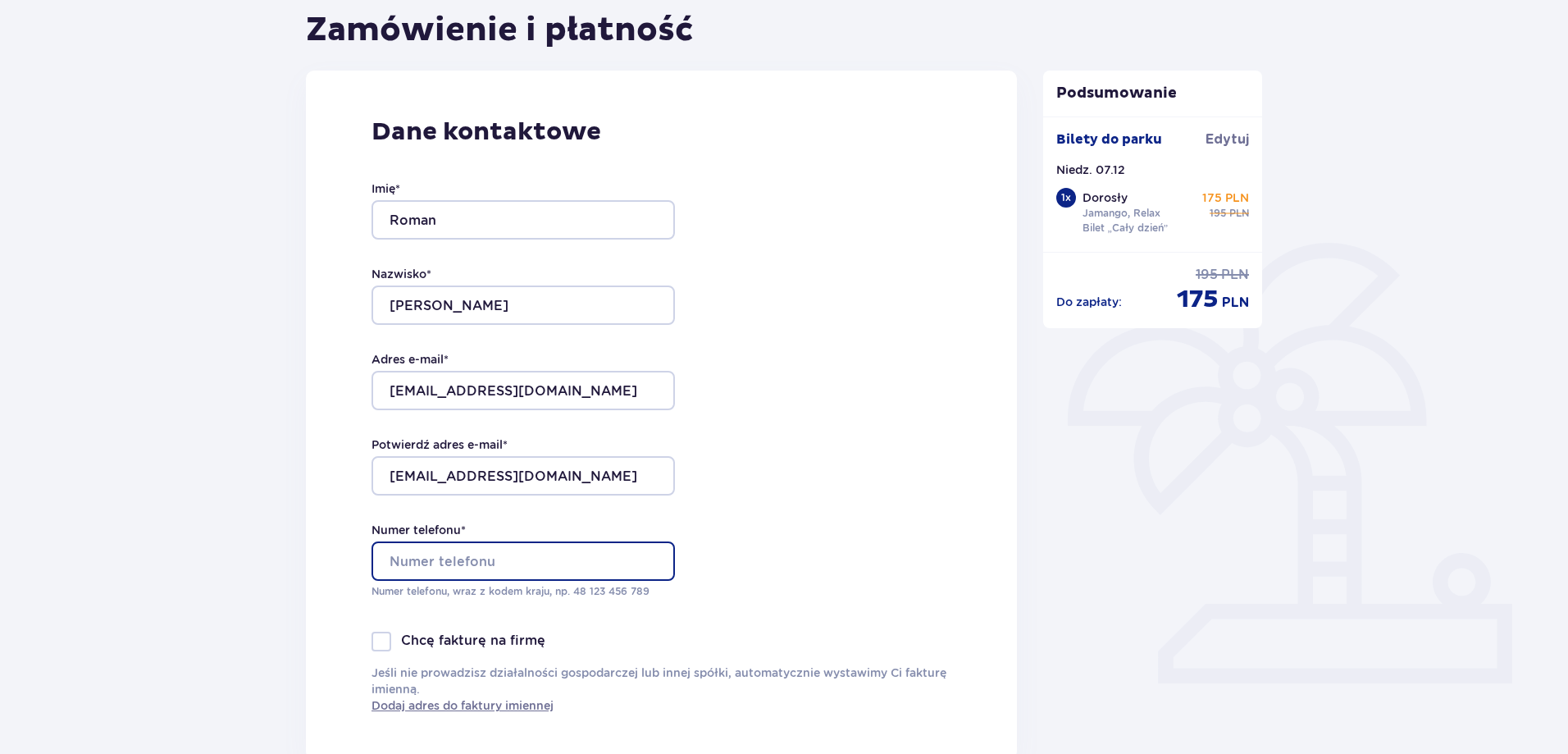
click at [465, 556] on input "Numer telefonu *" at bounding box center [524, 561] width 304 height 40
type input "+48 693 861 008"
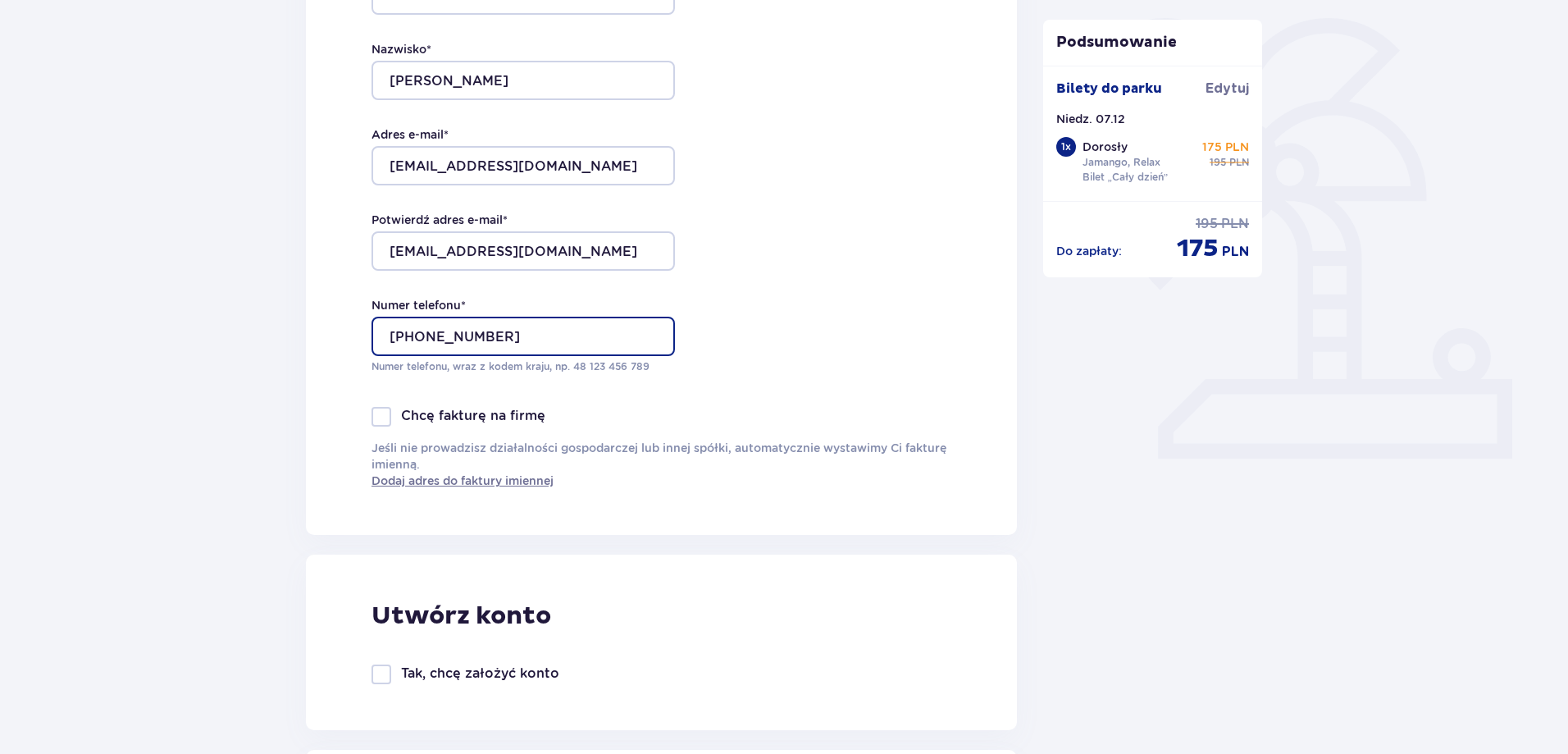
scroll to position [411, 0]
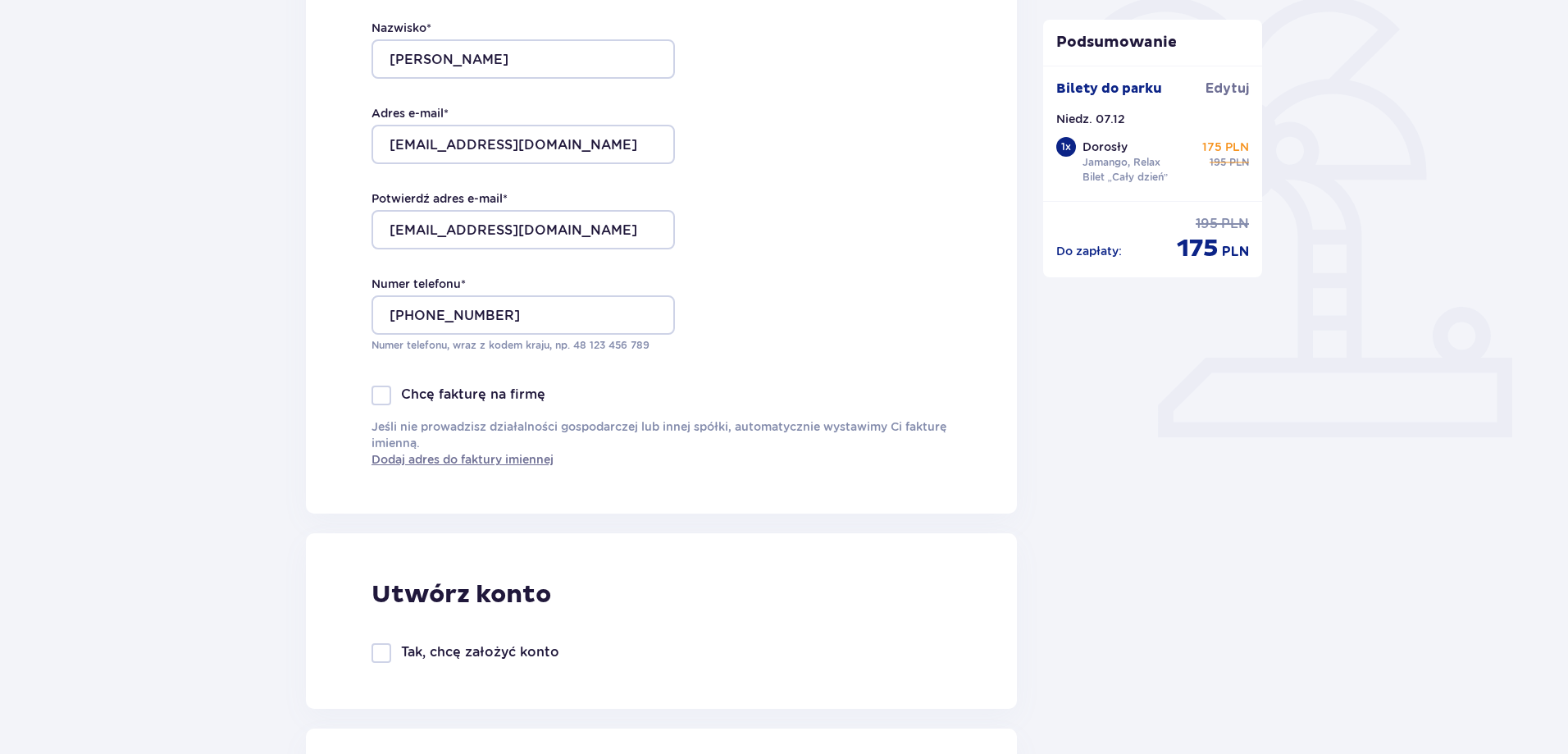
click at [399, 649] on div "Tak, chcę założyć konto" at bounding box center [466, 653] width 188 height 19
checkbox input "true"
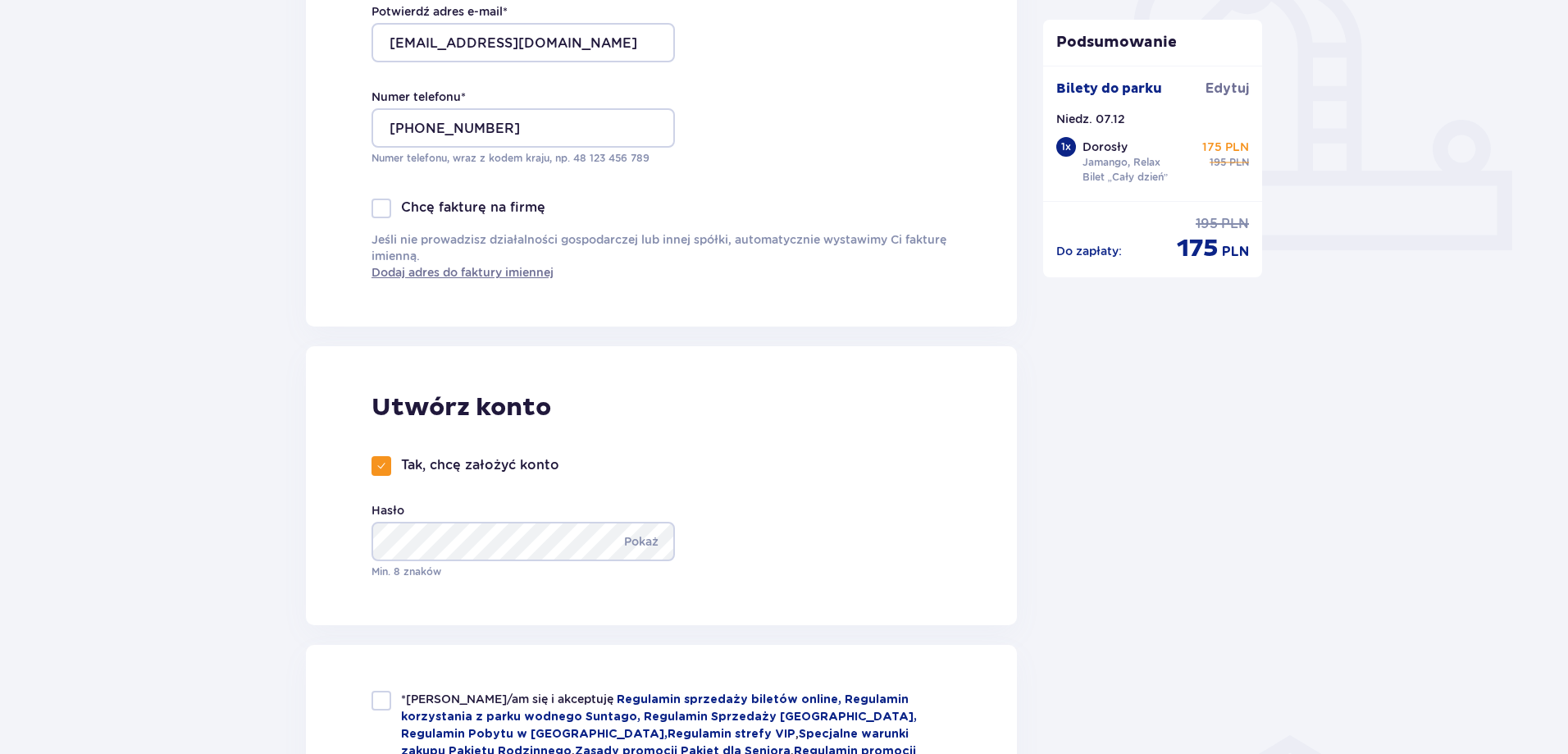
scroll to position [656, 0]
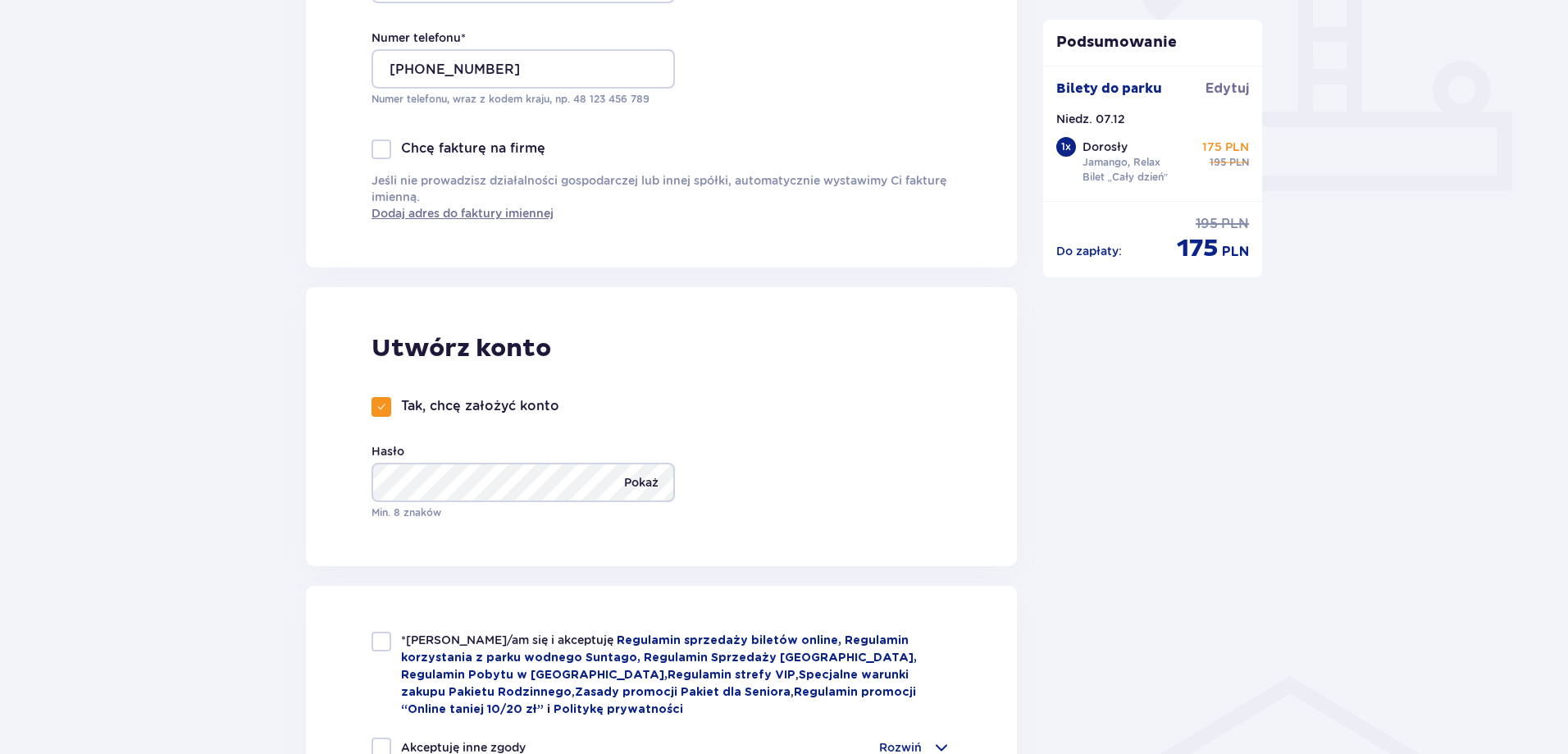
click at [644, 479] on p "Pokaż" at bounding box center [640, 482] width 34 height 40
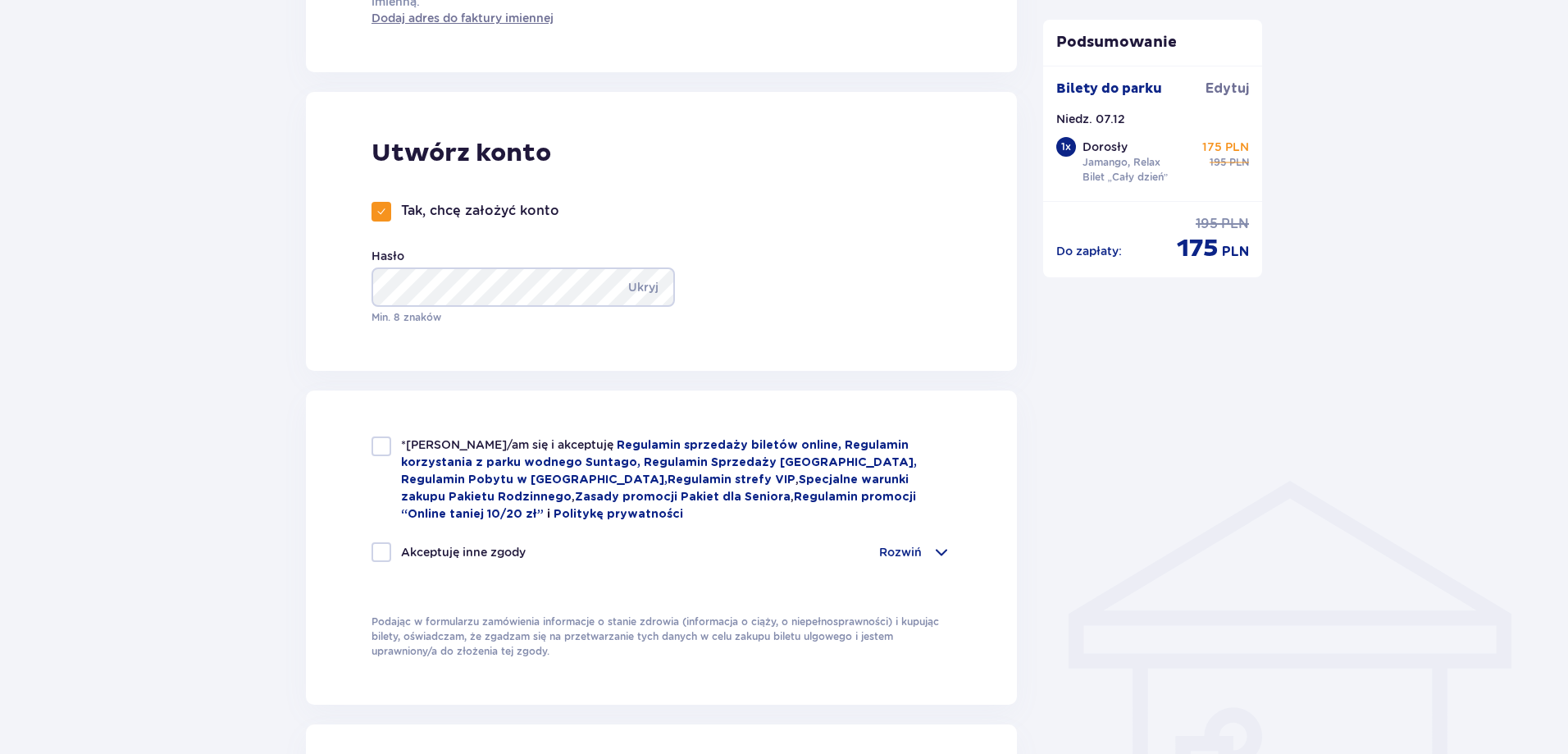
scroll to position [902, 0]
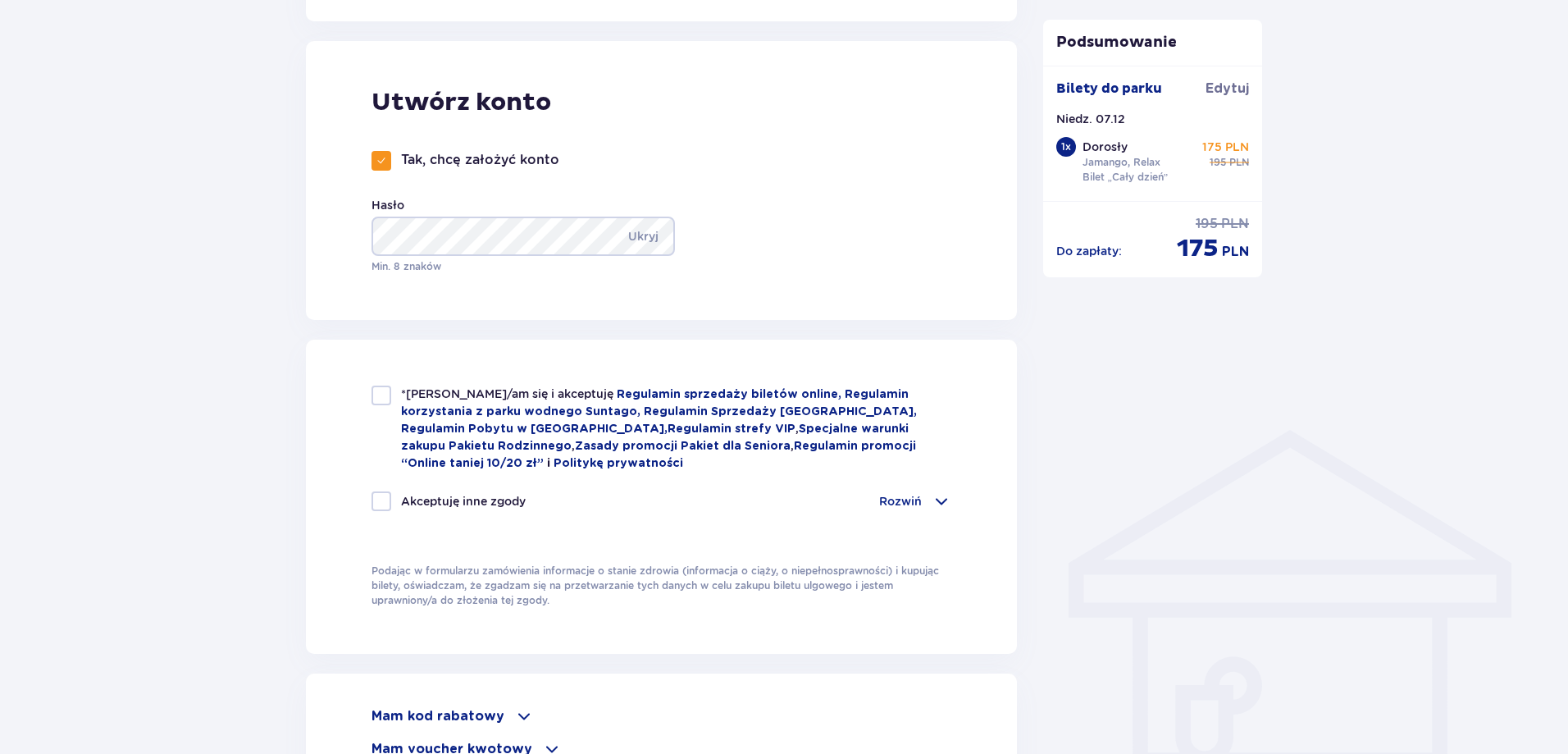
click at [394, 393] on div "*Zapoznałem/am się i akceptuję Regulamin sprzedaży biletów online, Regulamin ko…" at bounding box center [662, 429] width 580 height 87
checkbox input "true"
click at [382, 495] on div at bounding box center [381, 501] width 19 height 19
checkbox input "true"
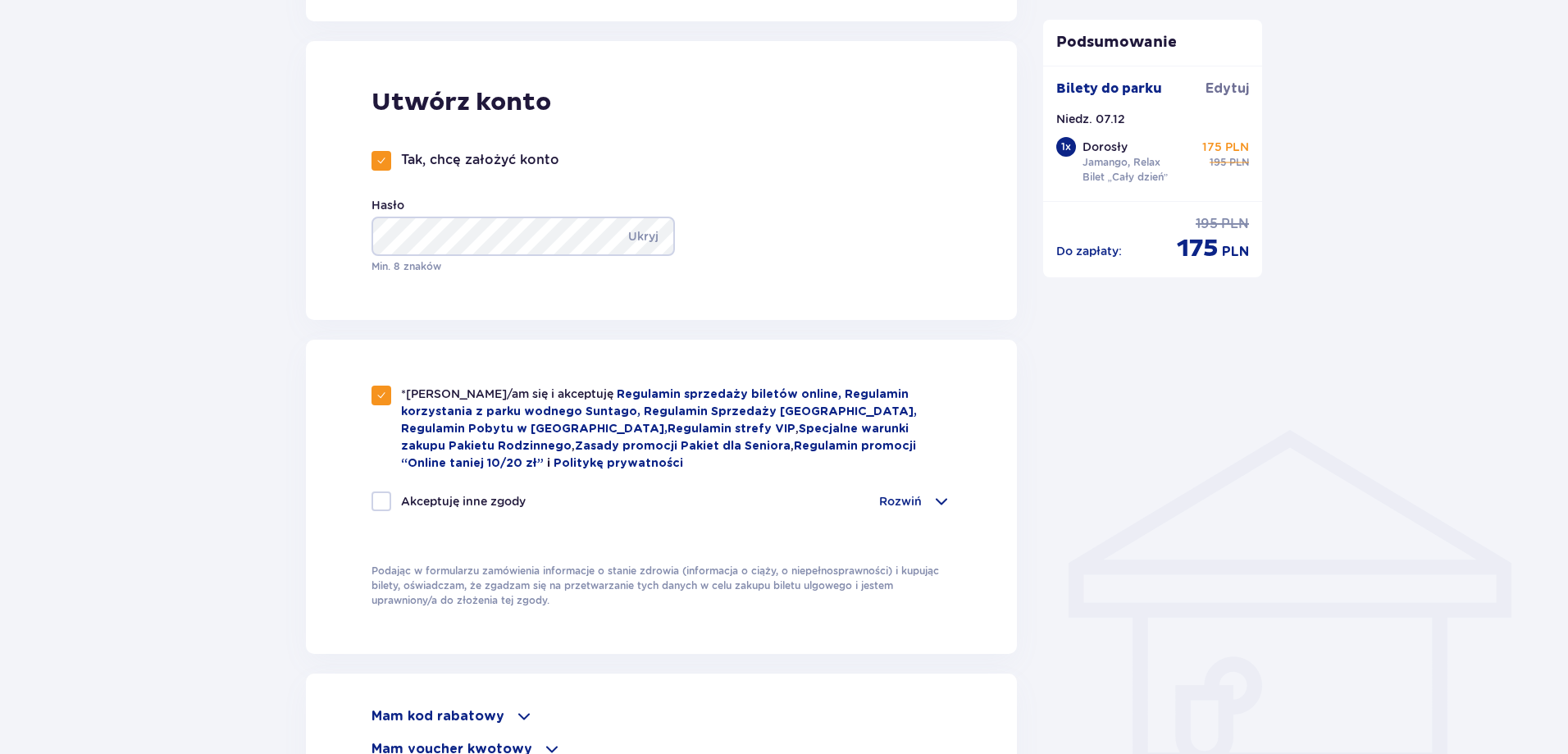
checkbox input "true"
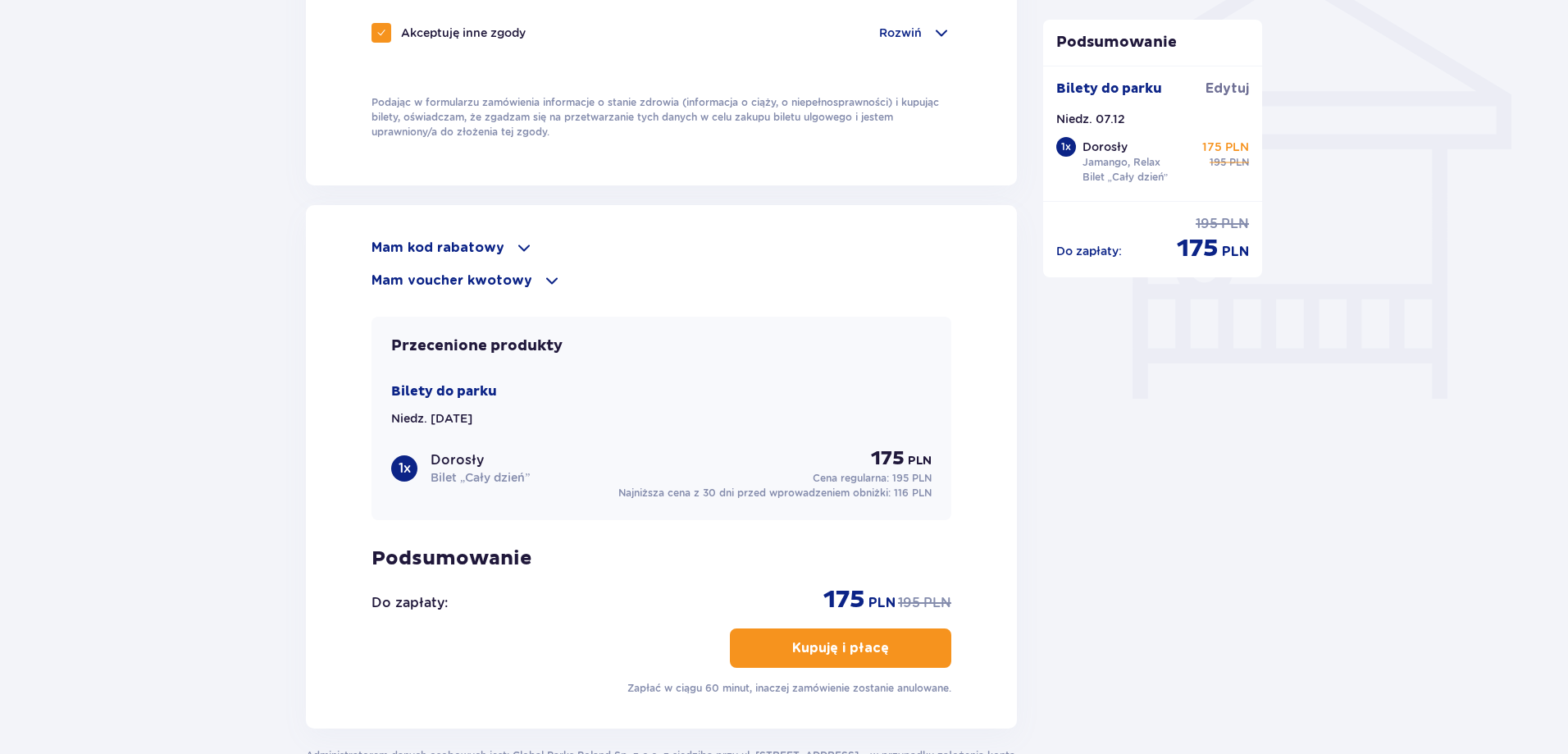
scroll to position [1395, 0]
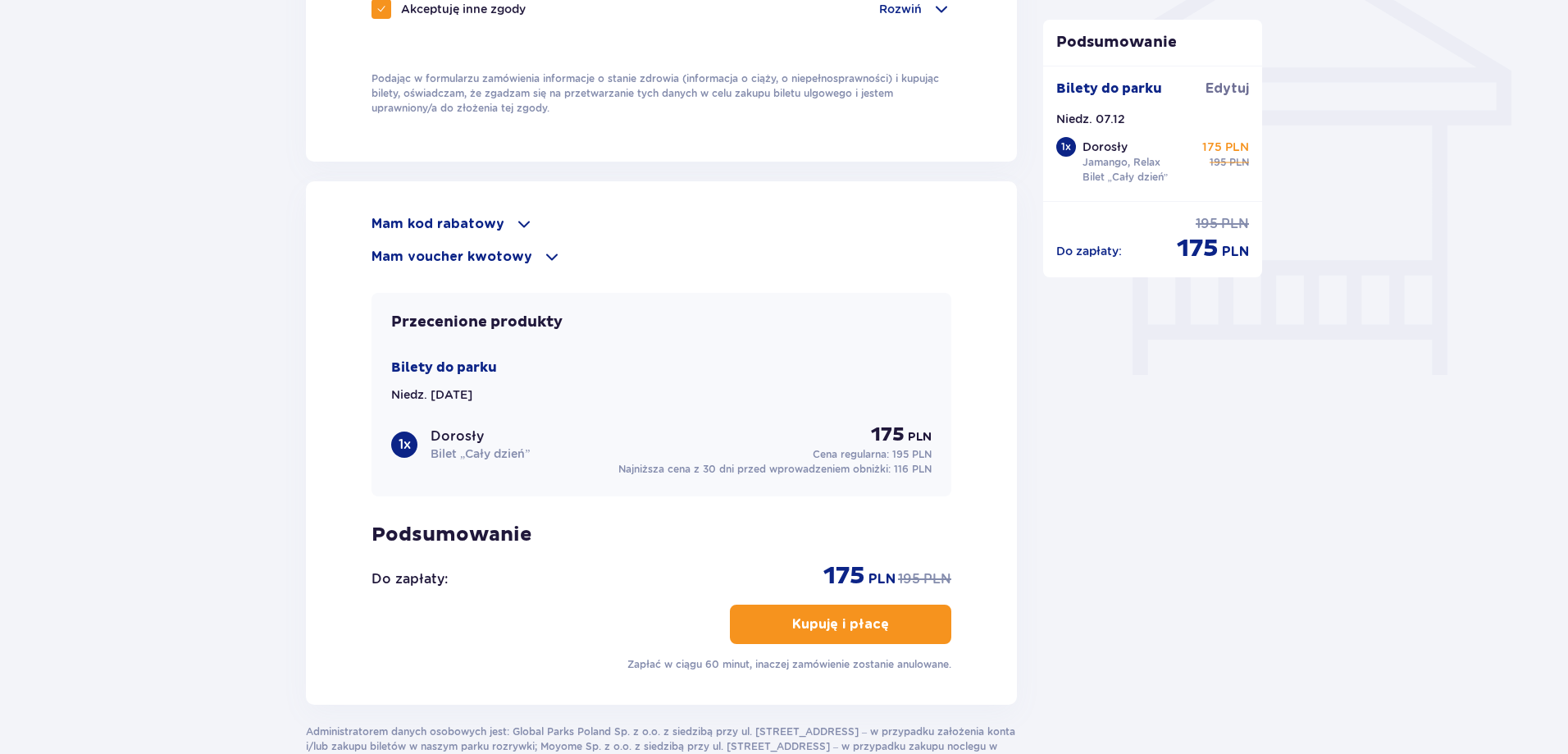
click at [843, 622] on p "Kupuję i płacę" at bounding box center [840, 624] width 97 height 18
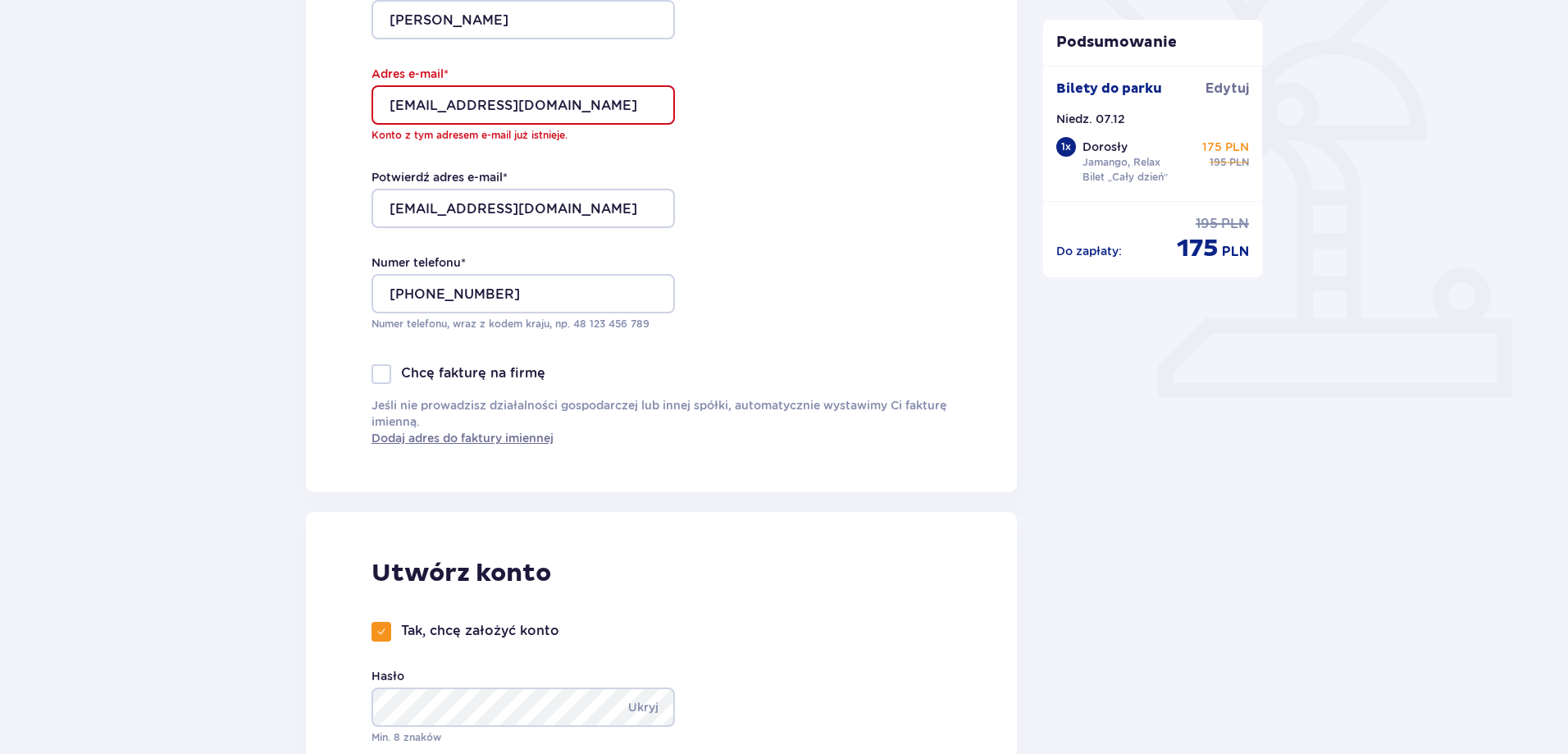
scroll to position [207, 0]
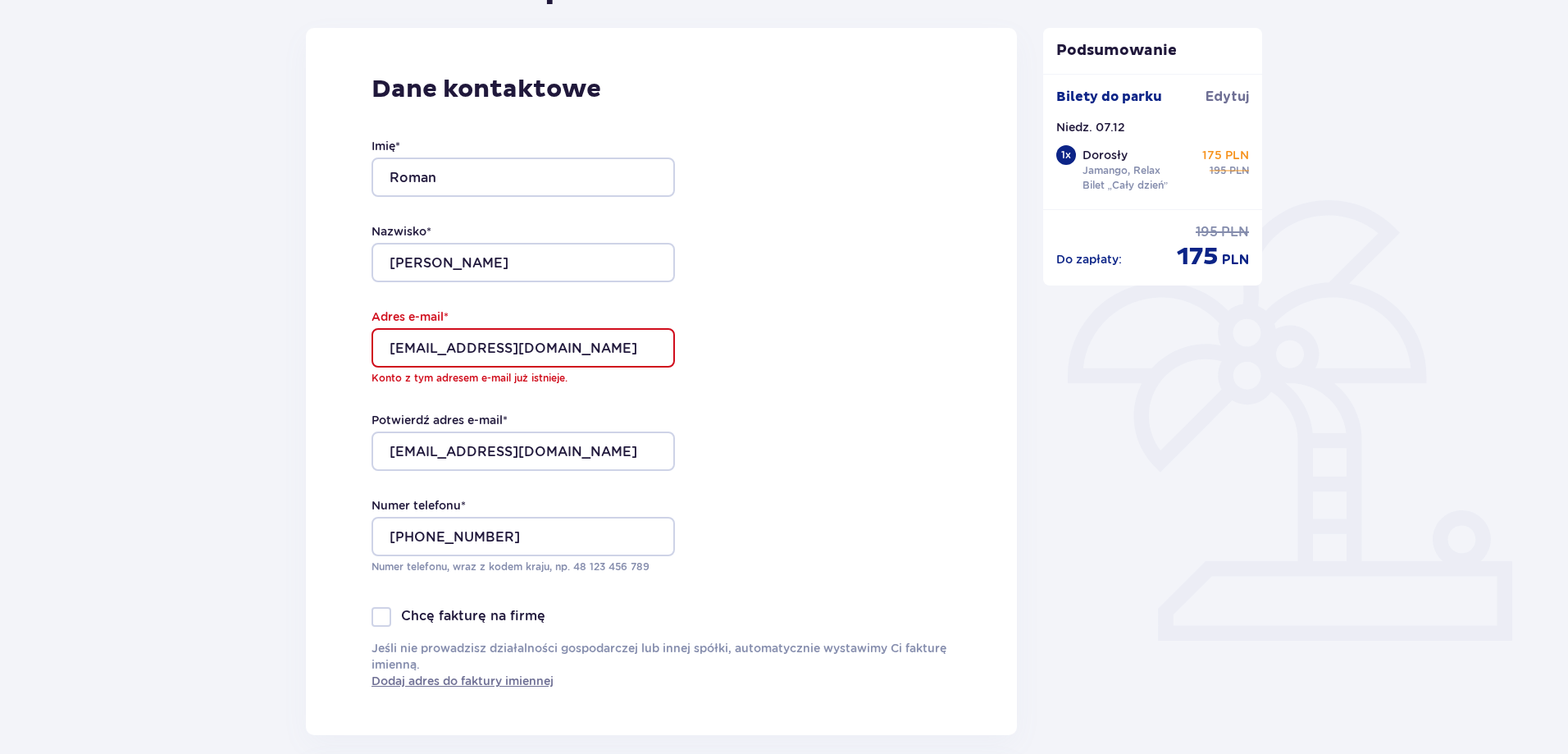
click at [575, 346] on input "k_tybuchowska@wp.pl" at bounding box center [524, 347] width 304 height 40
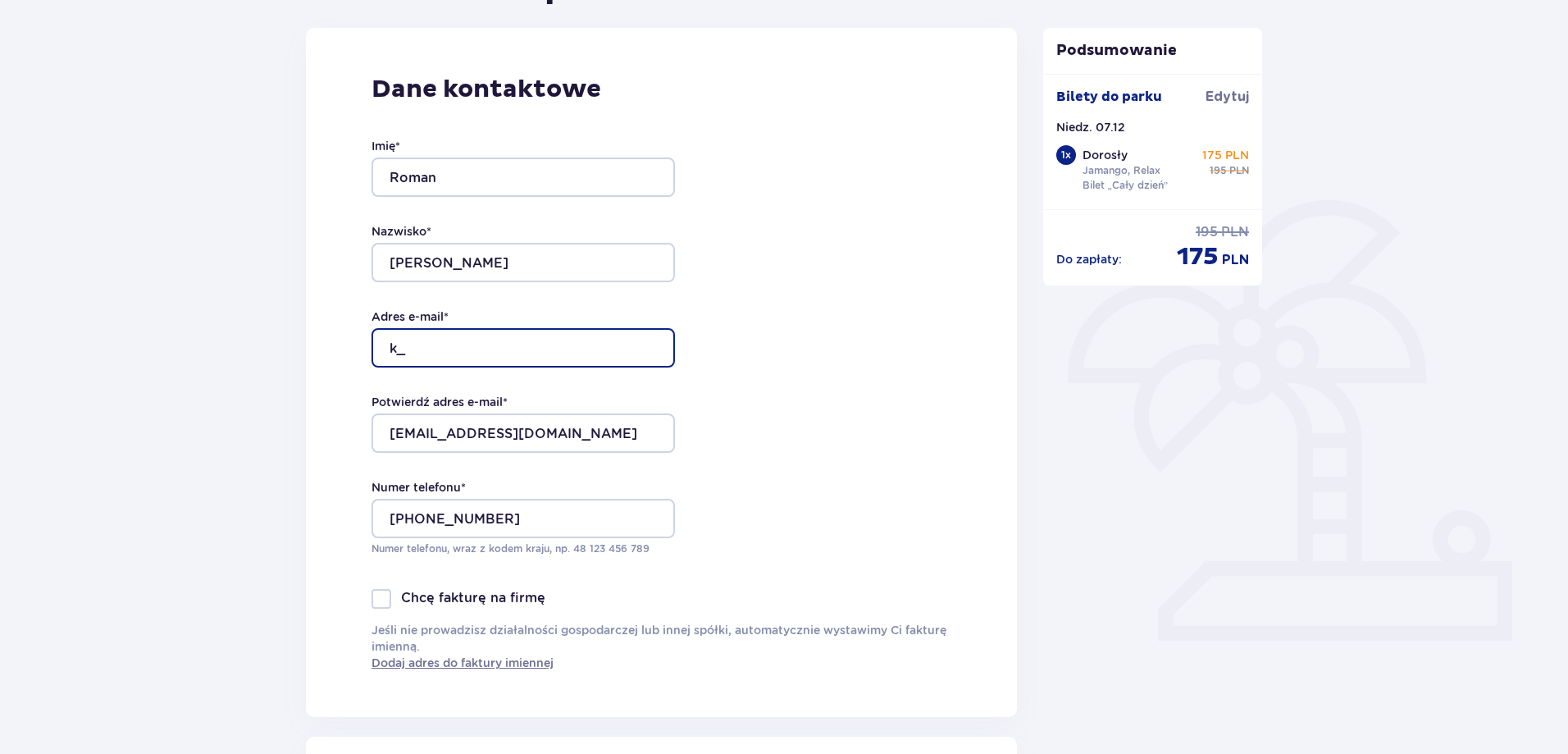
type input "k"
type input "misio197476@wp.pl"
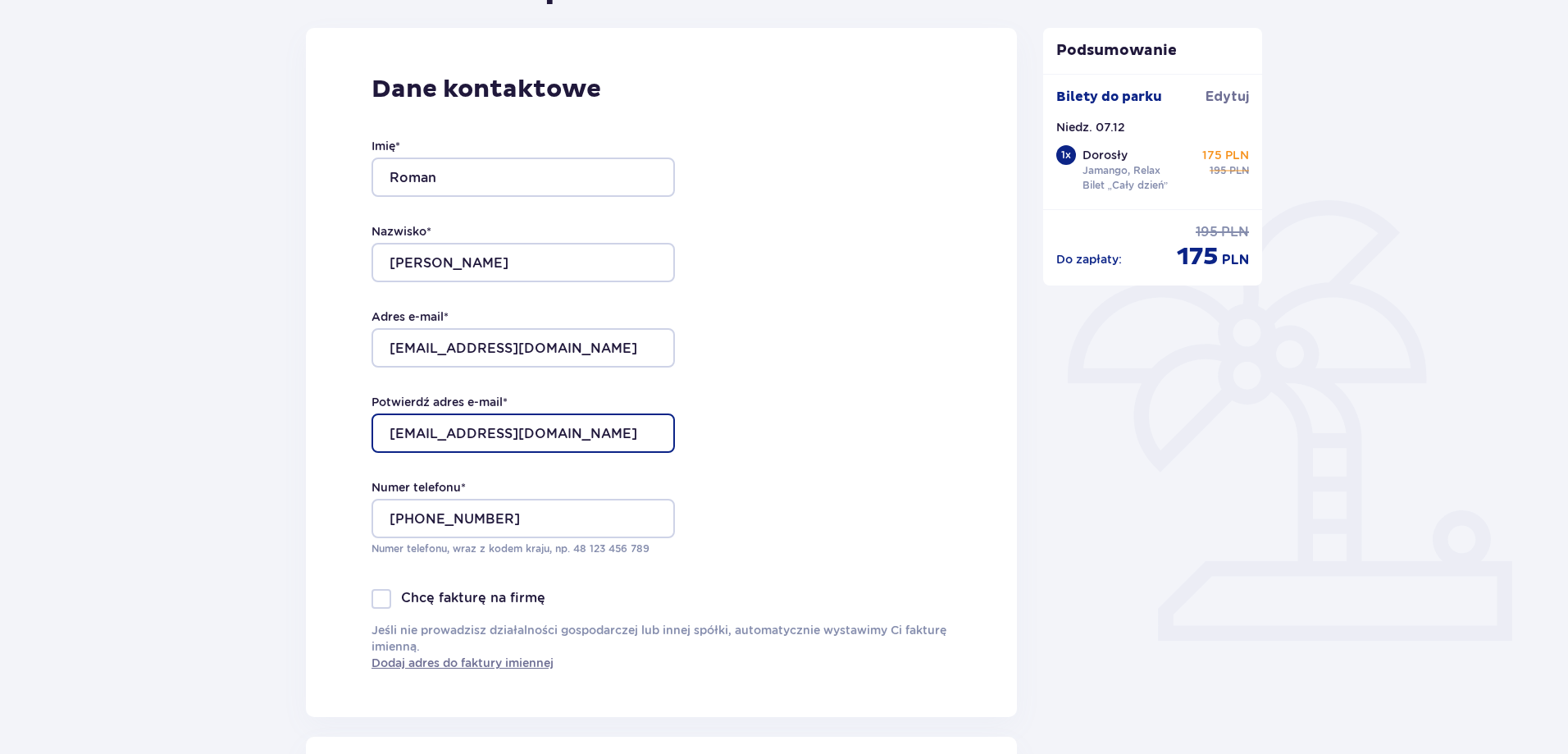
click at [549, 428] on input "k_tybuchowska@wp.pl" at bounding box center [524, 433] width 304 height 40
type input "k"
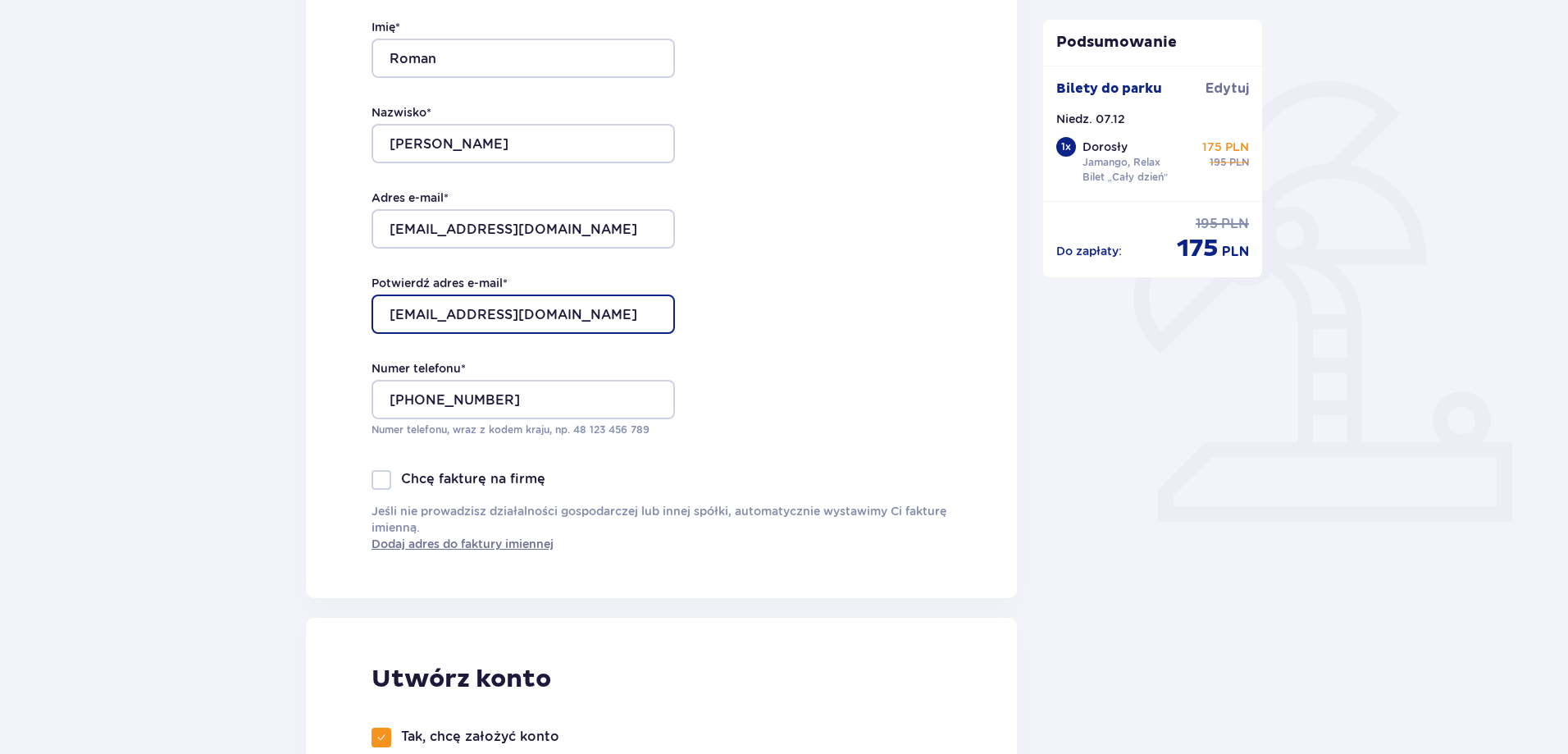
scroll to position [453, 0]
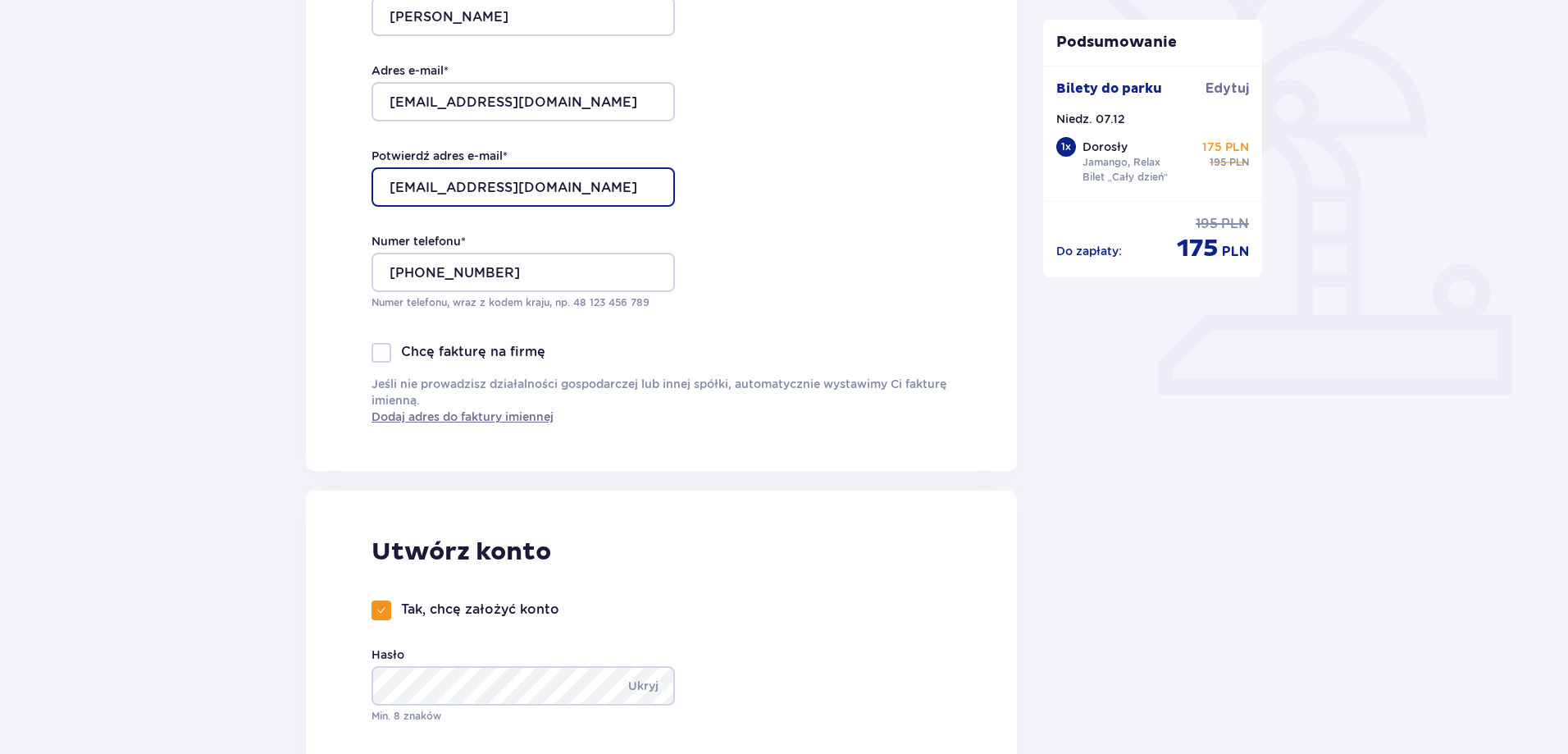
type input "misio197476@wp.pl"
click at [385, 350] on div at bounding box center [381, 353] width 19 height 19
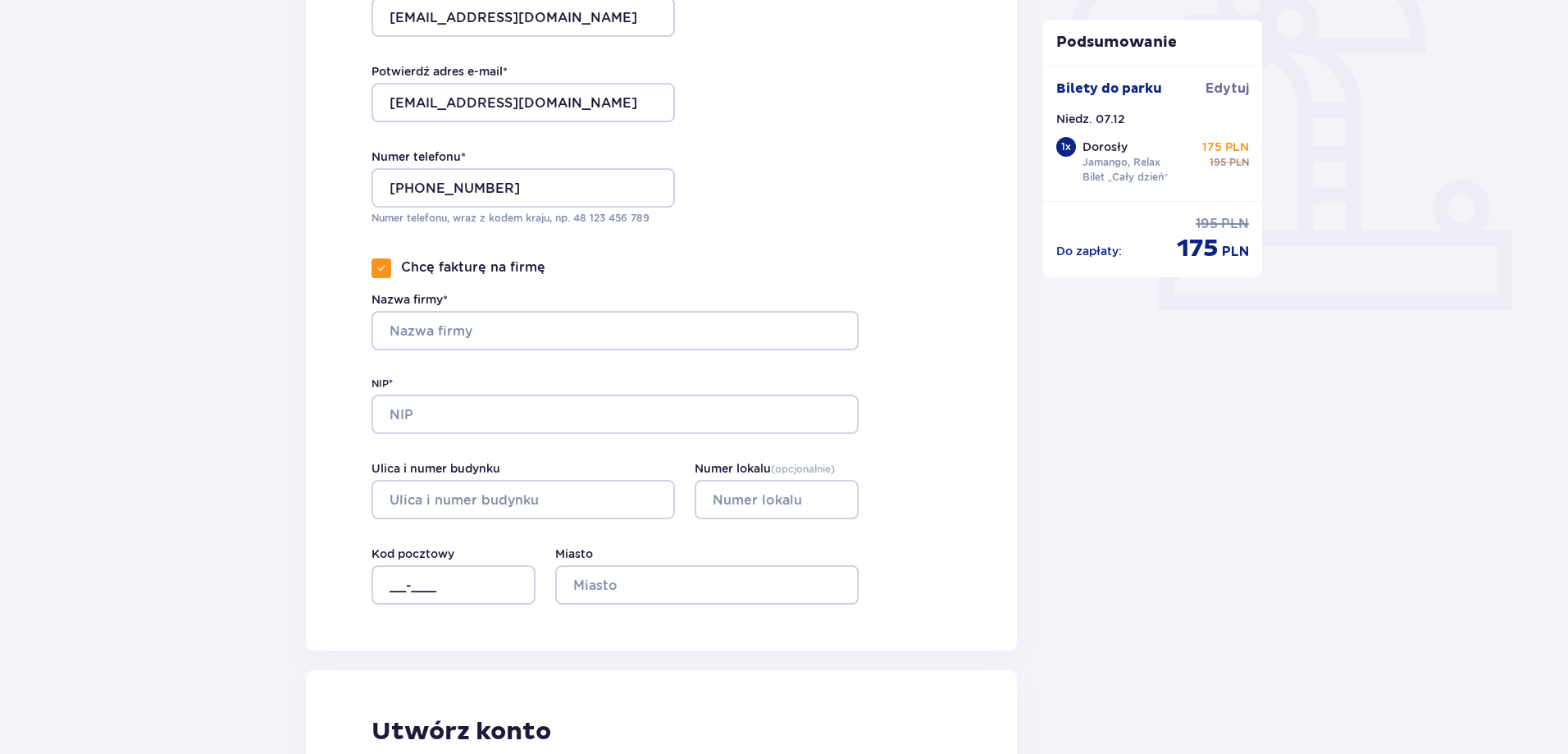
scroll to position [535, 0]
click at [385, 268] on span at bounding box center [381, 271] width 10 height 10
checkbox input "false"
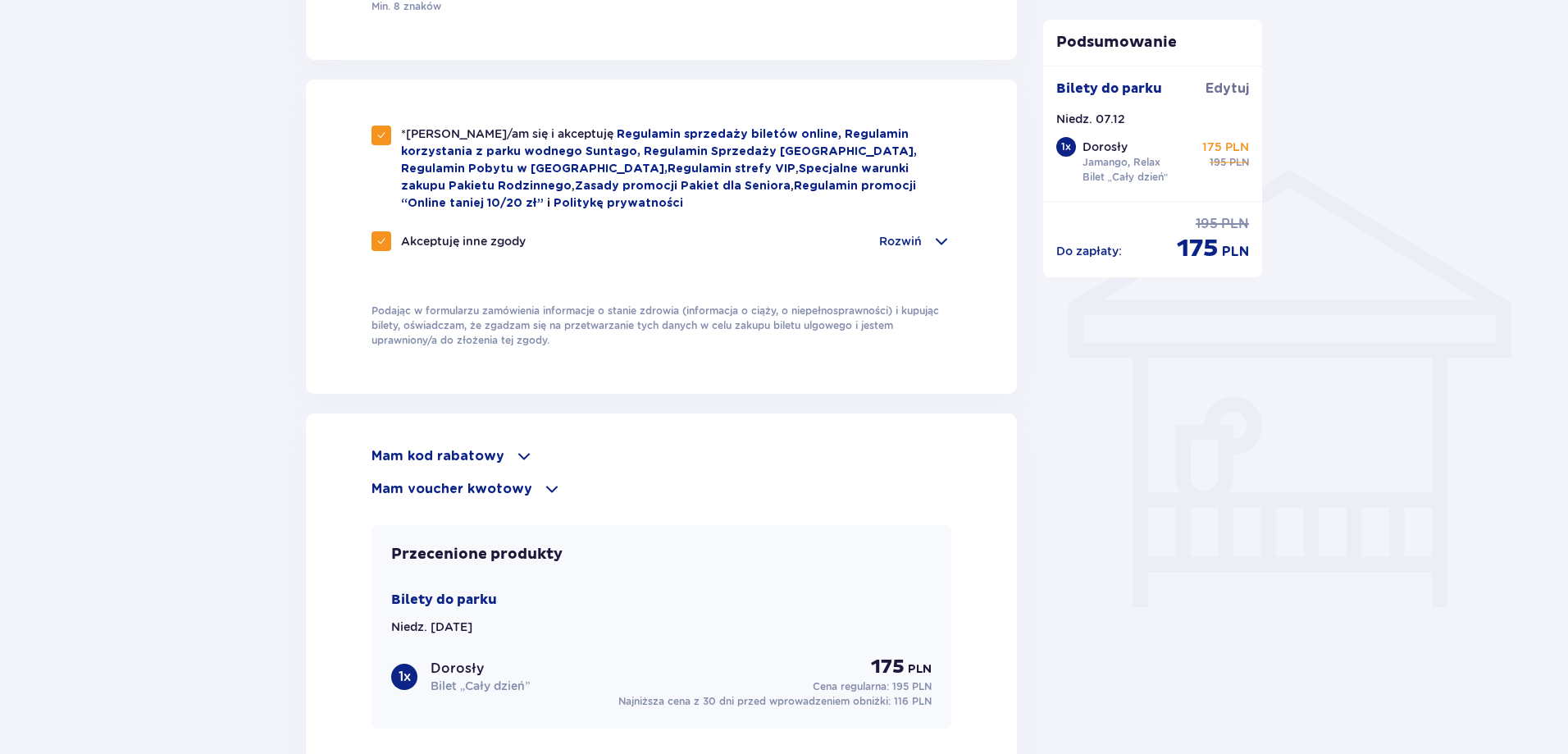
scroll to position [1191, 0]
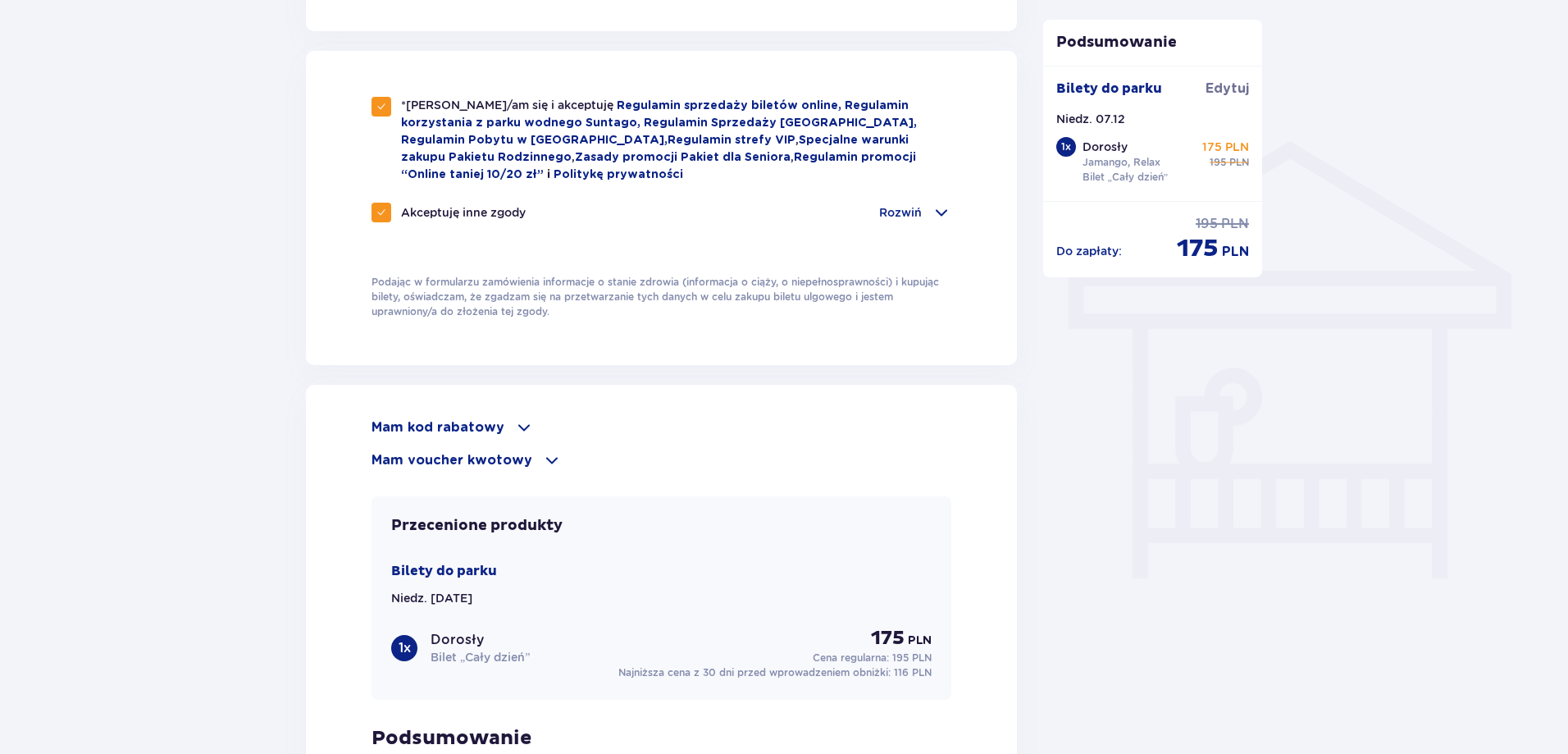
click at [545, 454] on span at bounding box center [551, 459] width 19 height 19
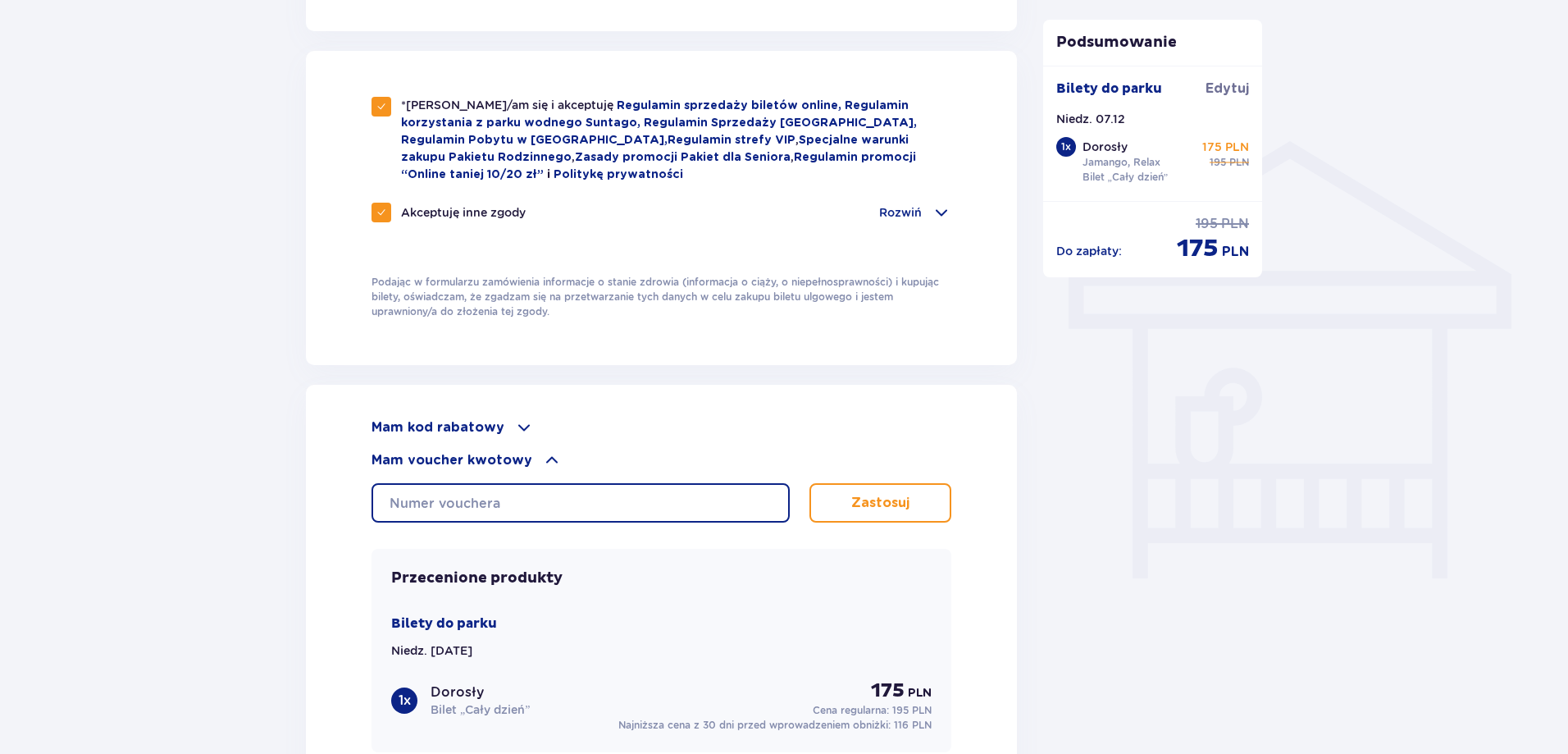
click at [540, 493] on input "text" at bounding box center [581, 503] width 419 height 40
type input "0670006074359219"
click at [890, 502] on p "Zastosuj" at bounding box center [880, 504] width 58 height 18
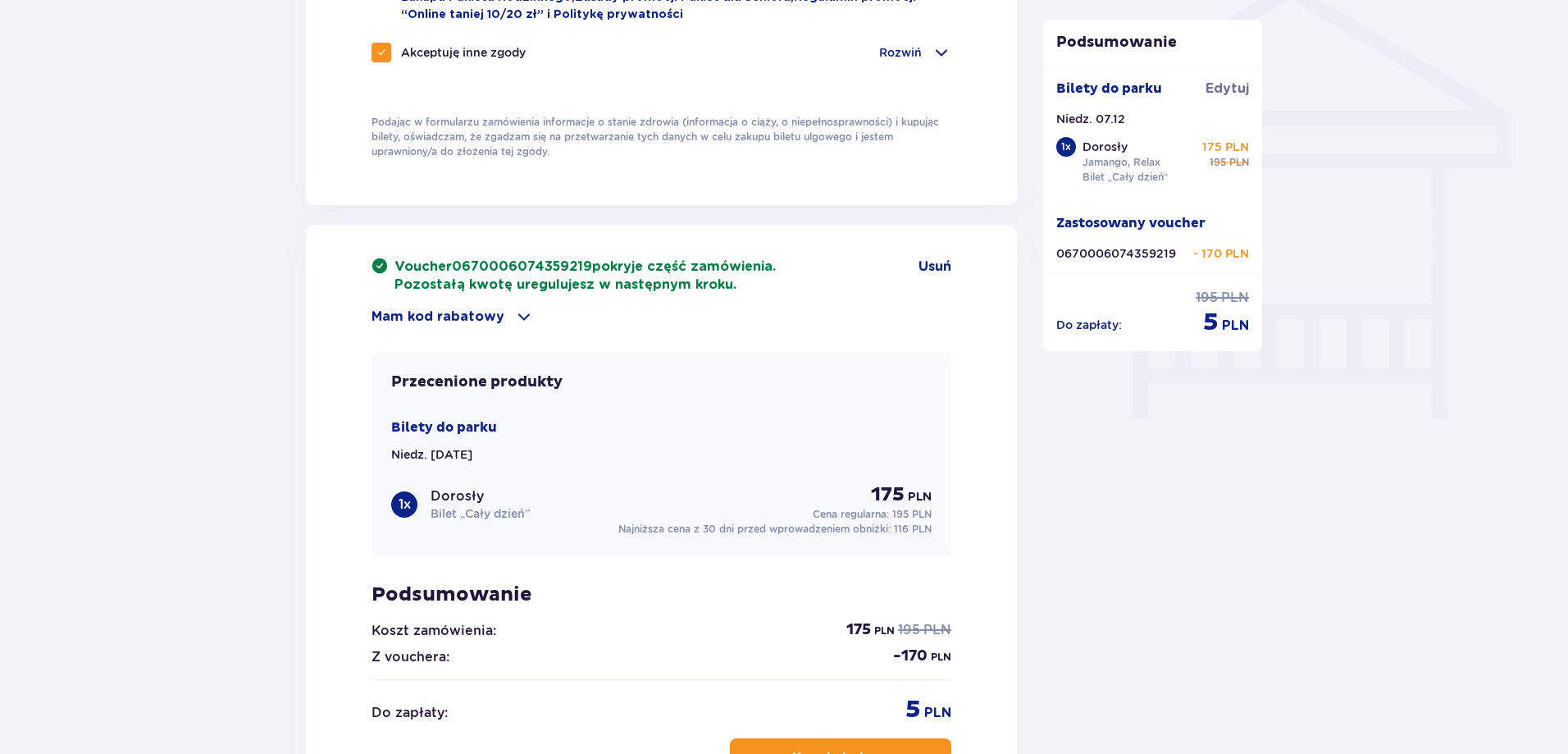
scroll to position [1437, 0]
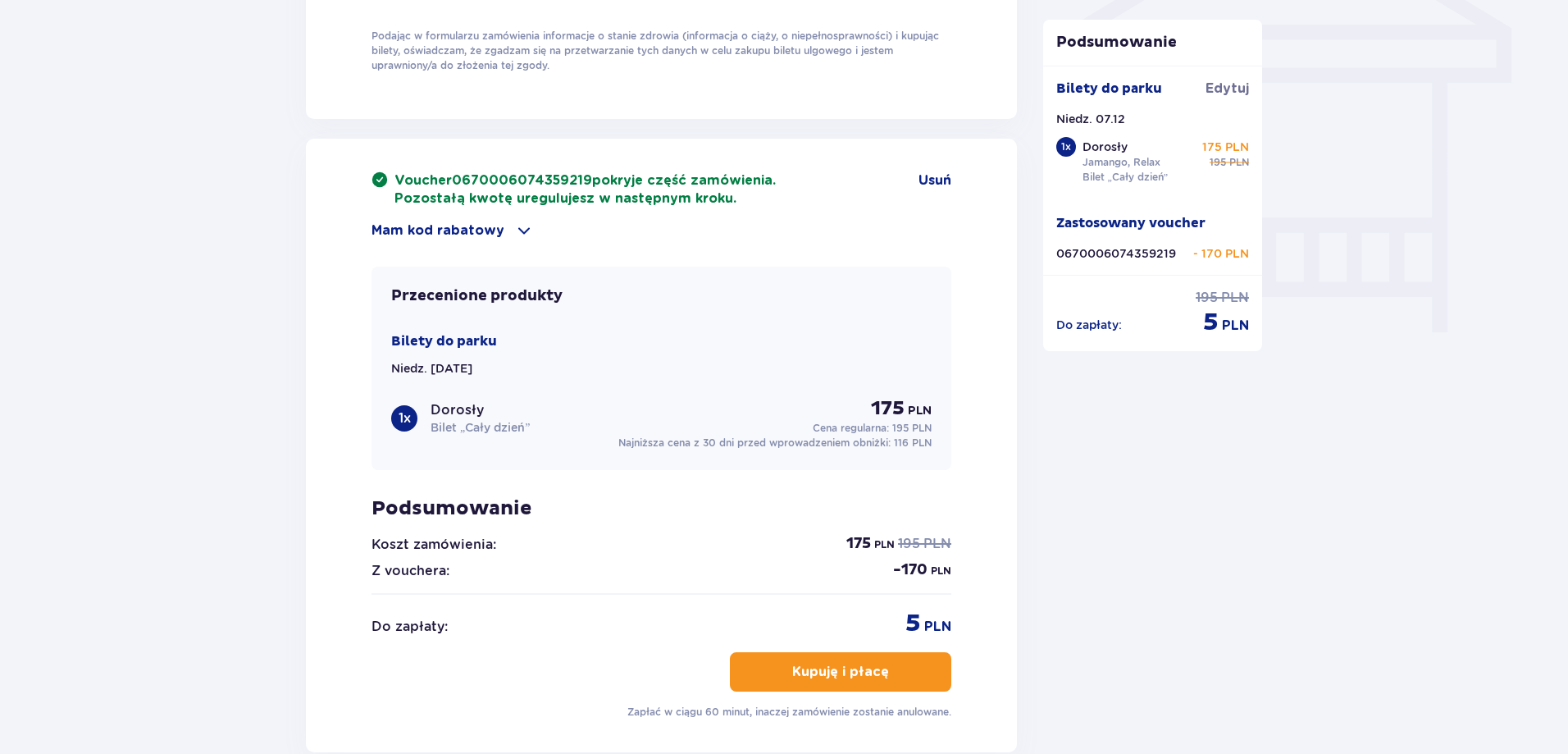
click at [837, 669] on p "Kupuję i płacę" at bounding box center [840, 672] width 97 height 18
